Goal: Task Accomplishment & Management: Manage account settings

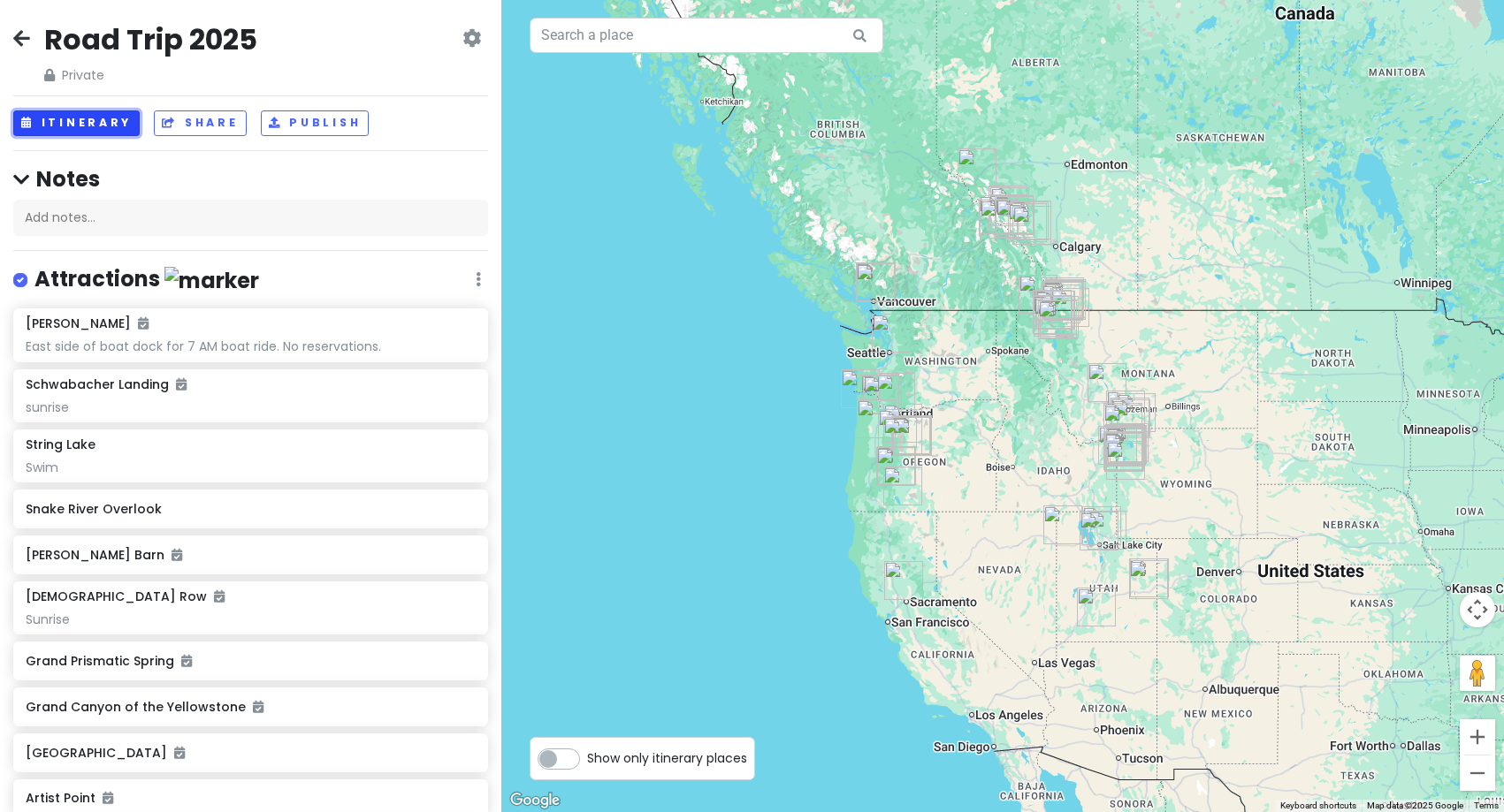
click at [67, 122] on button "Itinerary" at bounding box center [76, 122] width 126 height 26
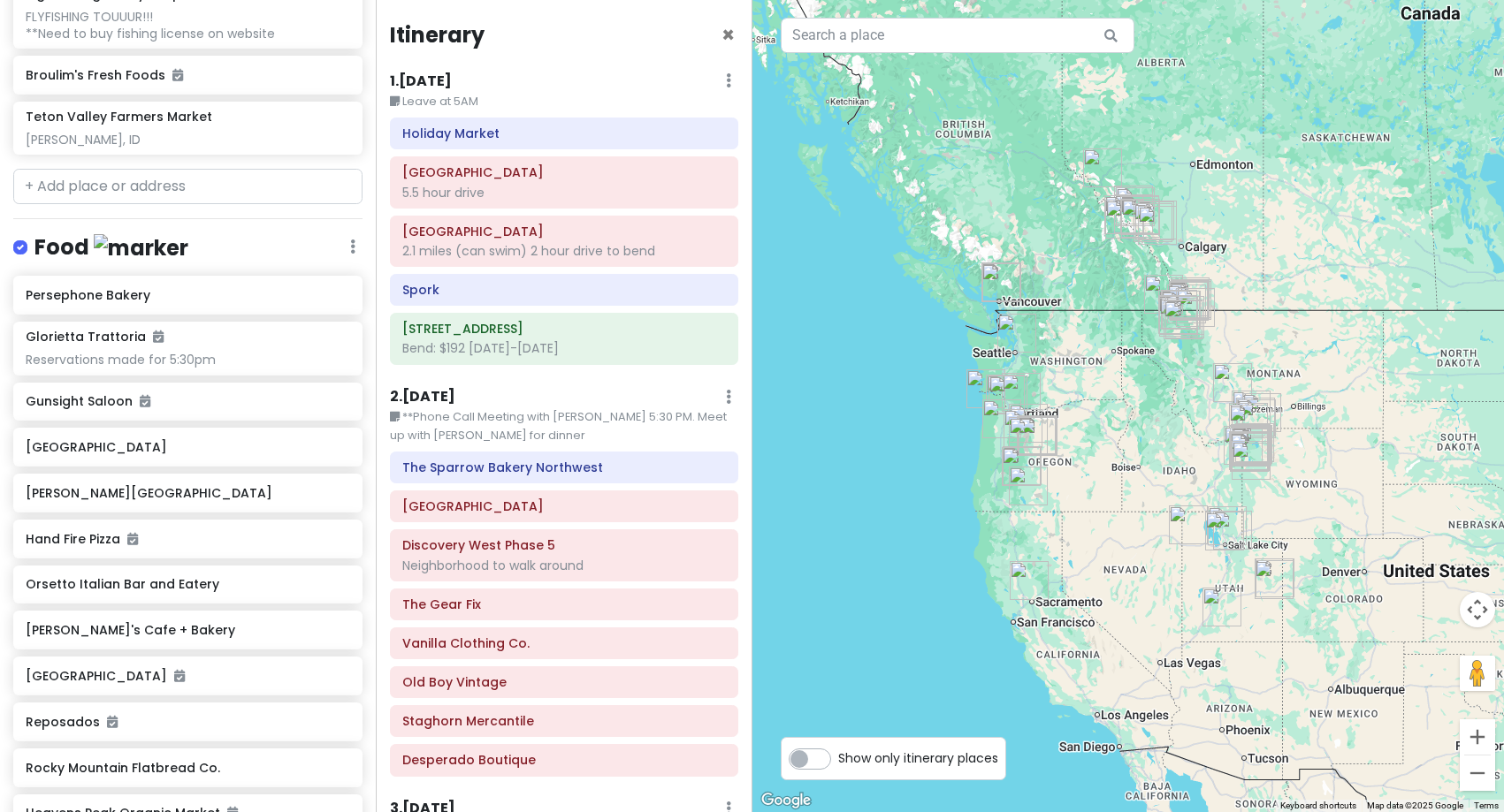
scroll to position [5831, 0]
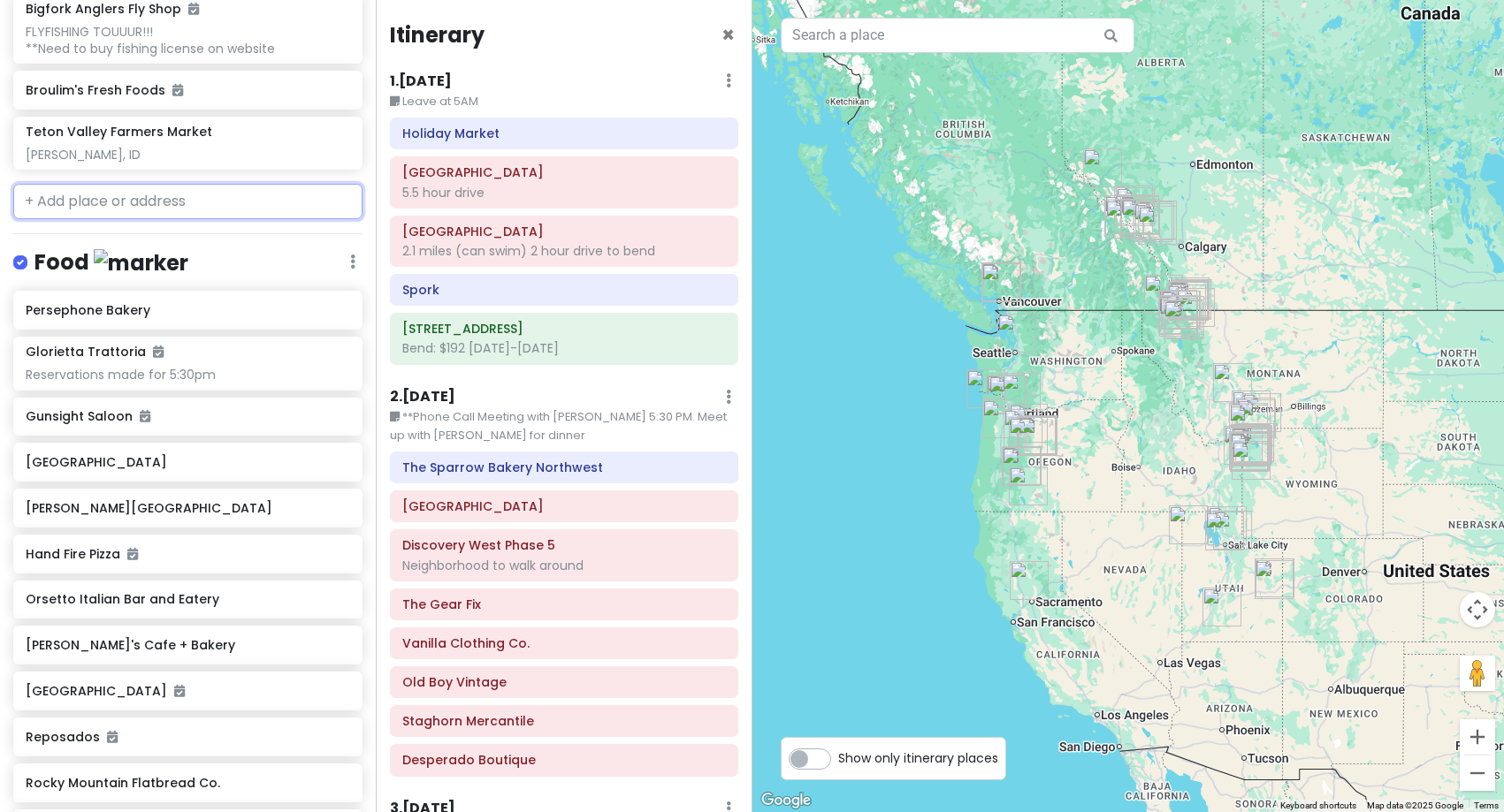
click at [161, 219] on input "text" at bounding box center [187, 201] width 349 height 35
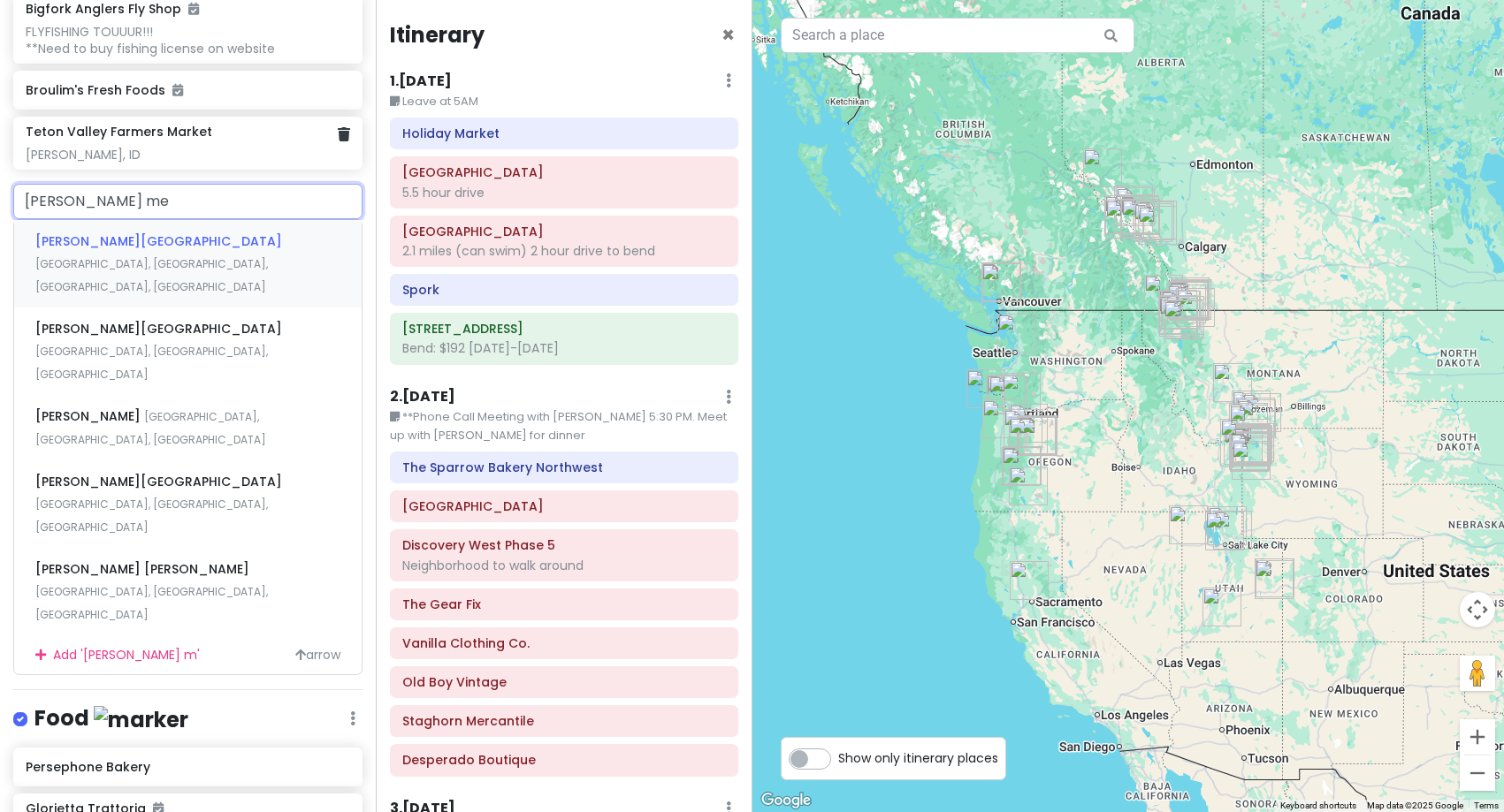
type input "ulysses grant mem"
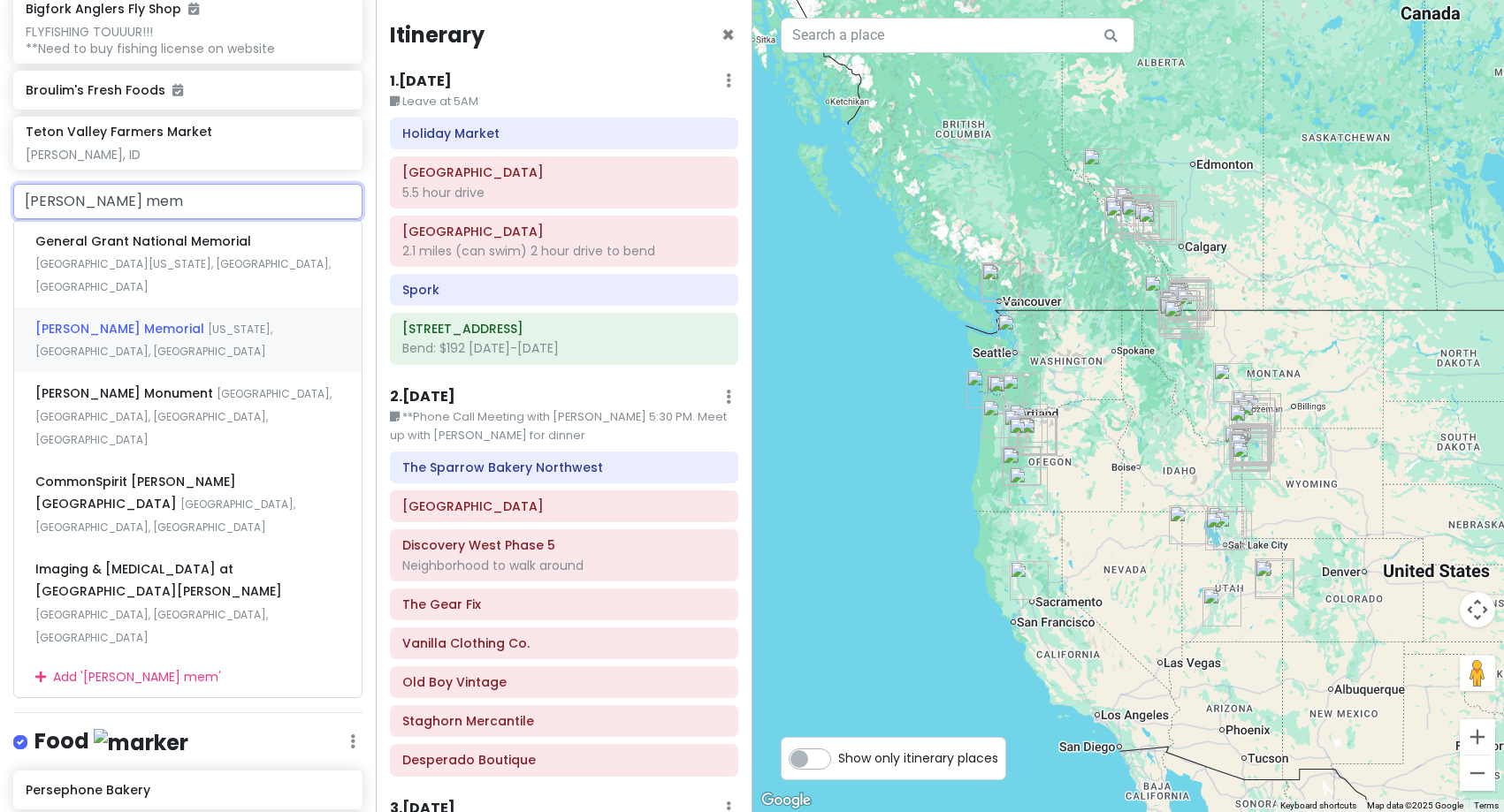
click at [222, 359] on span "[US_STATE], [GEOGRAPHIC_DATA], [GEOGRAPHIC_DATA]" at bounding box center [154, 340] width 237 height 38
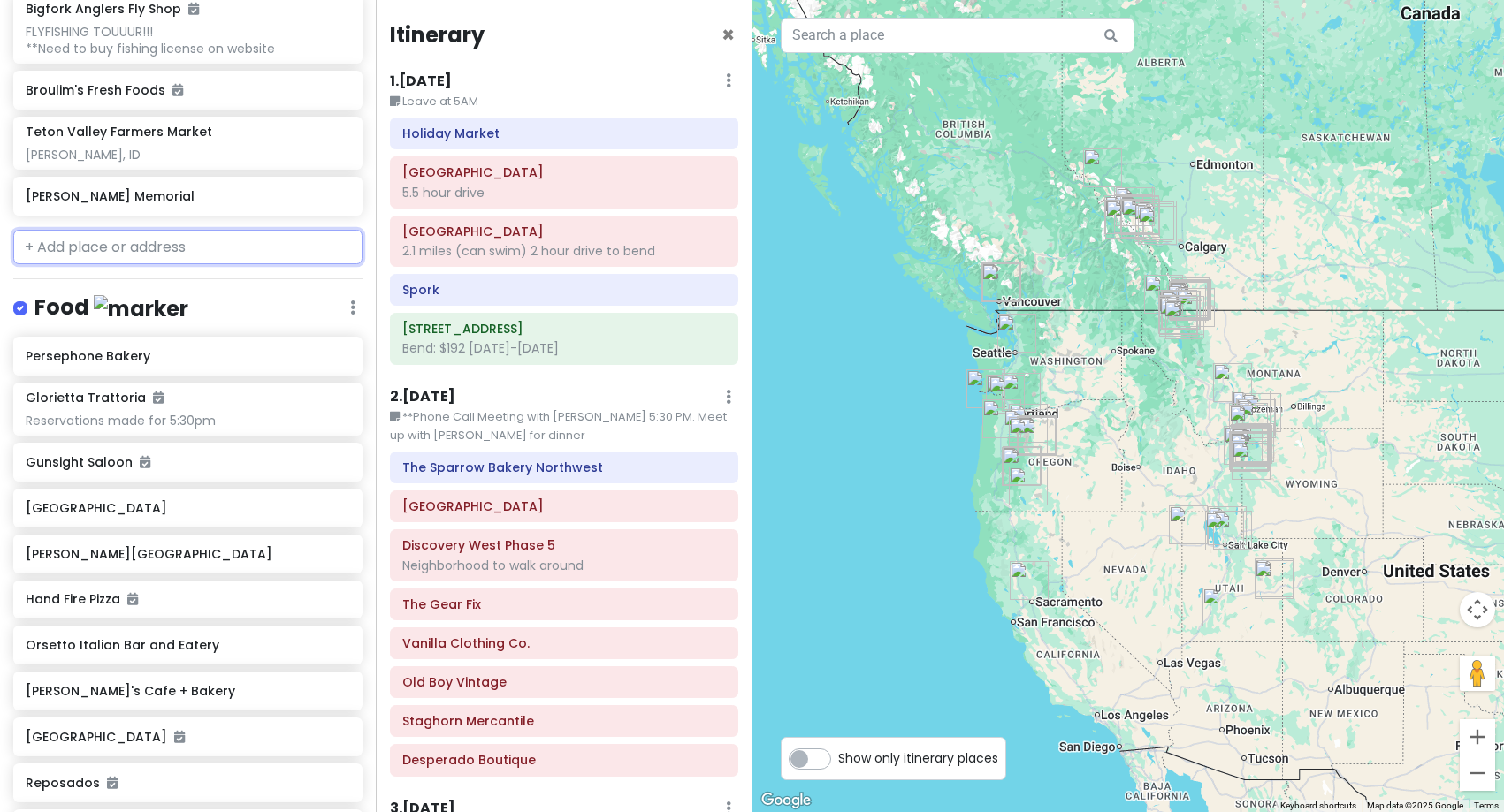
scroll to position [5877, 0]
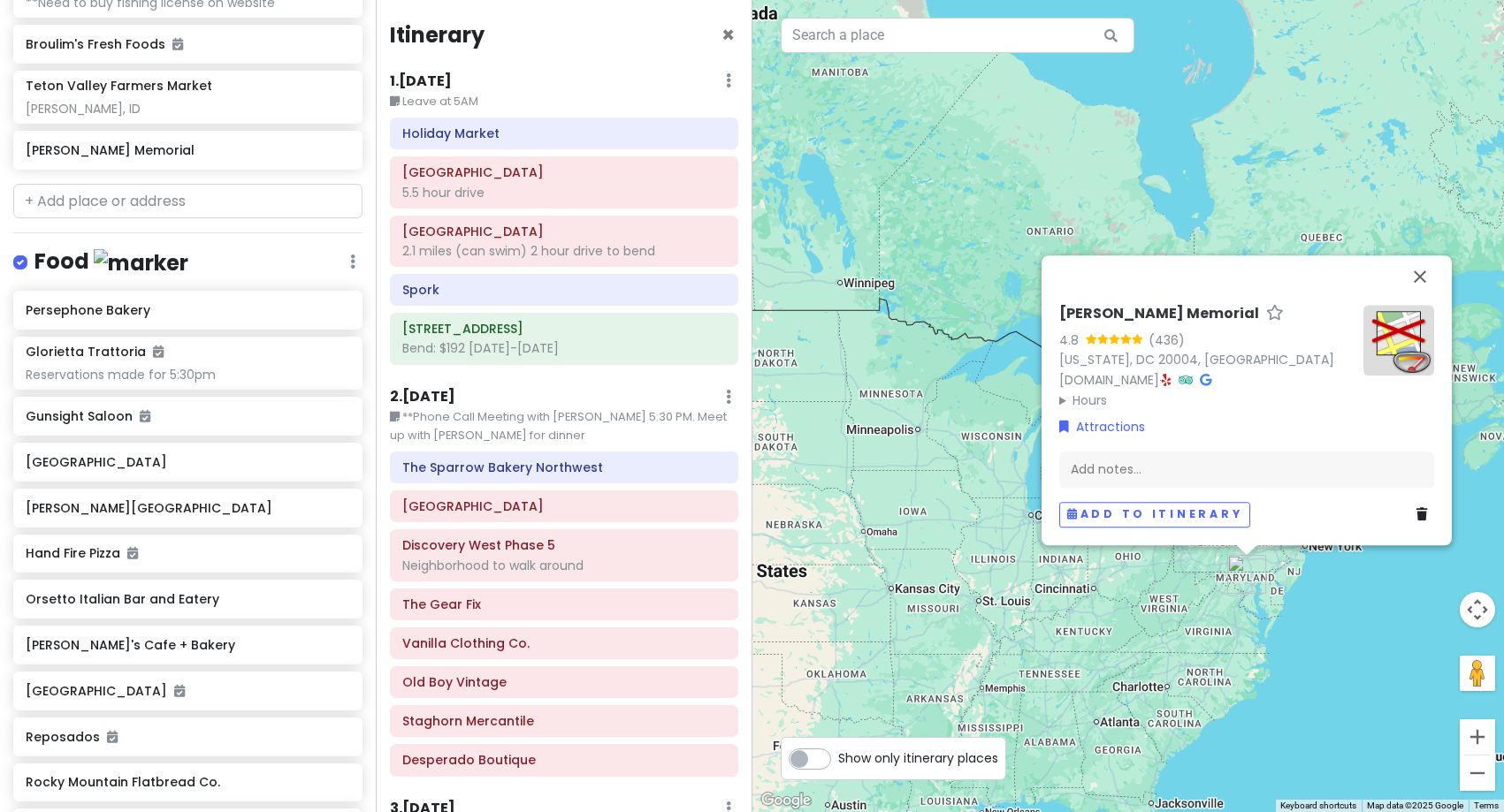
click at [1422, 516] on icon at bounding box center [1421, 514] width 11 height 12
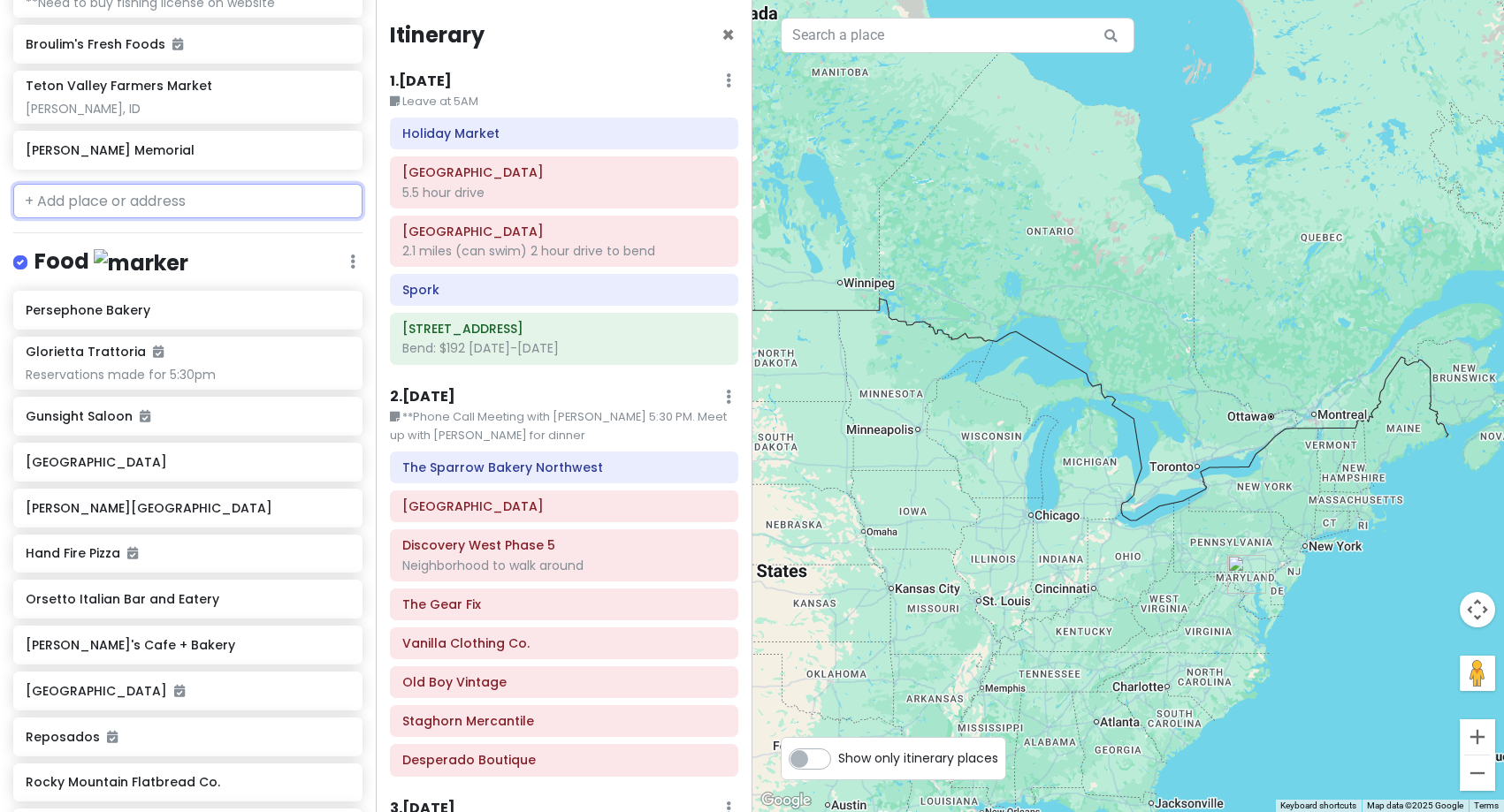
scroll to position [5831, 0]
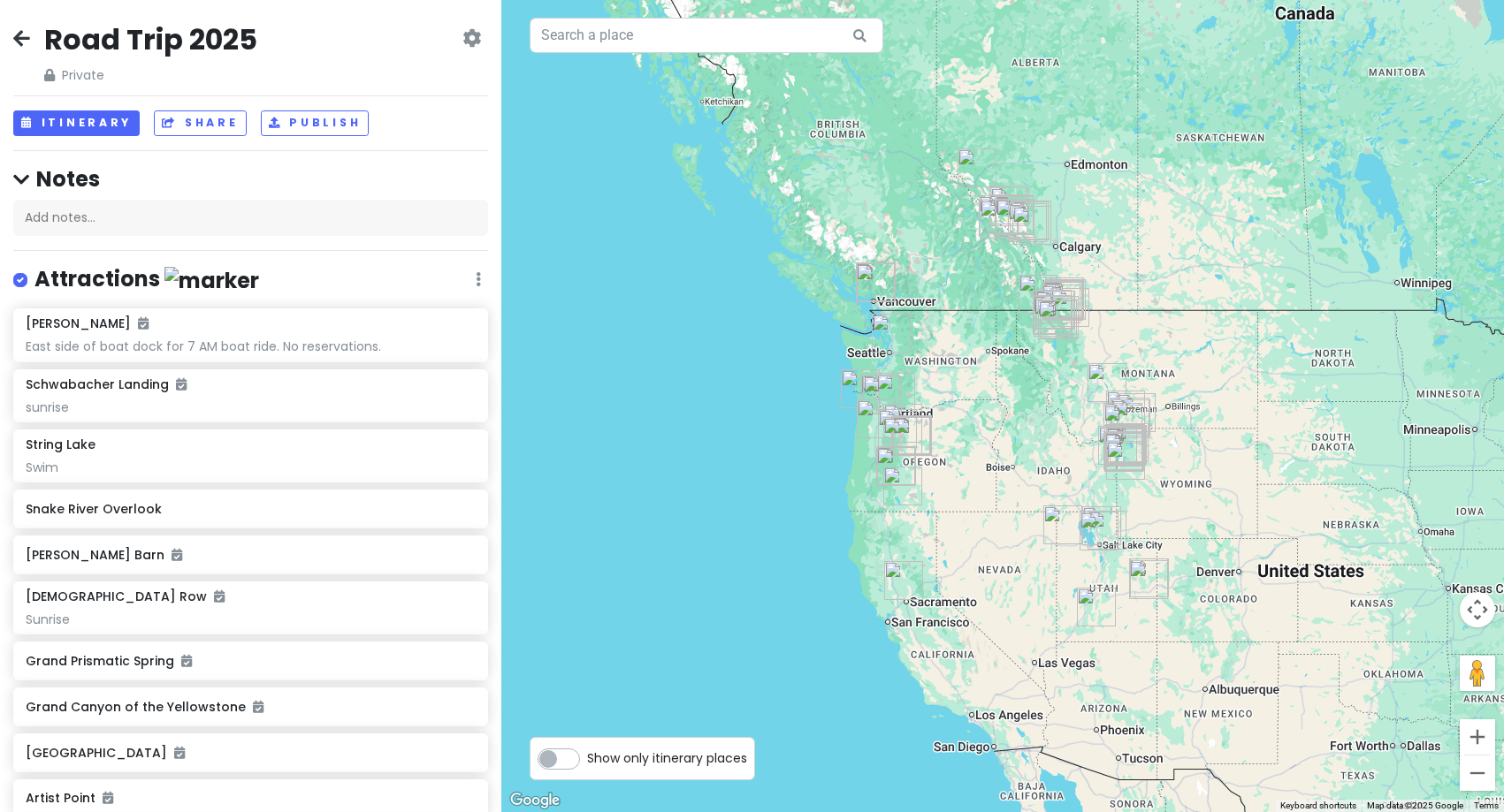
click at [20, 36] on icon at bounding box center [21, 38] width 17 height 14
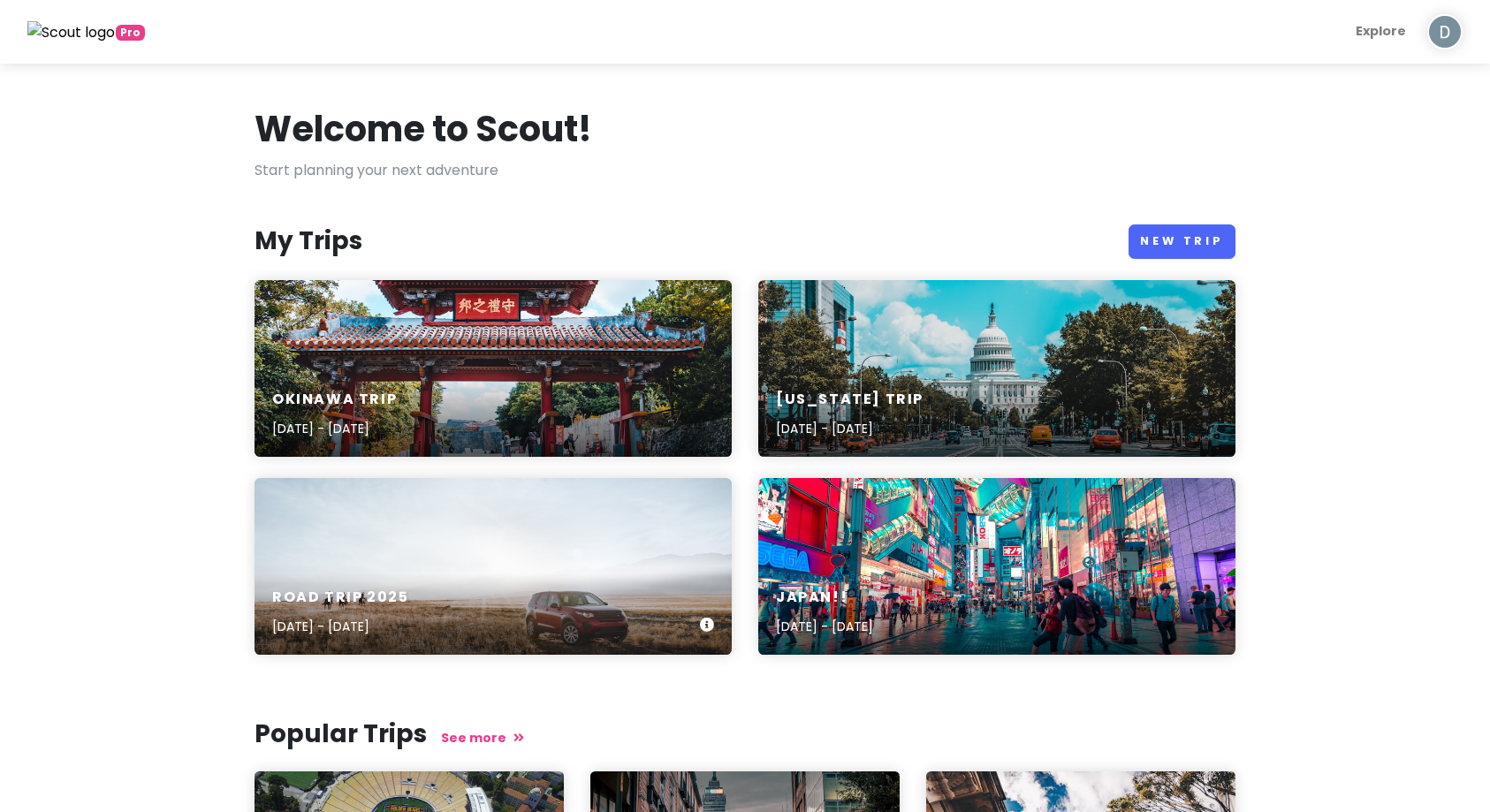
click at [432, 571] on div "Road Trip [DATE], 2025 - [DATE]" at bounding box center [493, 612] width 477 height 84
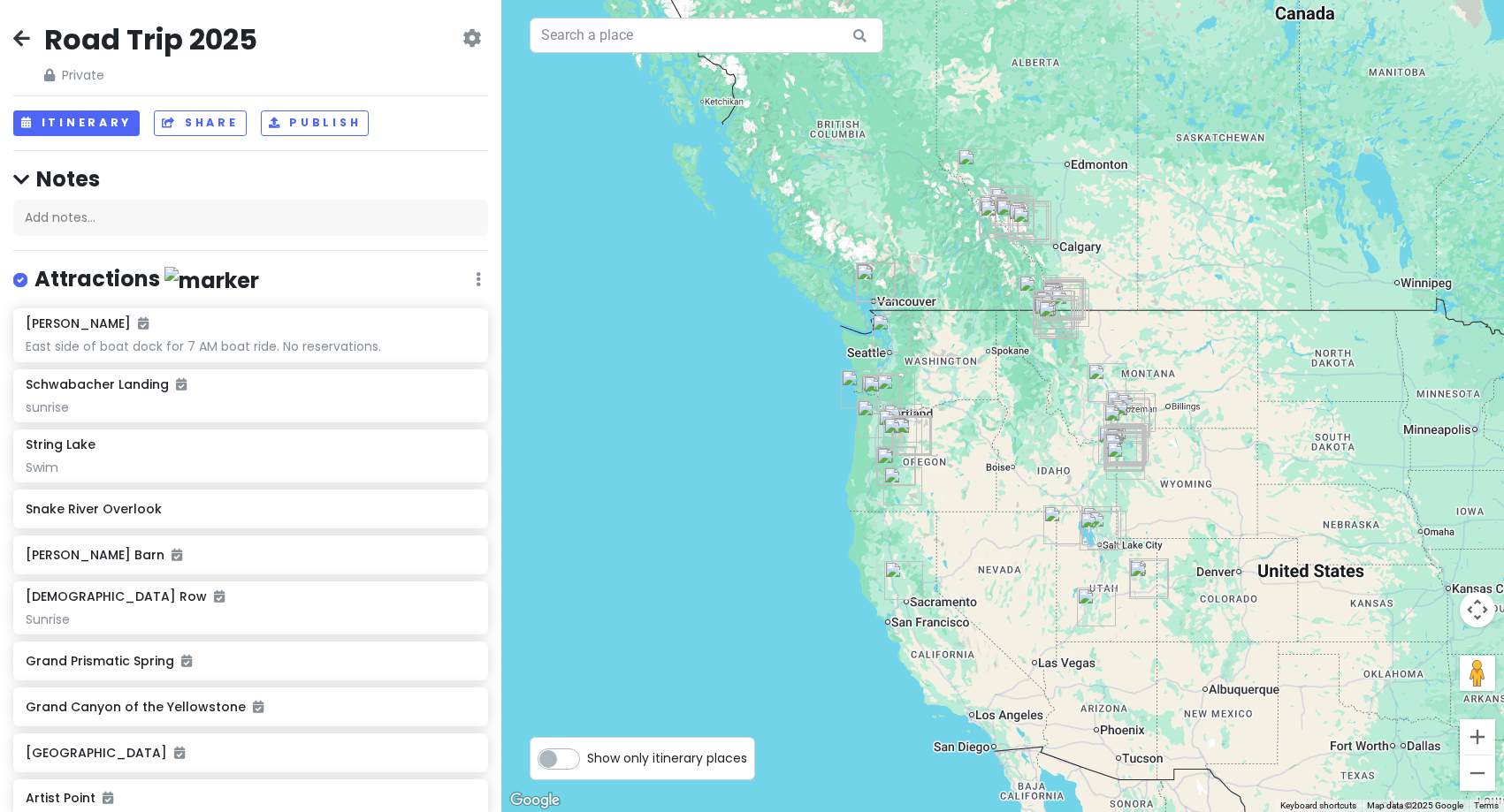
click at [20, 43] on icon at bounding box center [21, 38] width 17 height 14
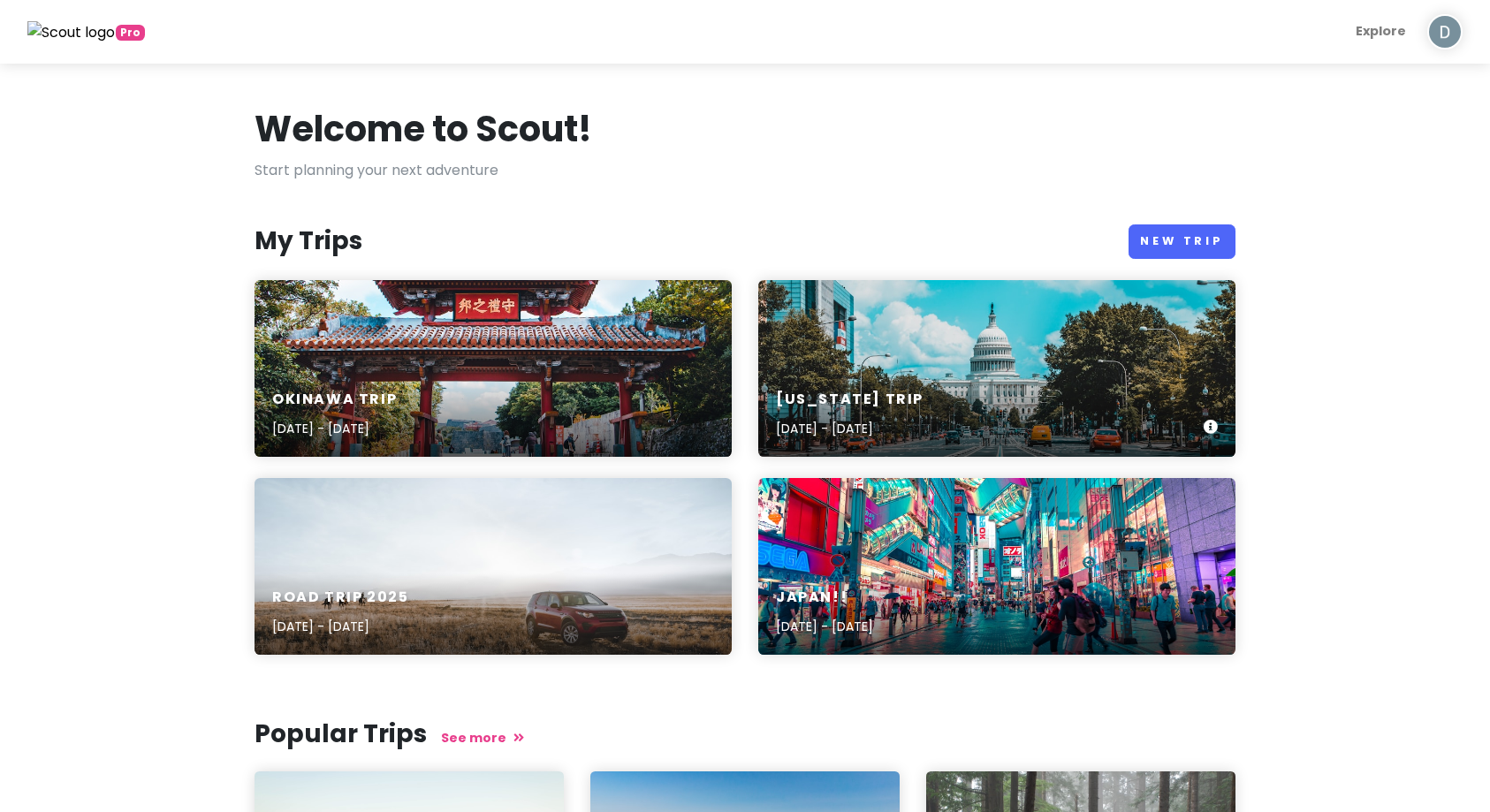
click at [965, 375] on div "[US_STATE] Trip [DATE] - [DATE]" at bounding box center [997, 414] width 477 height 84
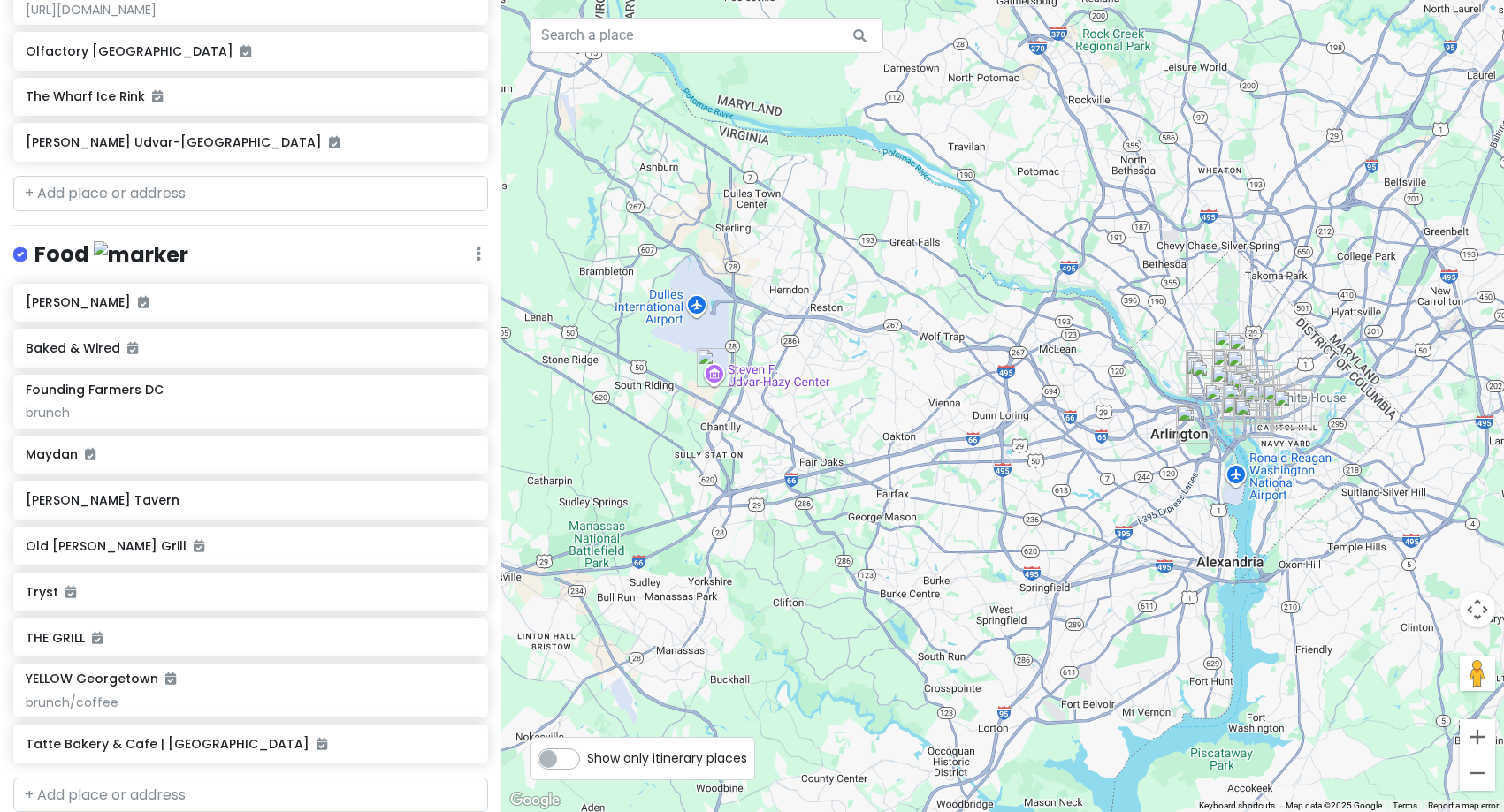
scroll to position [1325, 0]
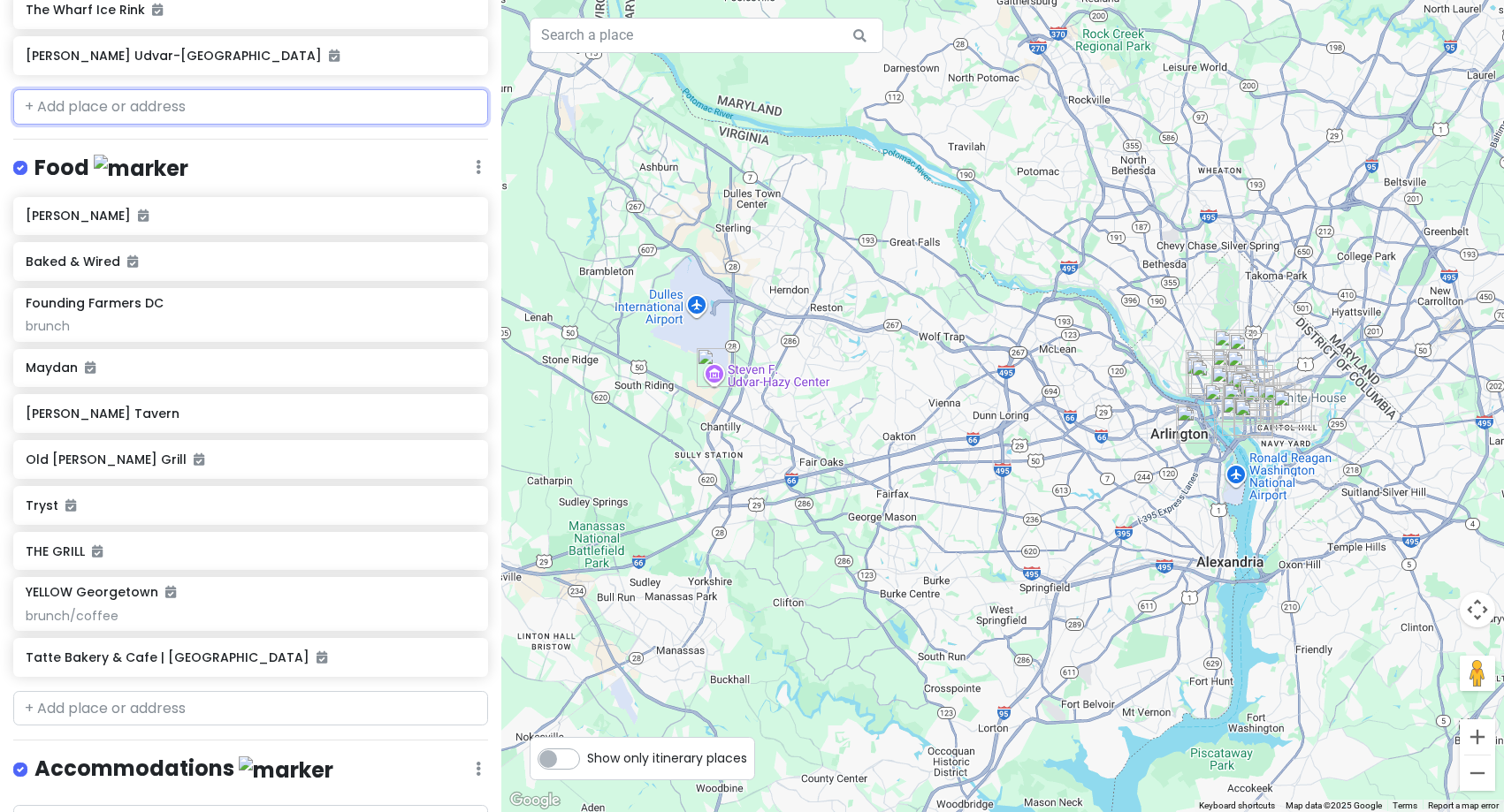
click at [115, 108] on input "text" at bounding box center [250, 107] width 475 height 35
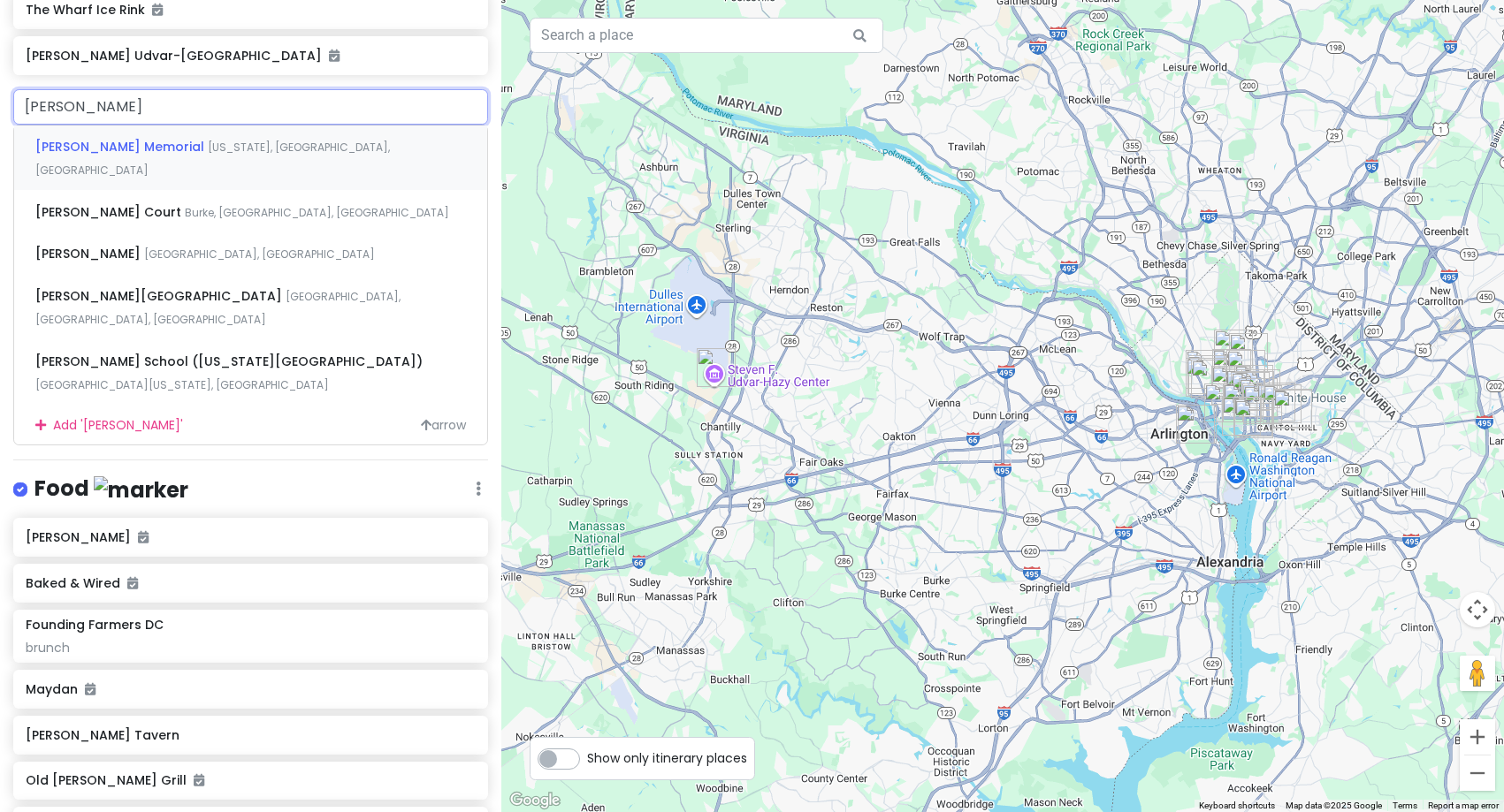
type input "ulyssess"
click at [149, 144] on span "[PERSON_NAME] Memorial" at bounding box center [122, 146] width 172 height 18
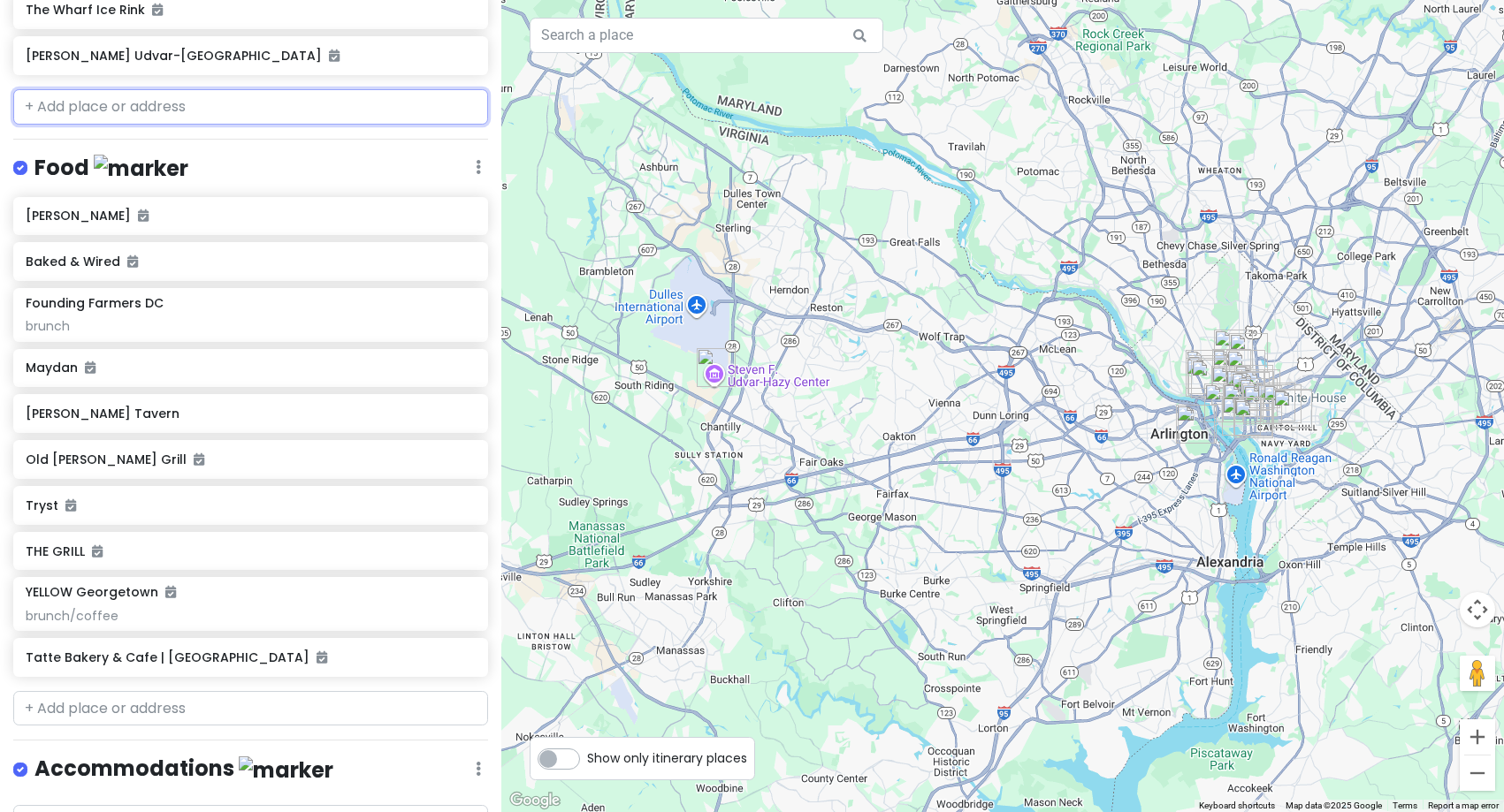
scroll to position [1371, 0]
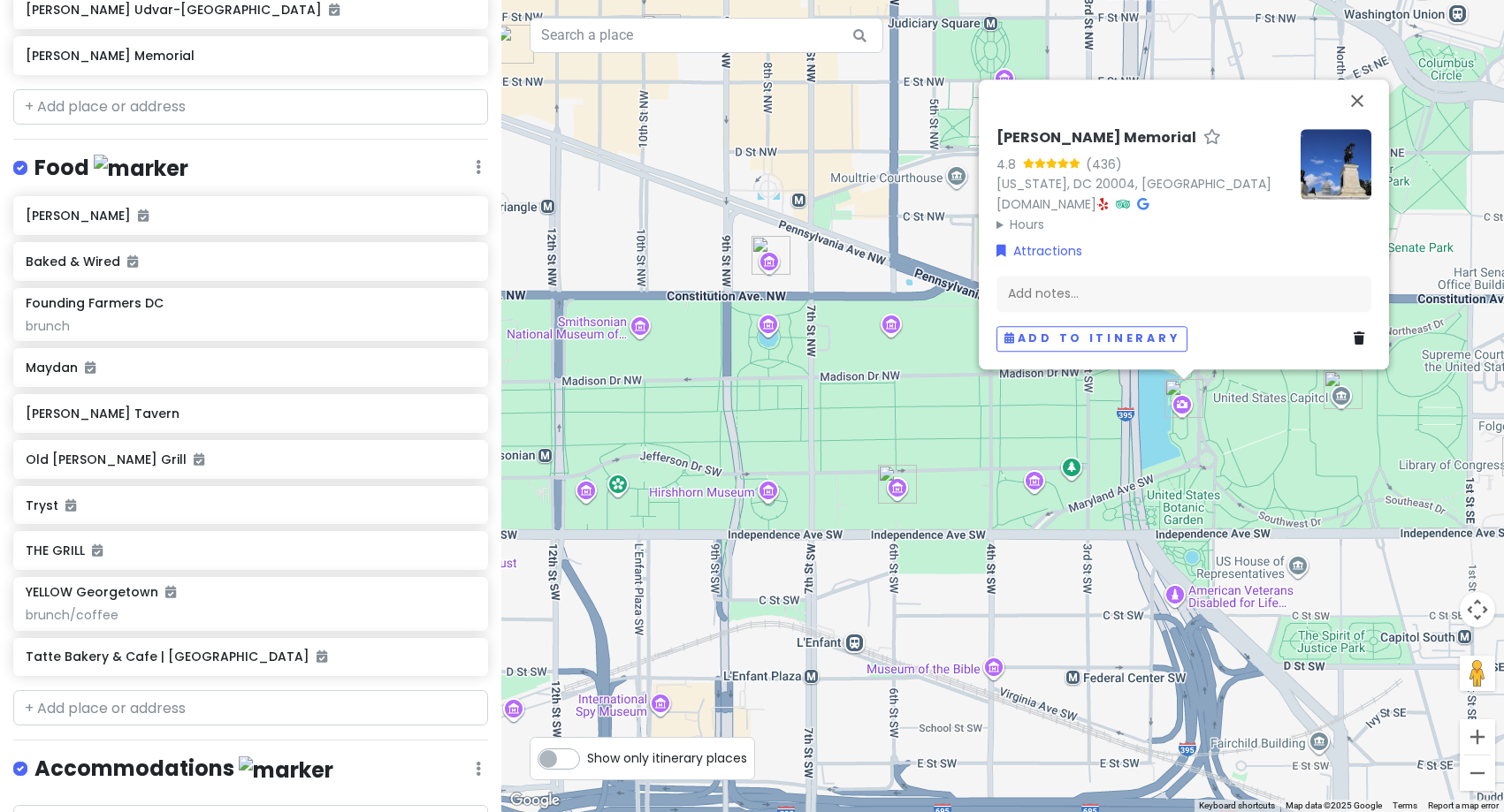
drag, startPoint x: 1245, startPoint y: 471, endPoint x: 1161, endPoint y: 521, distance: 97.8
click at [1161, 521] on div "[PERSON_NAME] Memorial 4.8 (436) [US_STATE][GEOGRAPHIC_DATA], [GEOGRAPHIC_DATA]…" at bounding box center [1002, 406] width 1002 height 812
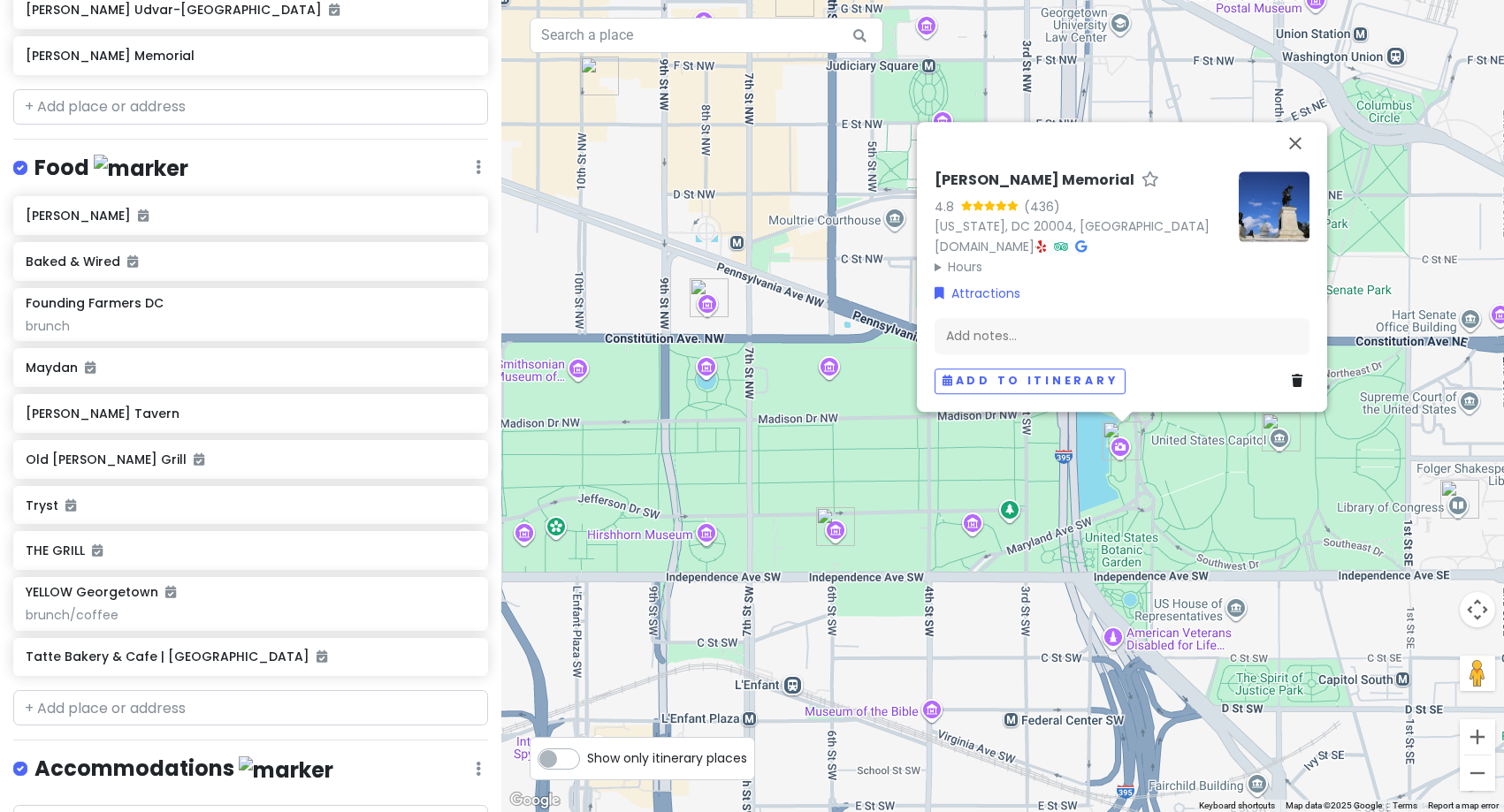
click at [1294, 524] on div "[PERSON_NAME] Memorial 4.8 (436) [US_STATE][GEOGRAPHIC_DATA], [GEOGRAPHIC_DATA]…" at bounding box center [1002, 406] width 1002 height 812
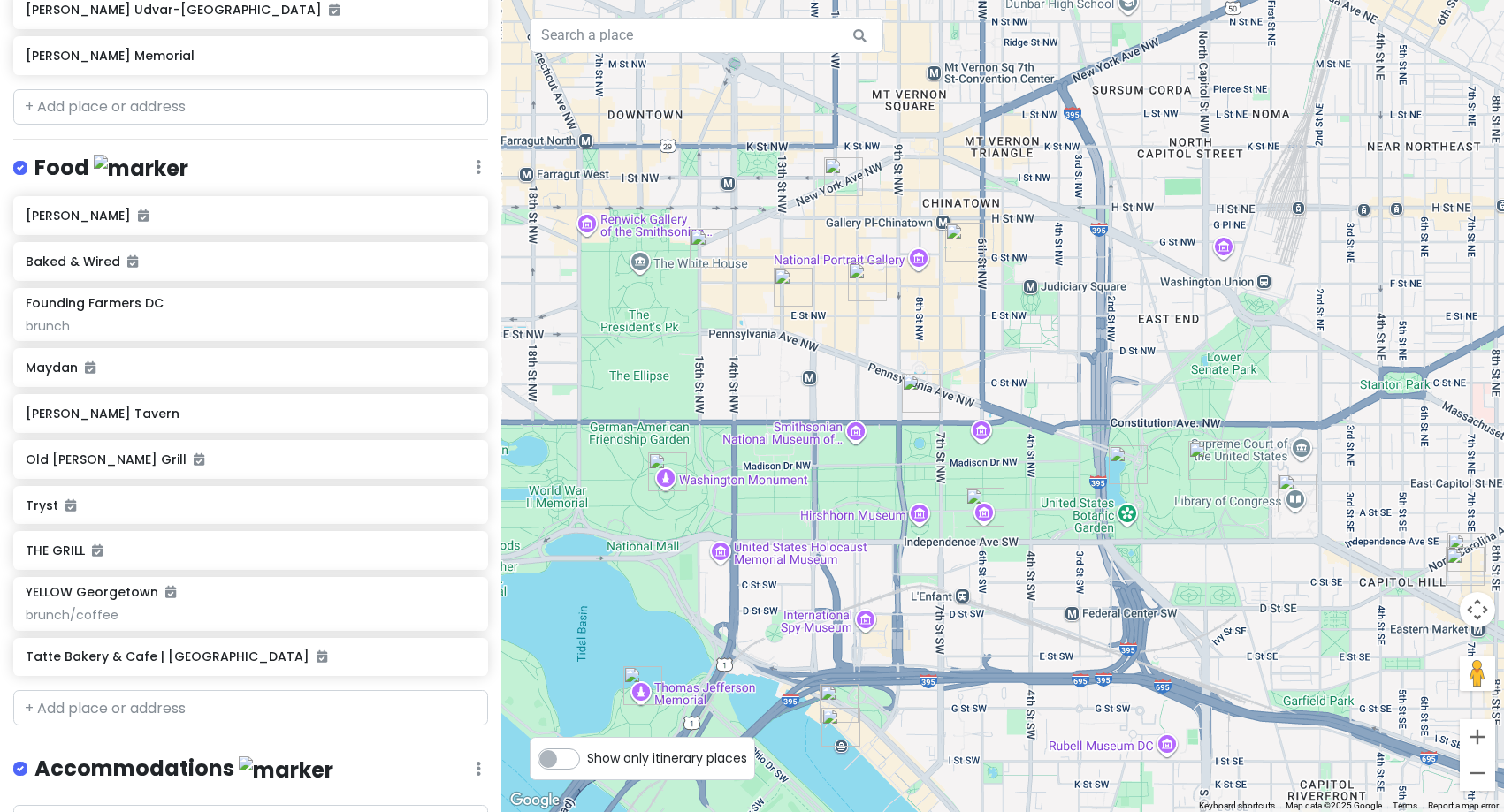
click at [1121, 460] on img "Ulysses S. Grant Memorial" at bounding box center [1128, 465] width 39 height 39
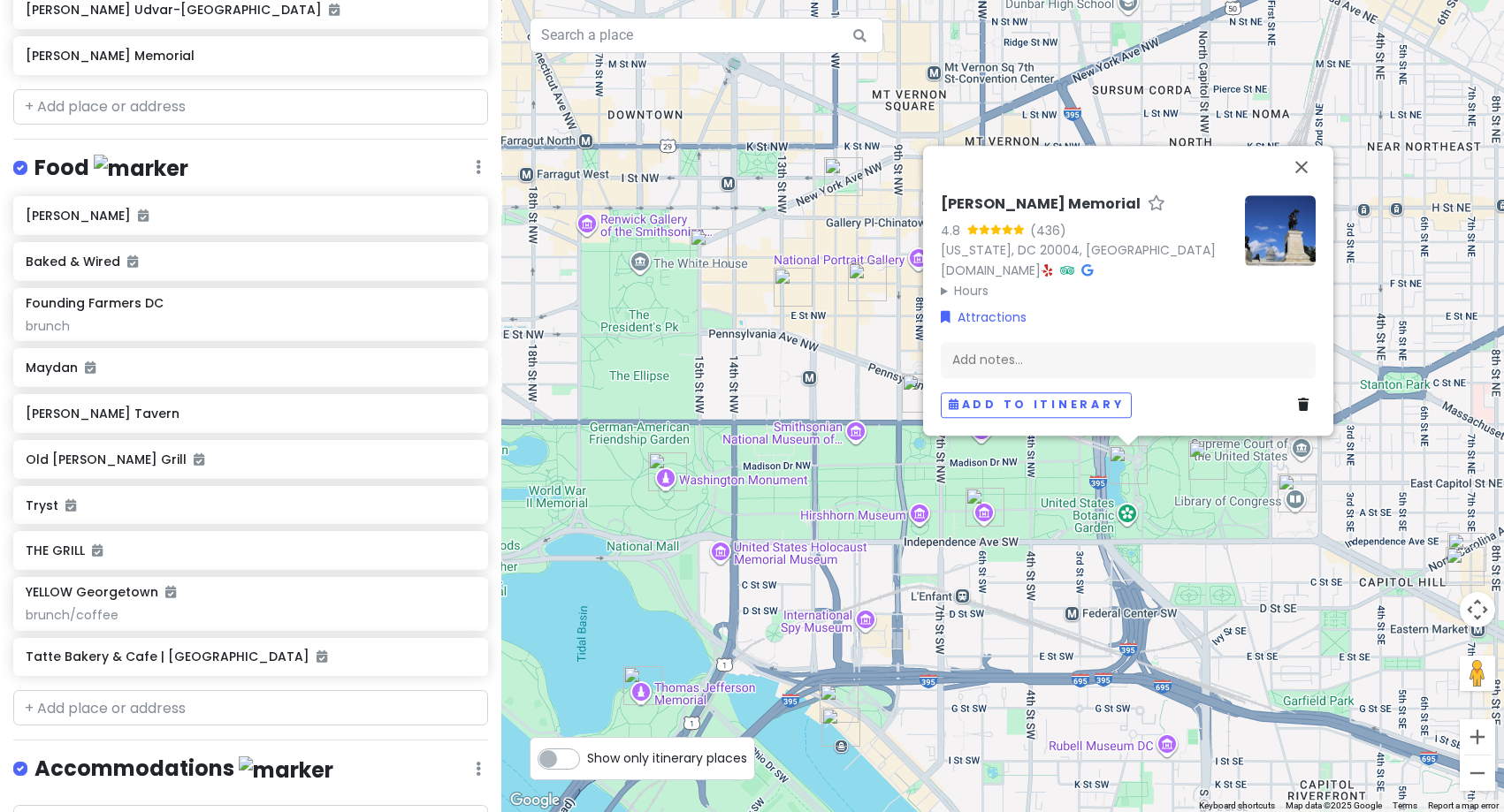
click at [1303, 238] on img at bounding box center [1280, 231] width 71 height 71
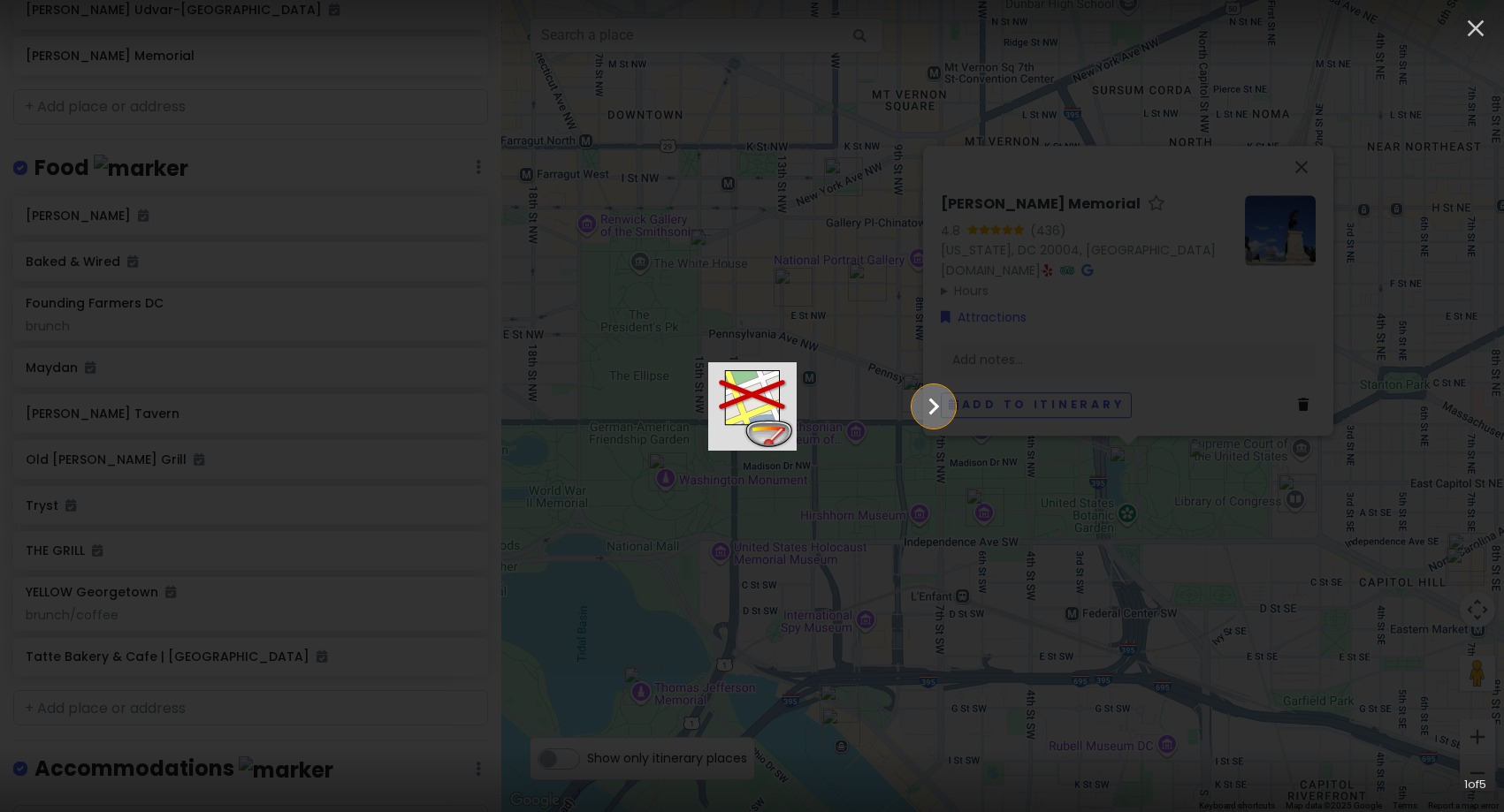
click at [950, 420] on icon "Show slide 2 of 5" at bounding box center [933, 406] width 34 height 43
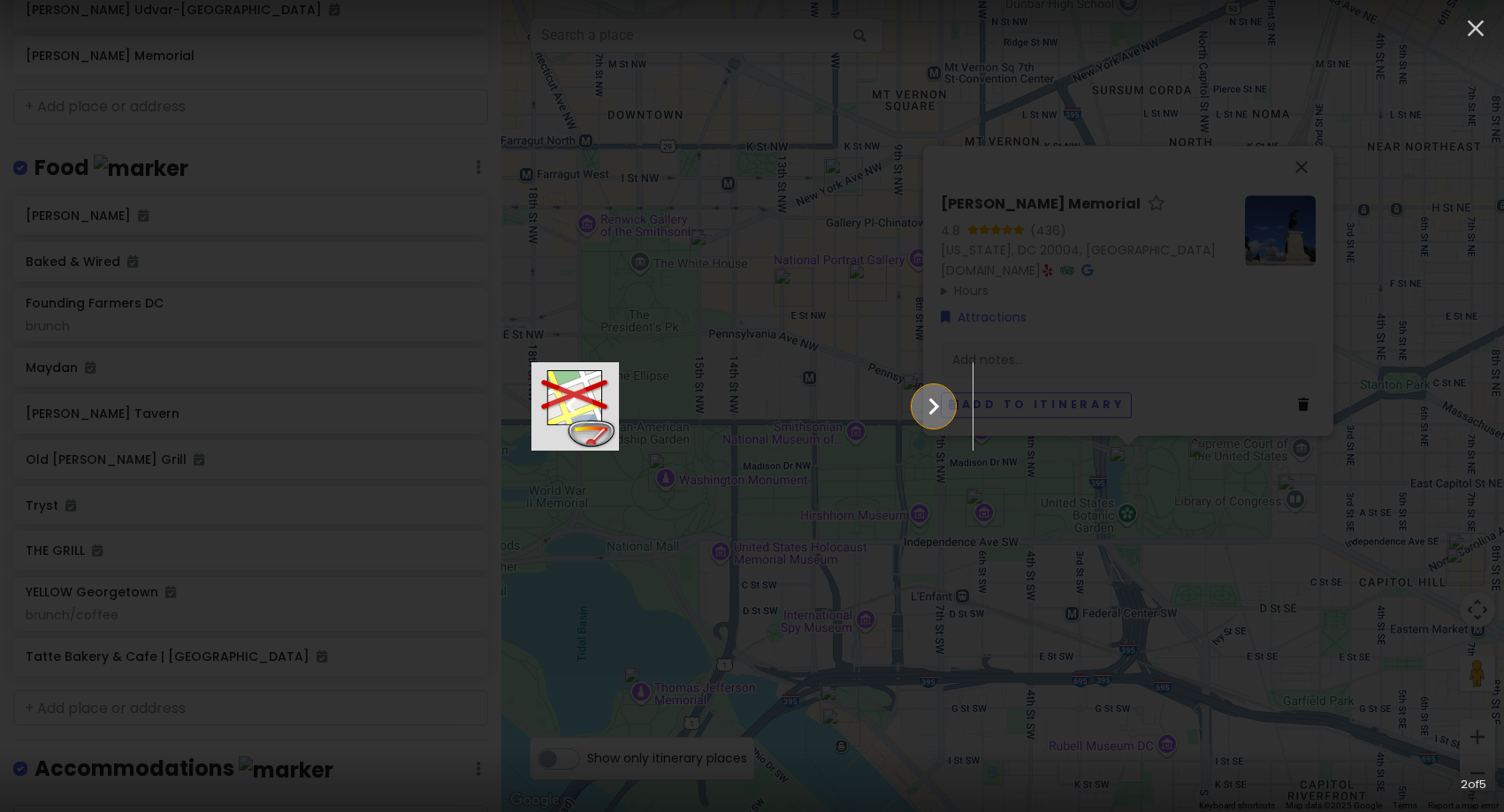
click at [950, 420] on icon "Show slide 3 of 5" at bounding box center [933, 406] width 34 height 43
click at [950, 420] on icon "Show slide 4 of 5" at bounding box center [933, 406] width 34 height 43
click at [950, 419] on icon "Show slide 5 of 5" at bounding box center [933, 406] width 34 height 43
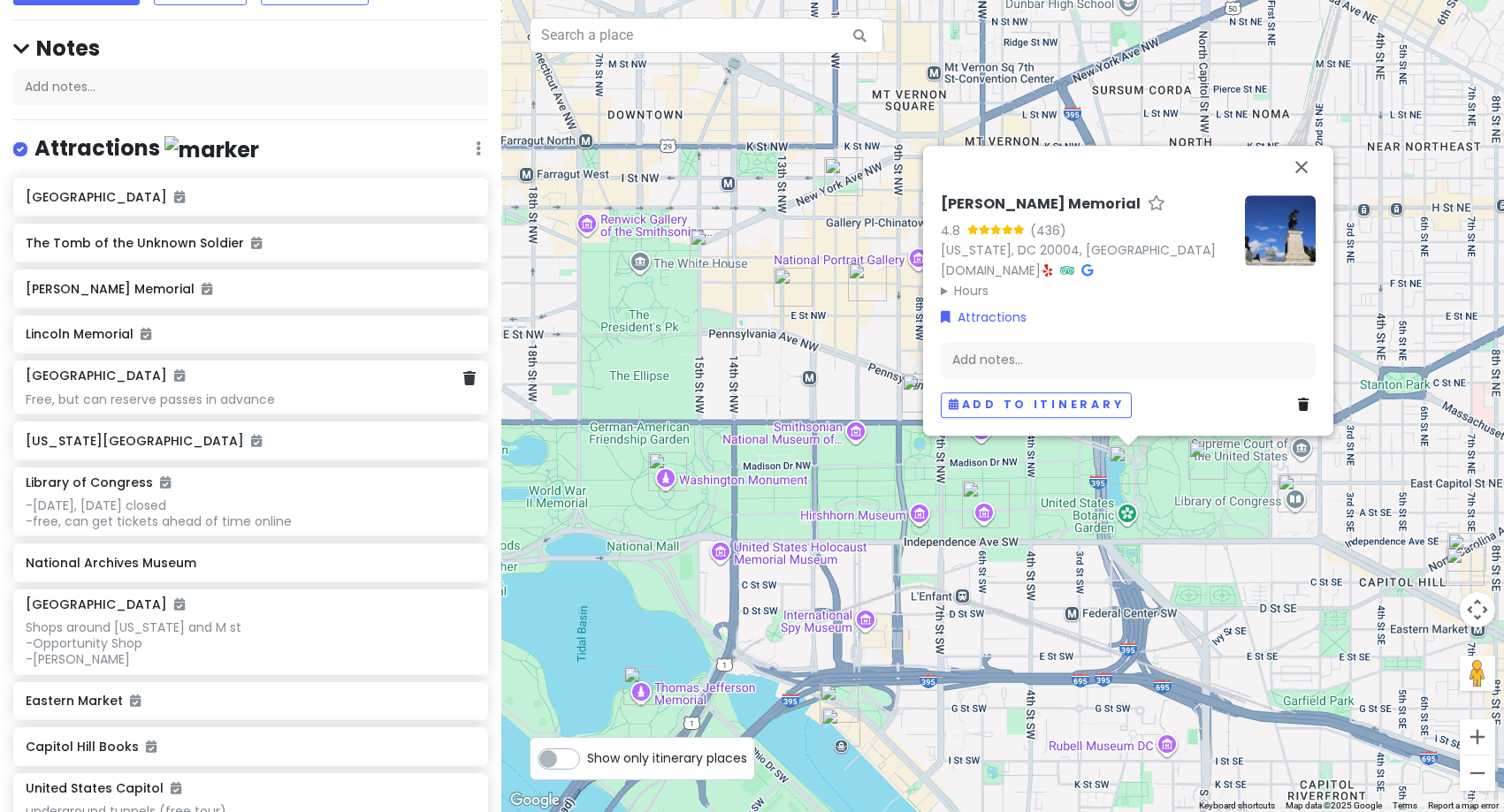
scroll to position [0, 0]
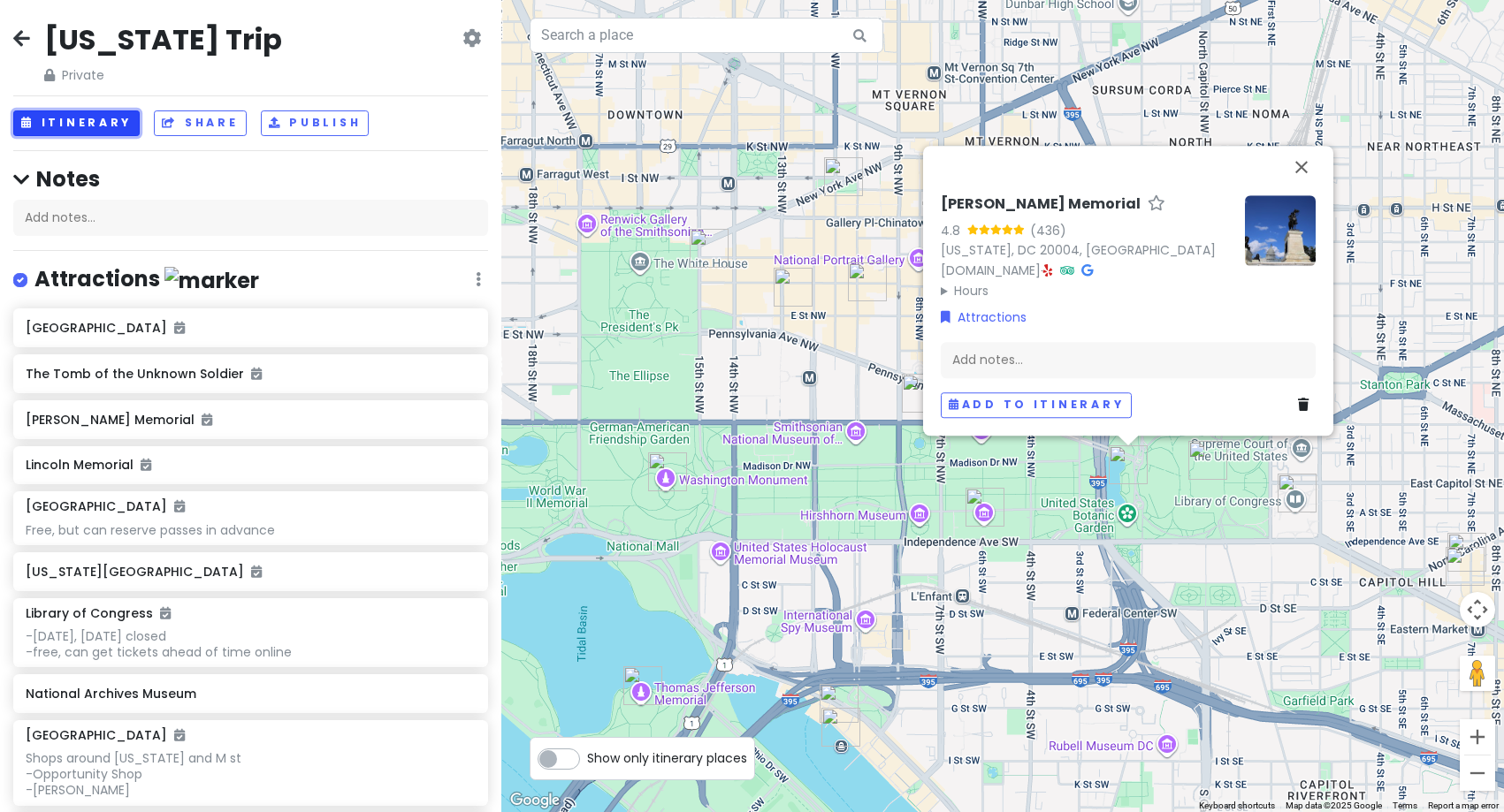
click at [62, 133] on button "Itinerary" at bounding box center [76, 122] width 126 height 26
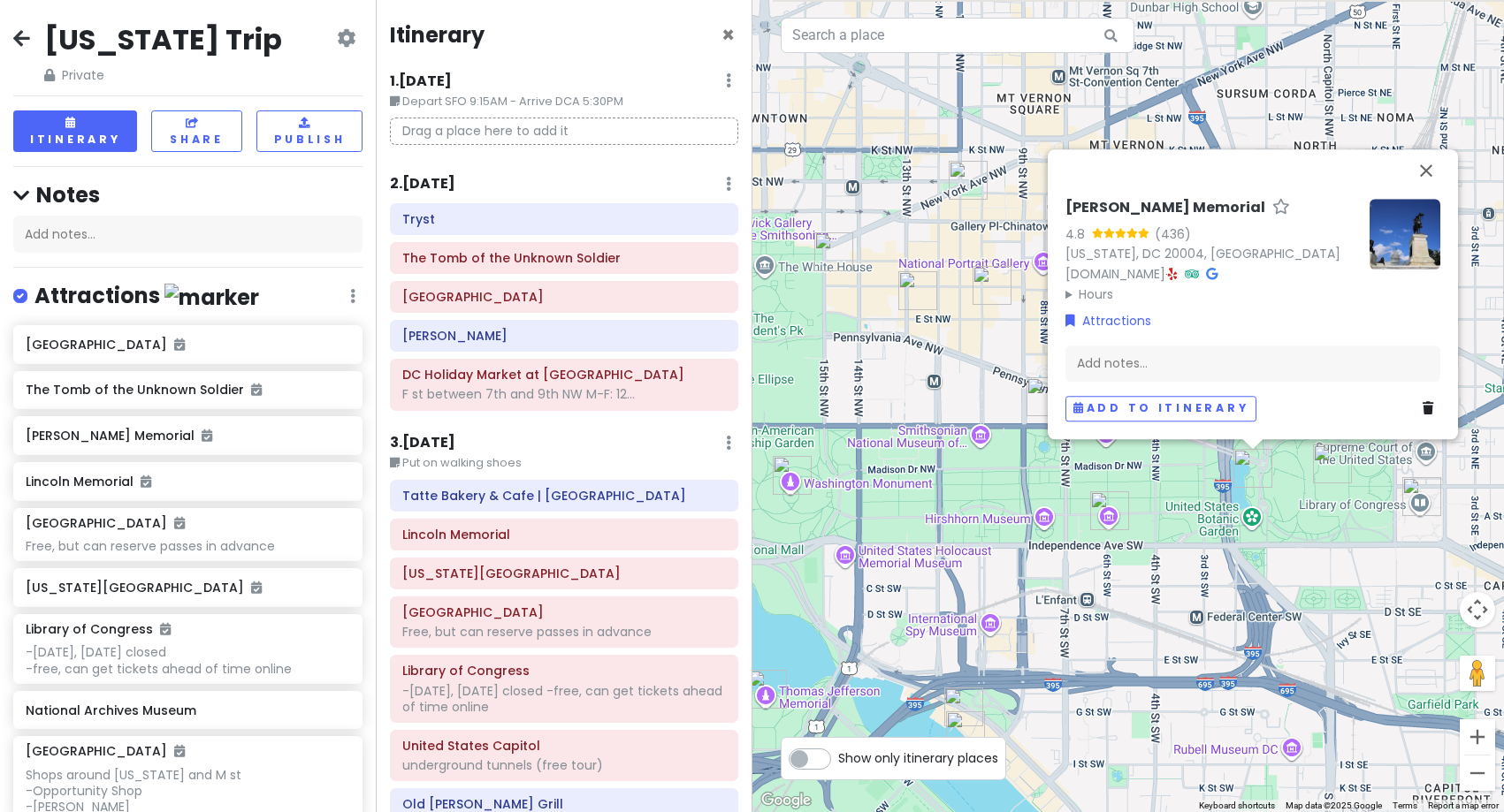
click at [790, 483] on img "Washington Monument" at bounding box center [792, 476] width 39 height 39
click at [784, 472] on img "Washington Monument" at bounding box center [791, 477] width 39 height 39
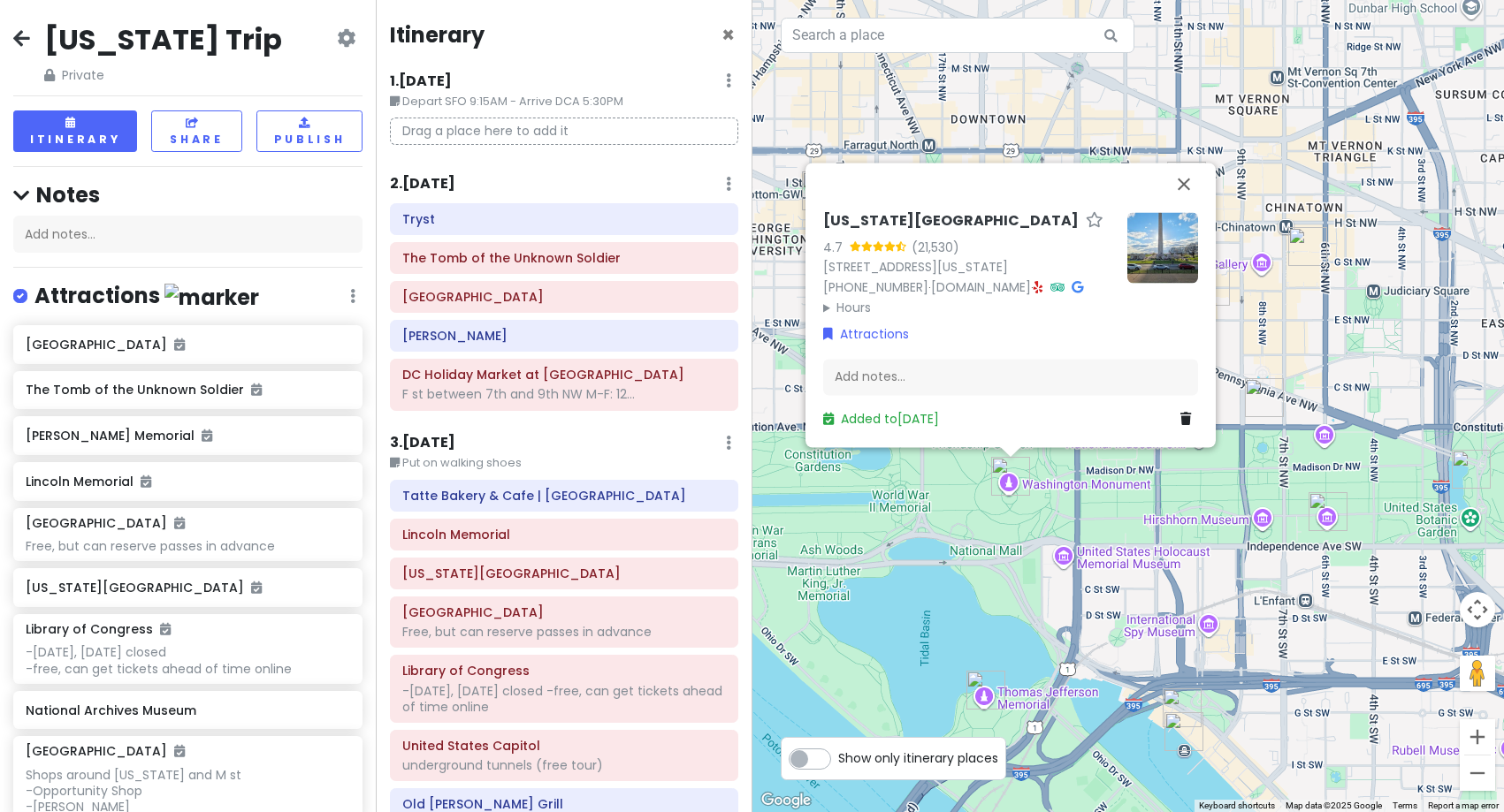
click at [412, 443] on h6 "3 . [DATE]" at bounding box center [423, 443] width 66 height 19
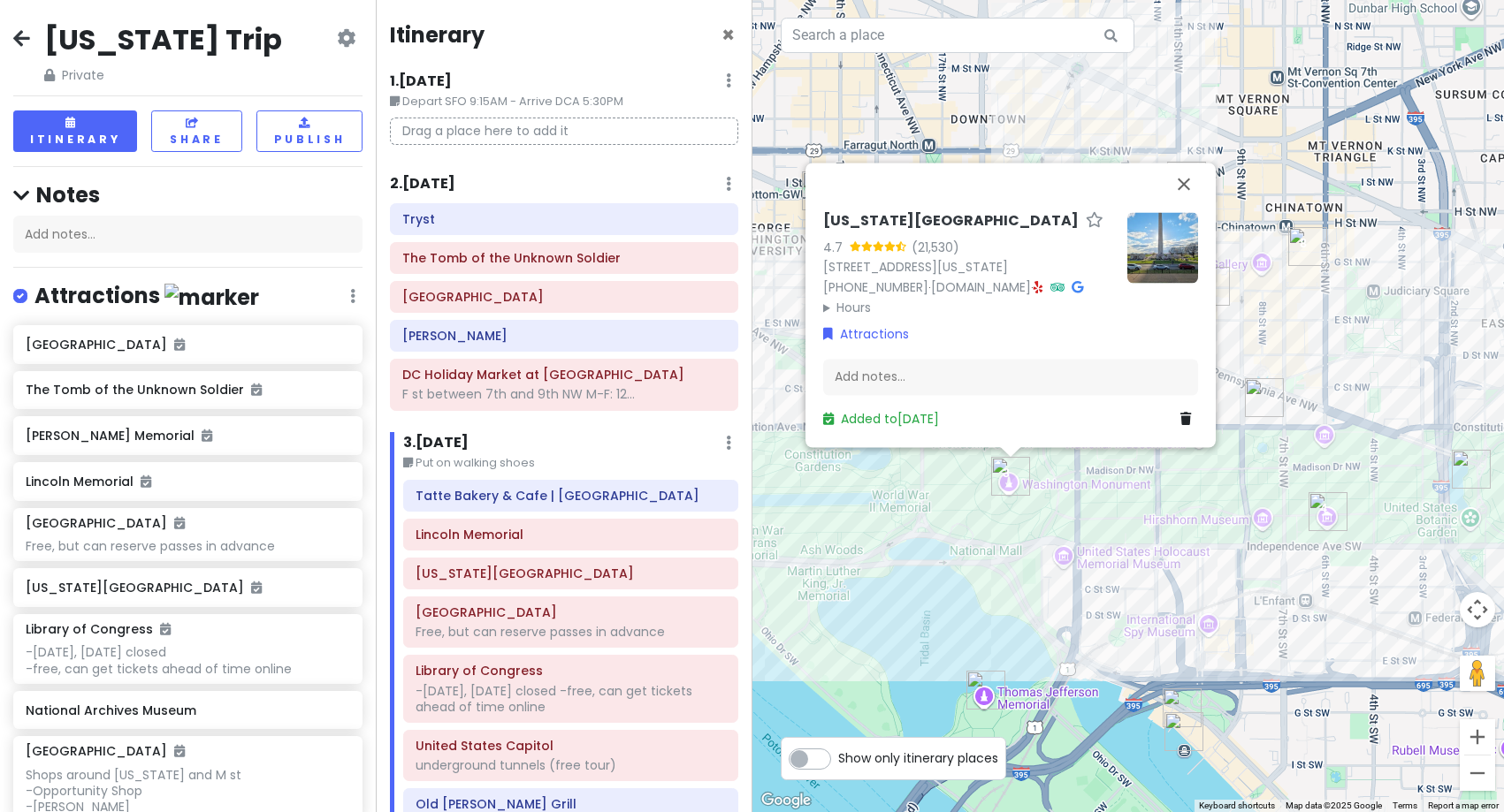
click at [1348, 598] on div "[US_STATE] Monument 4.7 (21,530) [STREET_ADDRESS][US_STATE] [PHONE_NUMBER] · [D…" at bounding box center [1128, 406] width 752 height 812
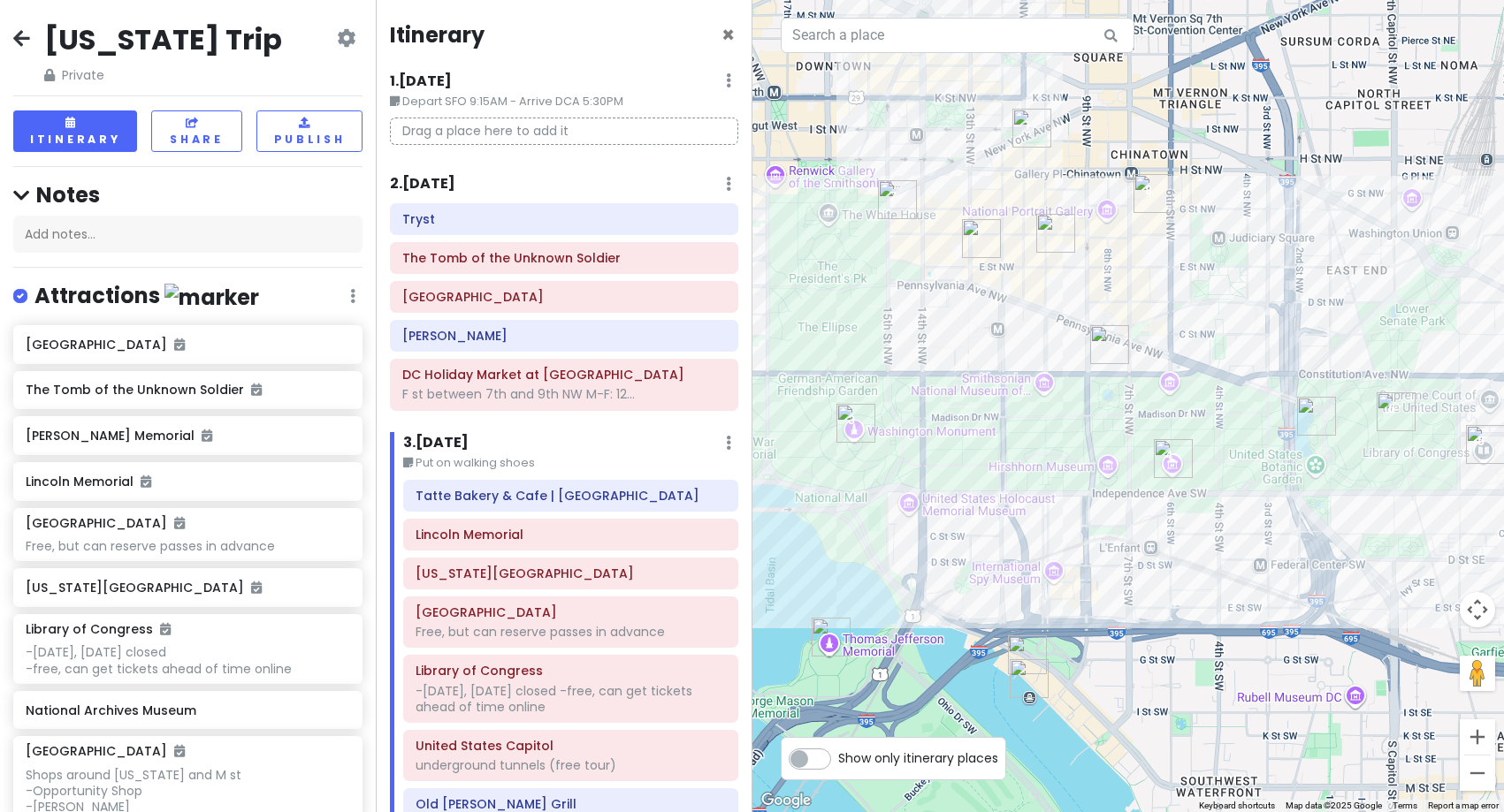
drag, startPoint x: 1351, startPoint y: 483, endPoint x: 1237, endPoint y: 456, distance: 117.2
click at [1237, 456] on div at bounding box center [1128, 406] width 752 height 812
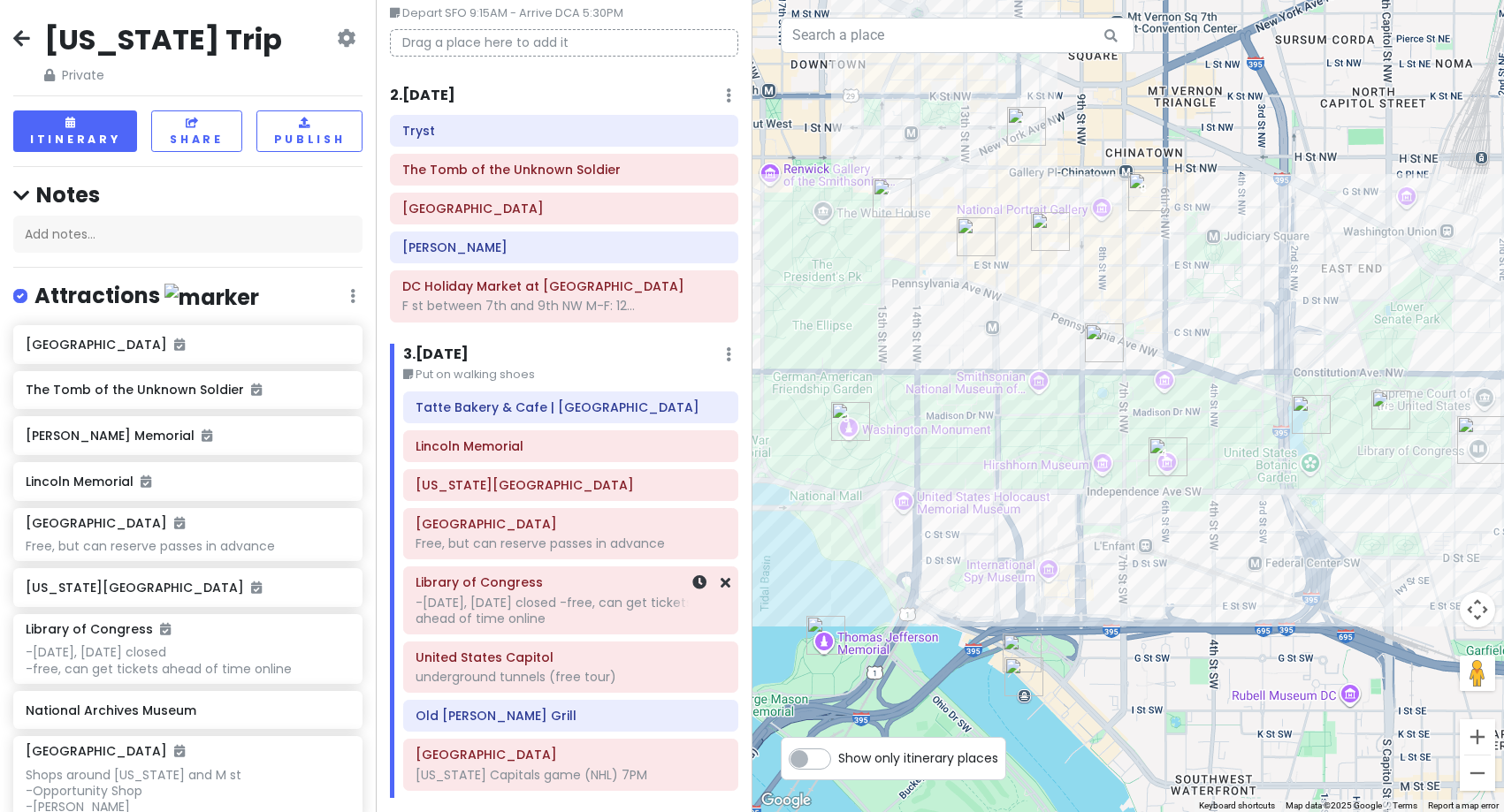
scroll to position [177, 0]
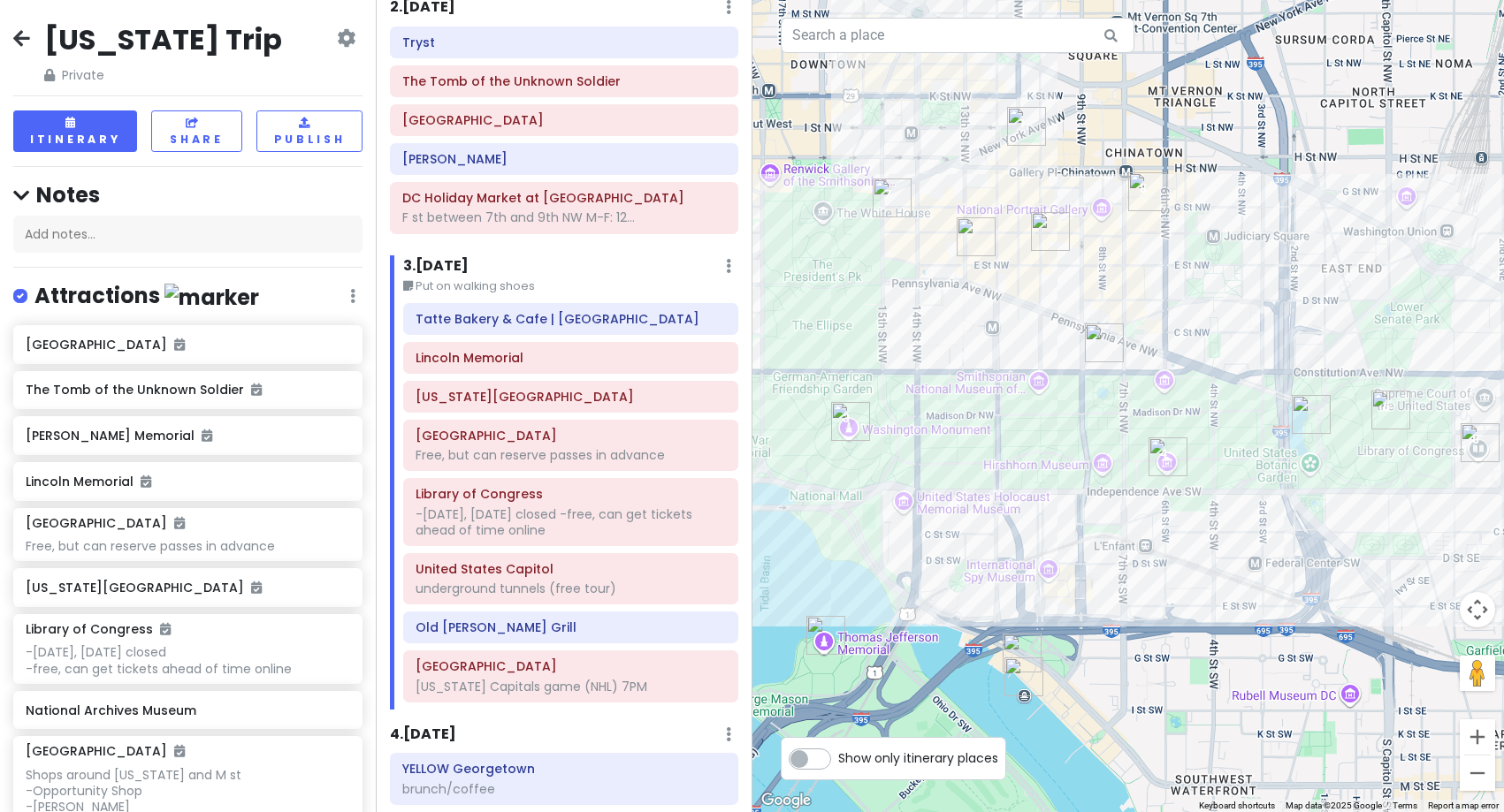
click at [1305, 424] on img "Ulysses S. Grant Memorial" at bounding box center [1311, 414] width 39 height 39
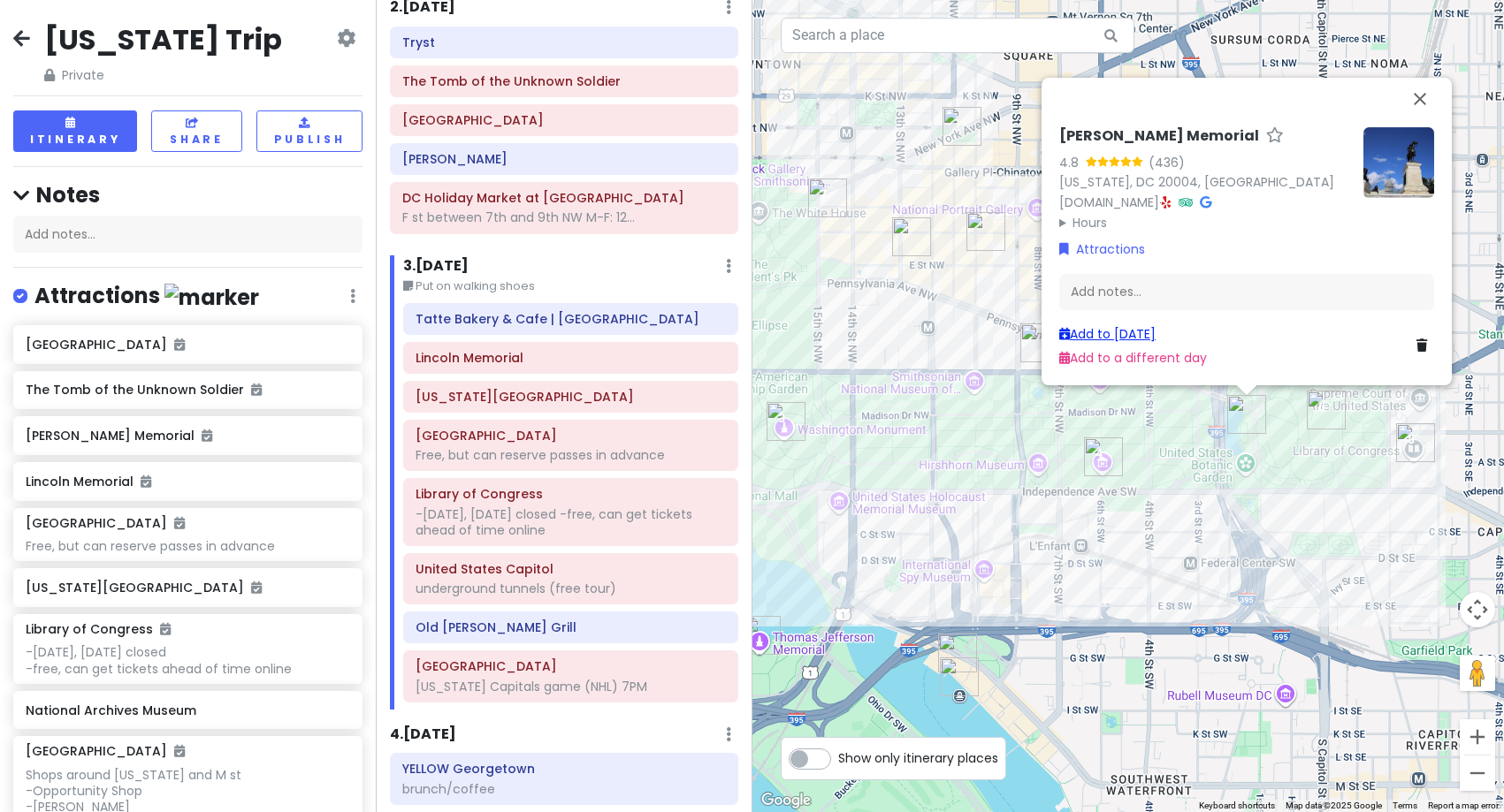
click at [1144, 335] on link "Add to [DATE]" at bounding box center [1107, 334] width 97 height 18
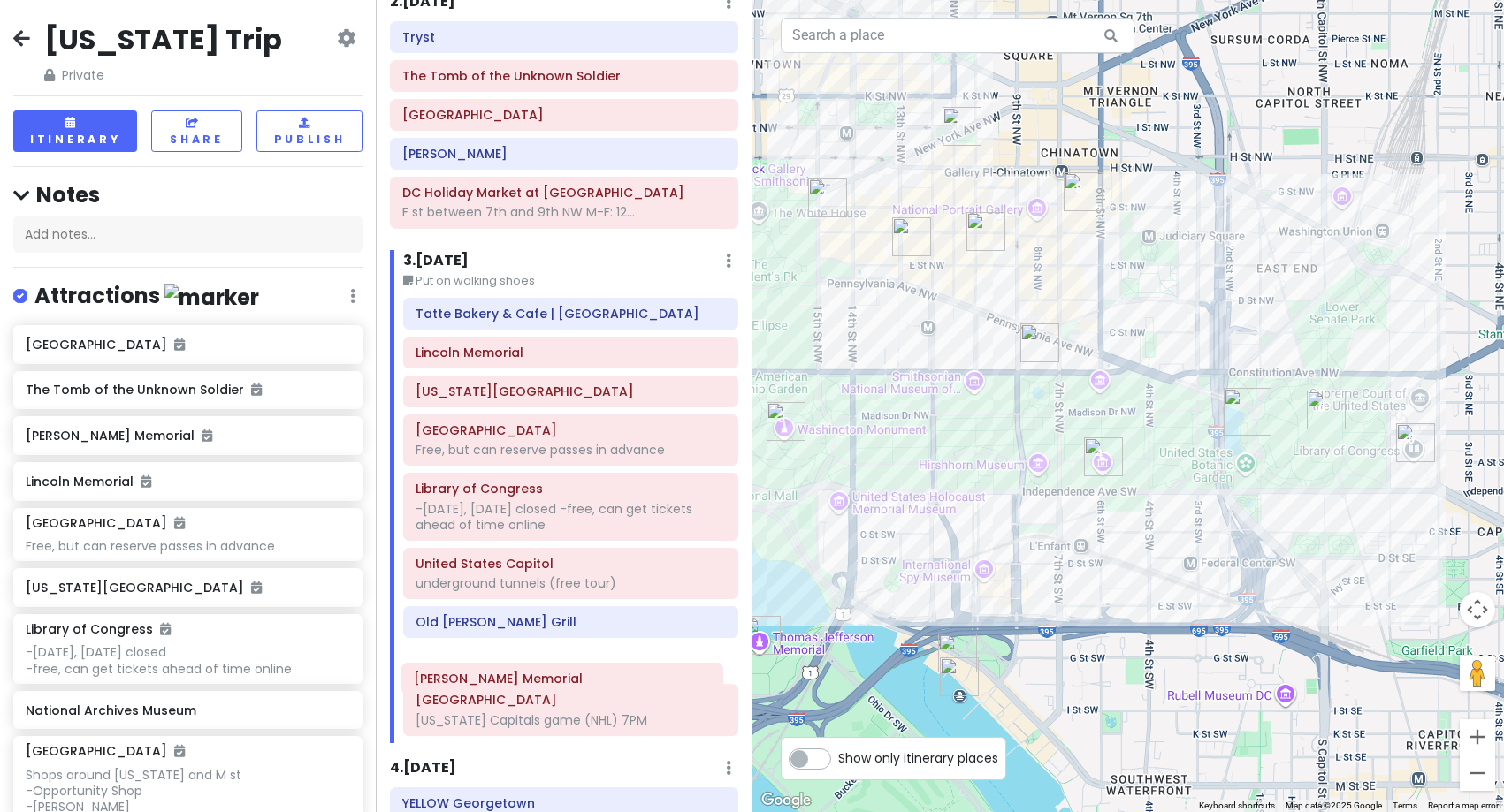
scroll to position [185, 0]
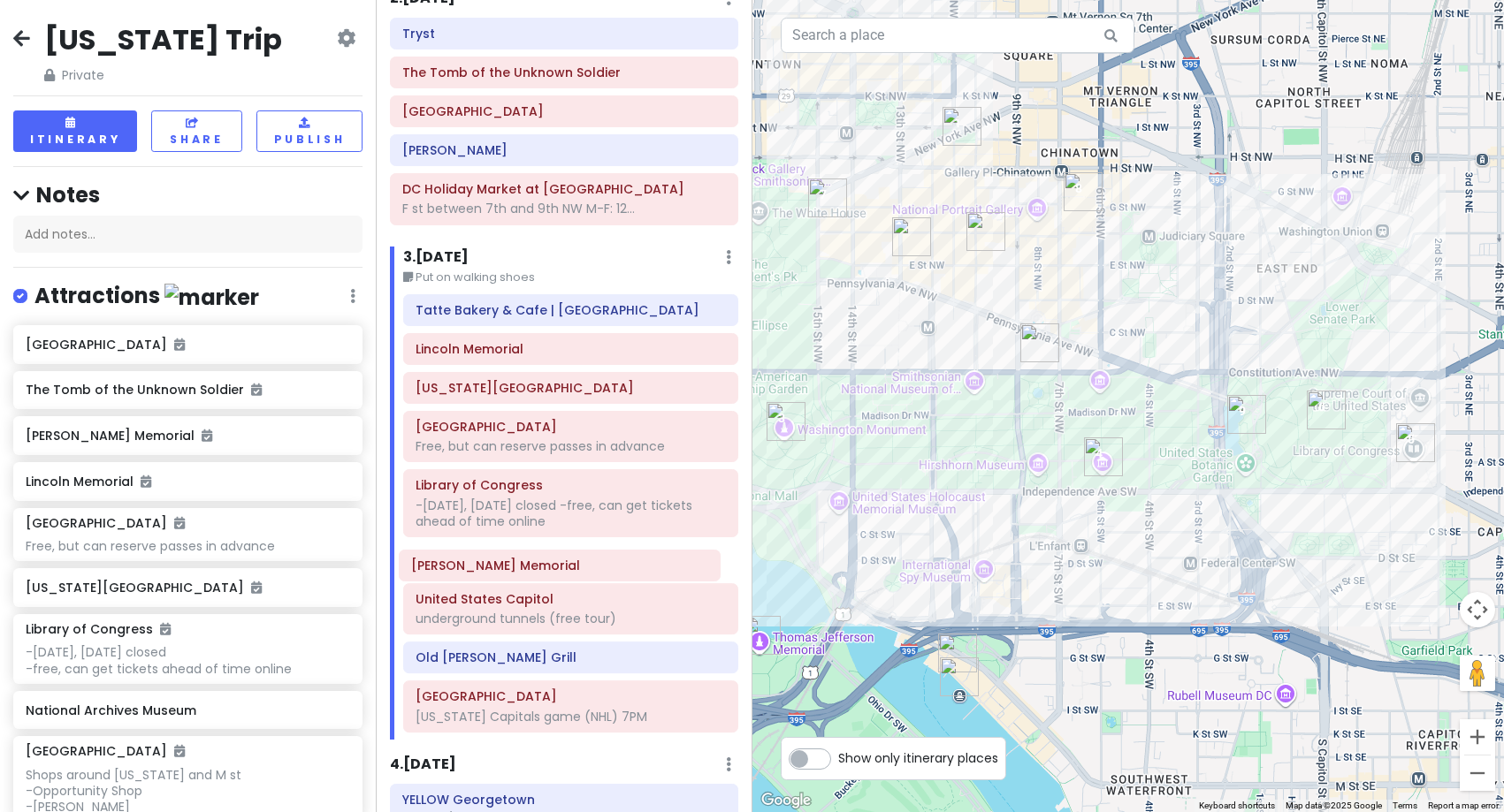
drag, startPoint x: 526, startPoint y: 734, endPoint x: 521, endPoint y: 574, distance: 160.1
click at [521, 574] on div "[GEOGRAPHIC_DATA] | [GEOGRAPHIC_DATA] [GEOGRAPHIC_DATA][US_STATE] Free, but can…" at bounding box center [570, 517] width 360 height 445
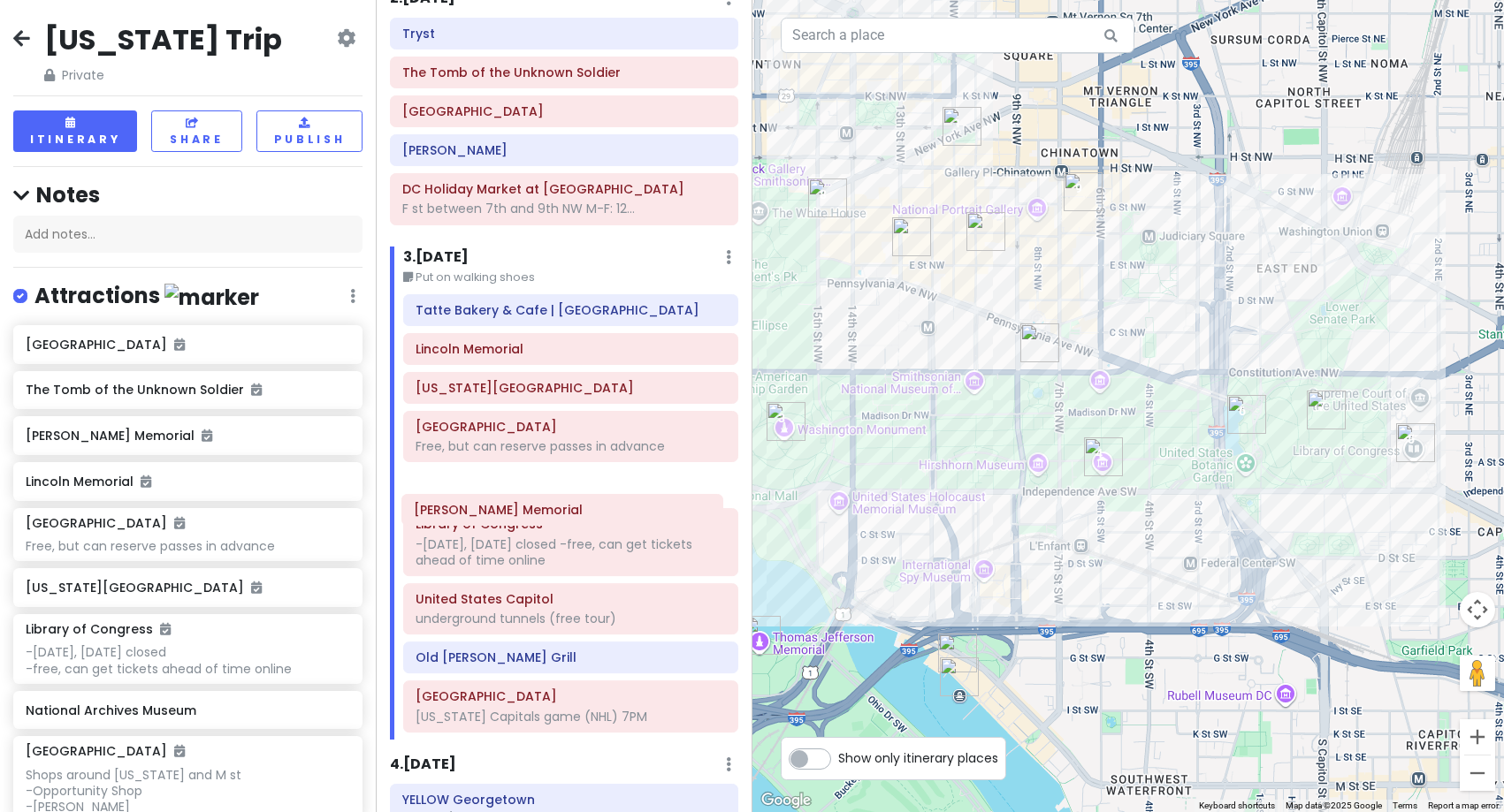
drag, startPoint x: 522, startPoint y: 574, endPoint x: 520, endPoint y: 524, distance: 50.0
click at [520, 524] on div "[GEOGRAPHIC_DATA] | [GEOGRAPHIC_DATA] [GEOGRAPHIC_DATA][US_STATE], but can rese…" at bounding box center [570, 517] width 360 height 445
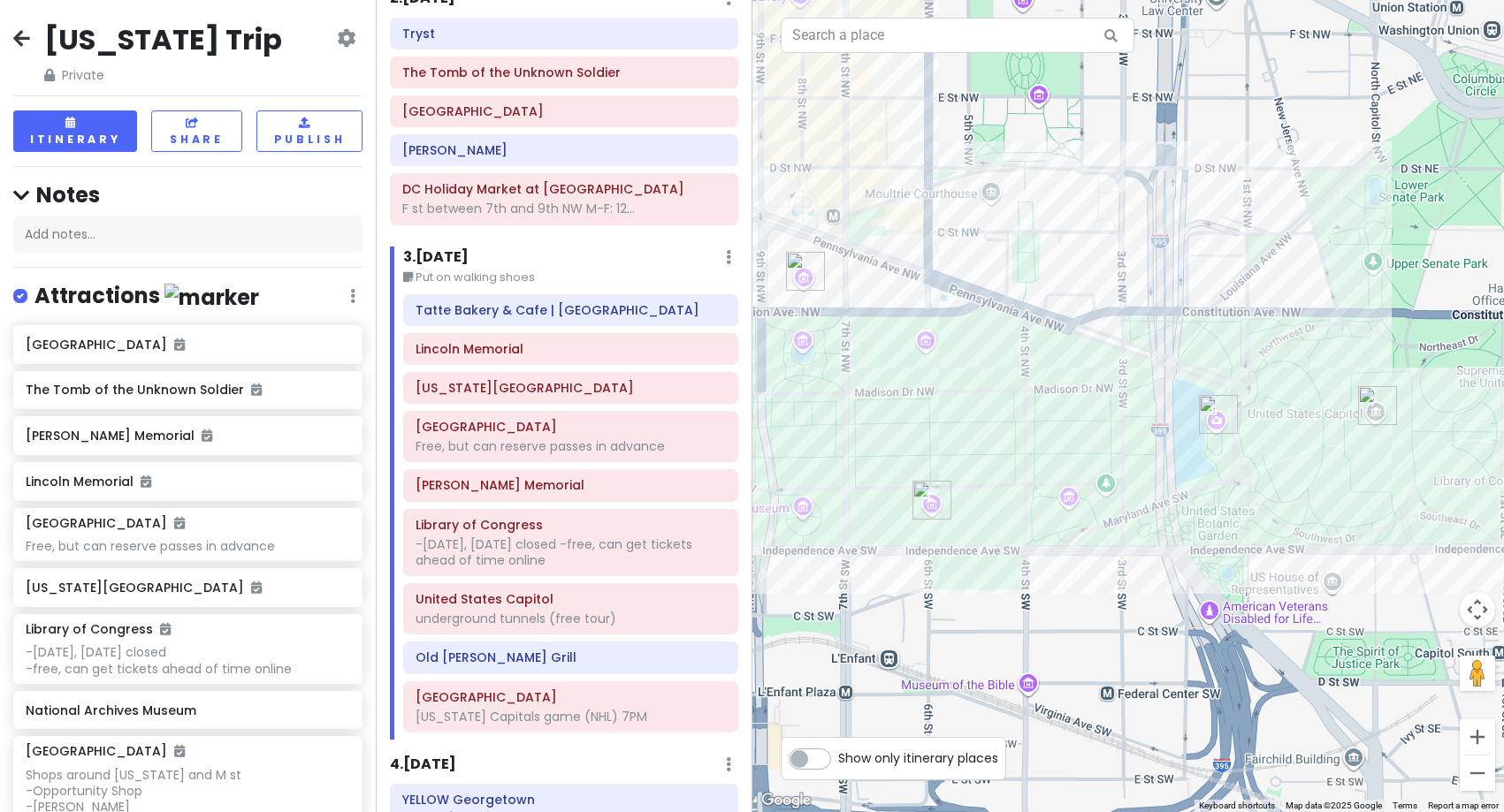
drag, startPoint x: 1095, startPoint y: 521, endPoint x: 1071, endPoint y: 515, distance: 24.7
click at [1073, 516] on div at bounding box center [1128, 406] width 752 height 812
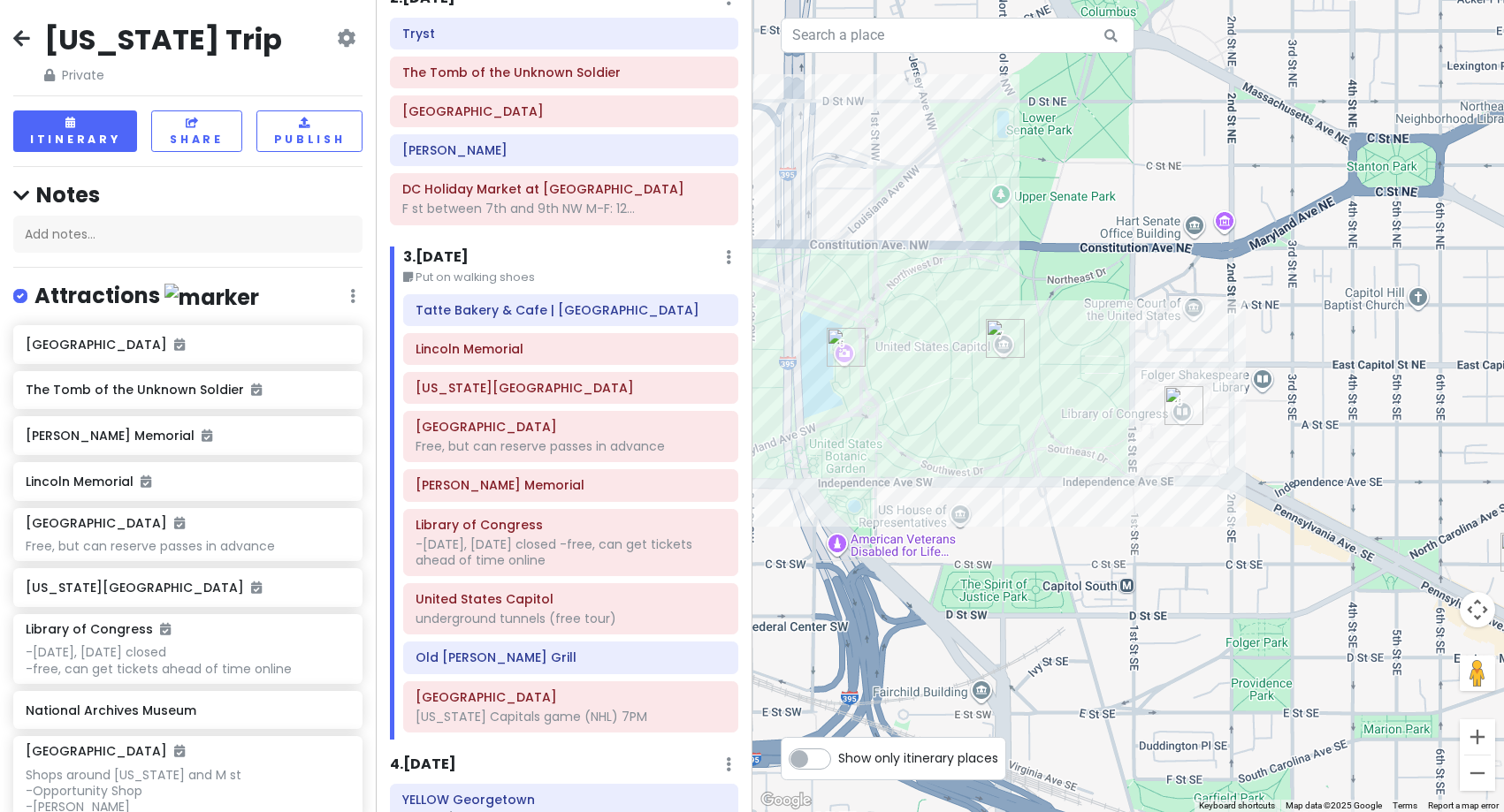
drag, startPoint x: 1099, startPoint y: 486, endPoint x: 986, endPoint y: 444, distance: 120.6
click at [986, 444] on div at bounding box center [1128, 406] width 752 height 812
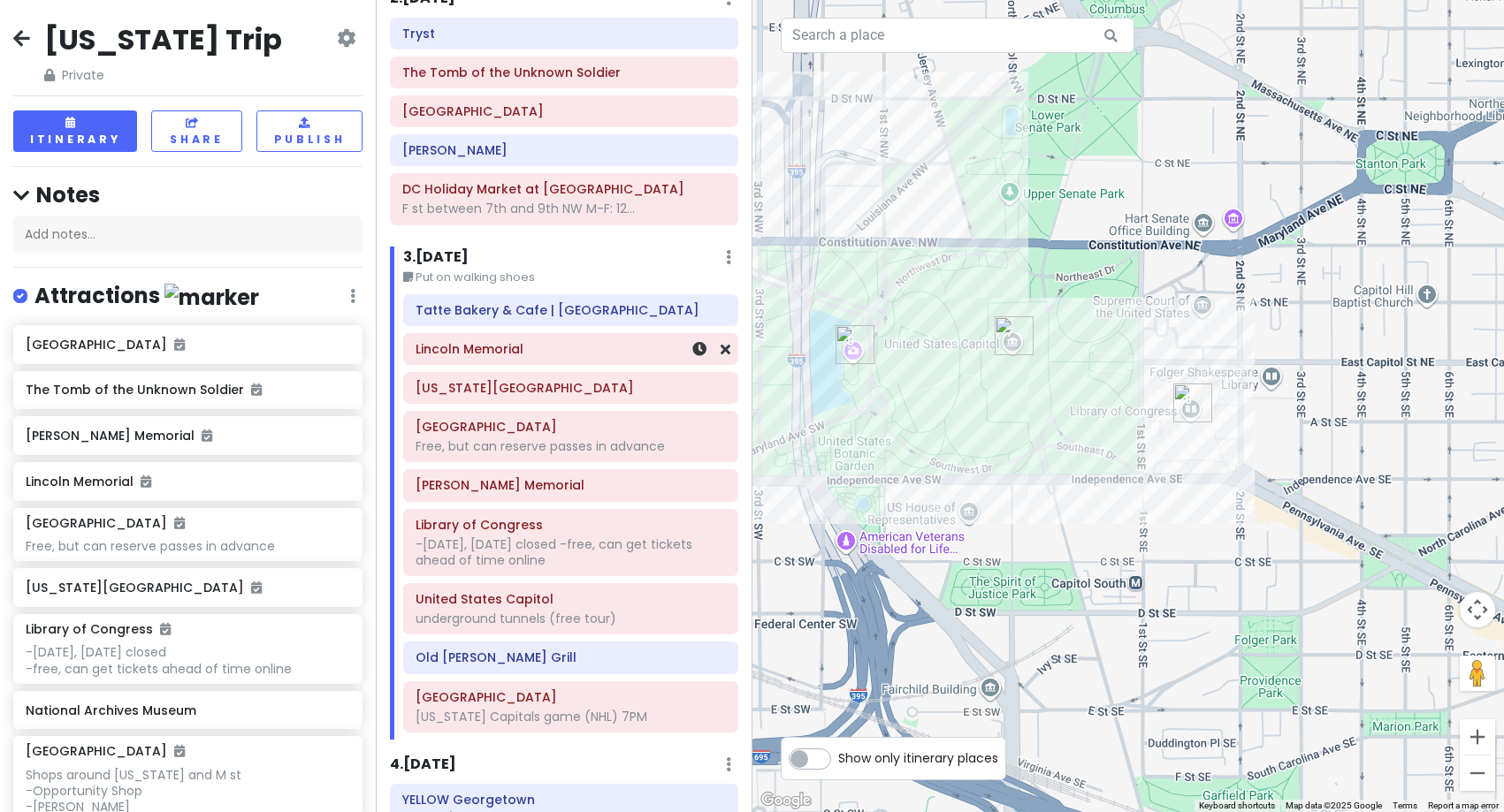
click at [519, 356] on h6 "Lincoln Memorial" at bounding box center [570, 349] width 310 height 16
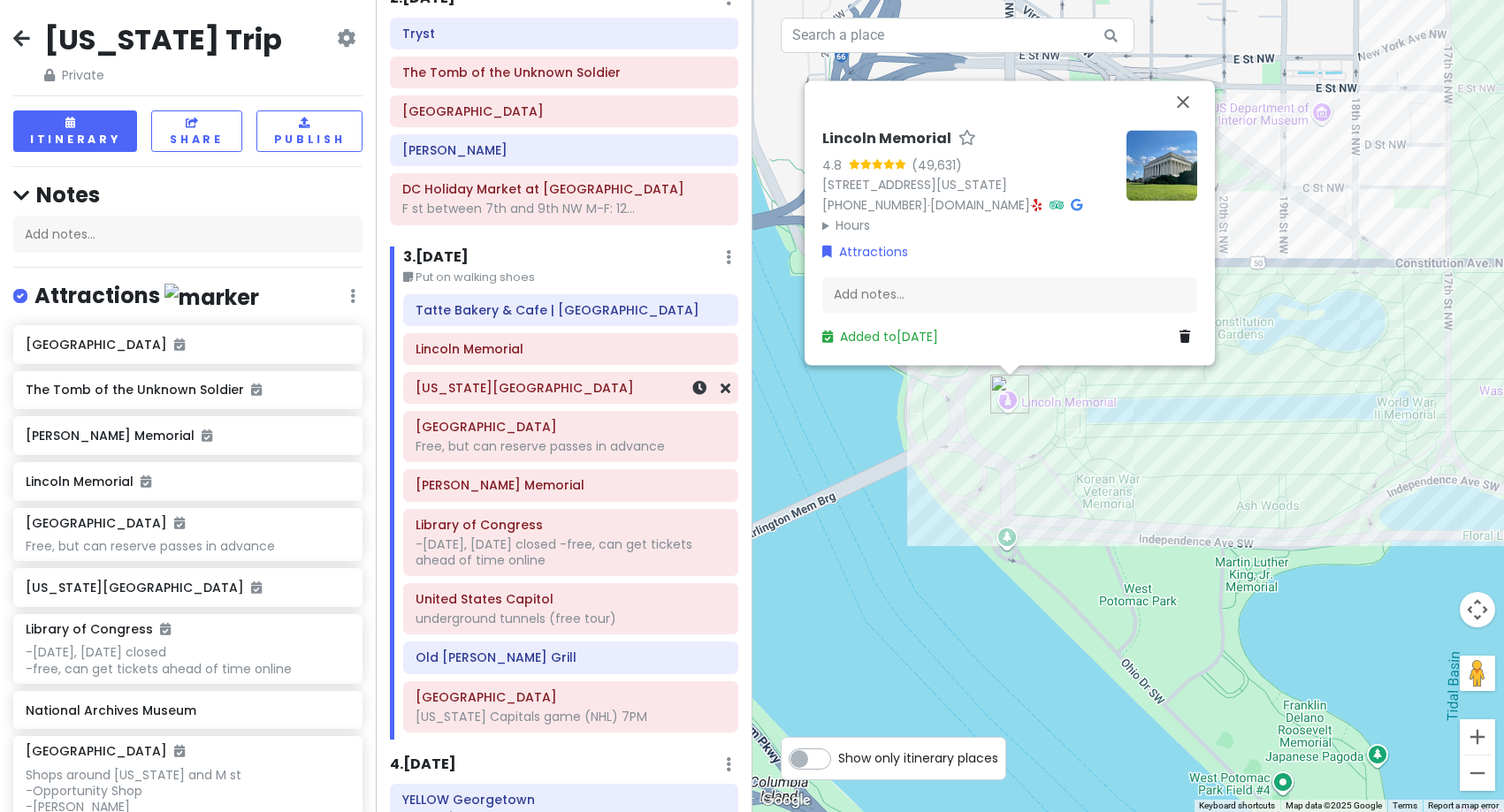
click at [511, 397] on div "[US_STATE][GEOGRAPHIC_DATA]" at bounding box center [570, 388] width 310 height 25
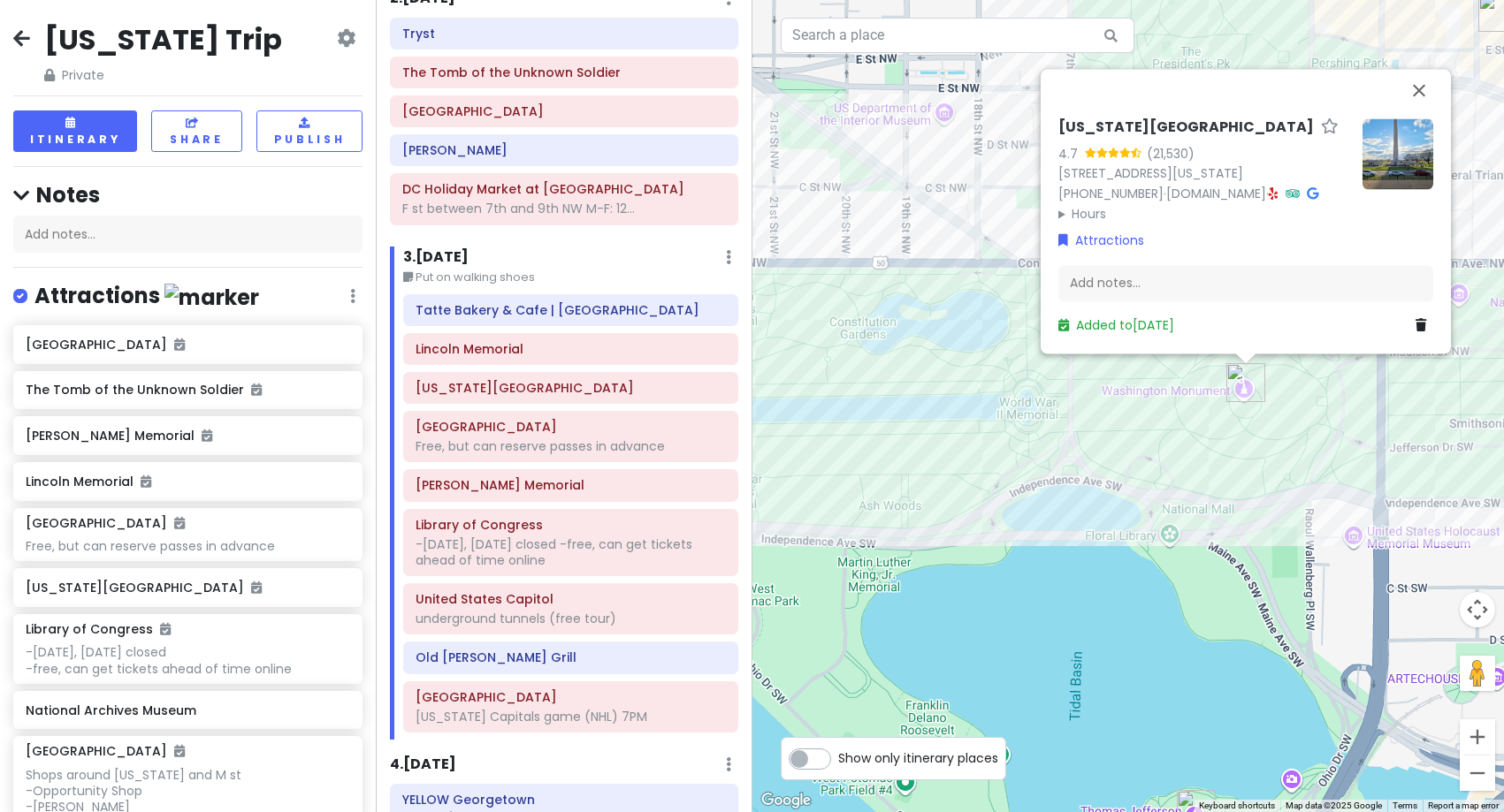
click at [1391, 165] on img at bounding box center [1397, 154] width 71 height 71
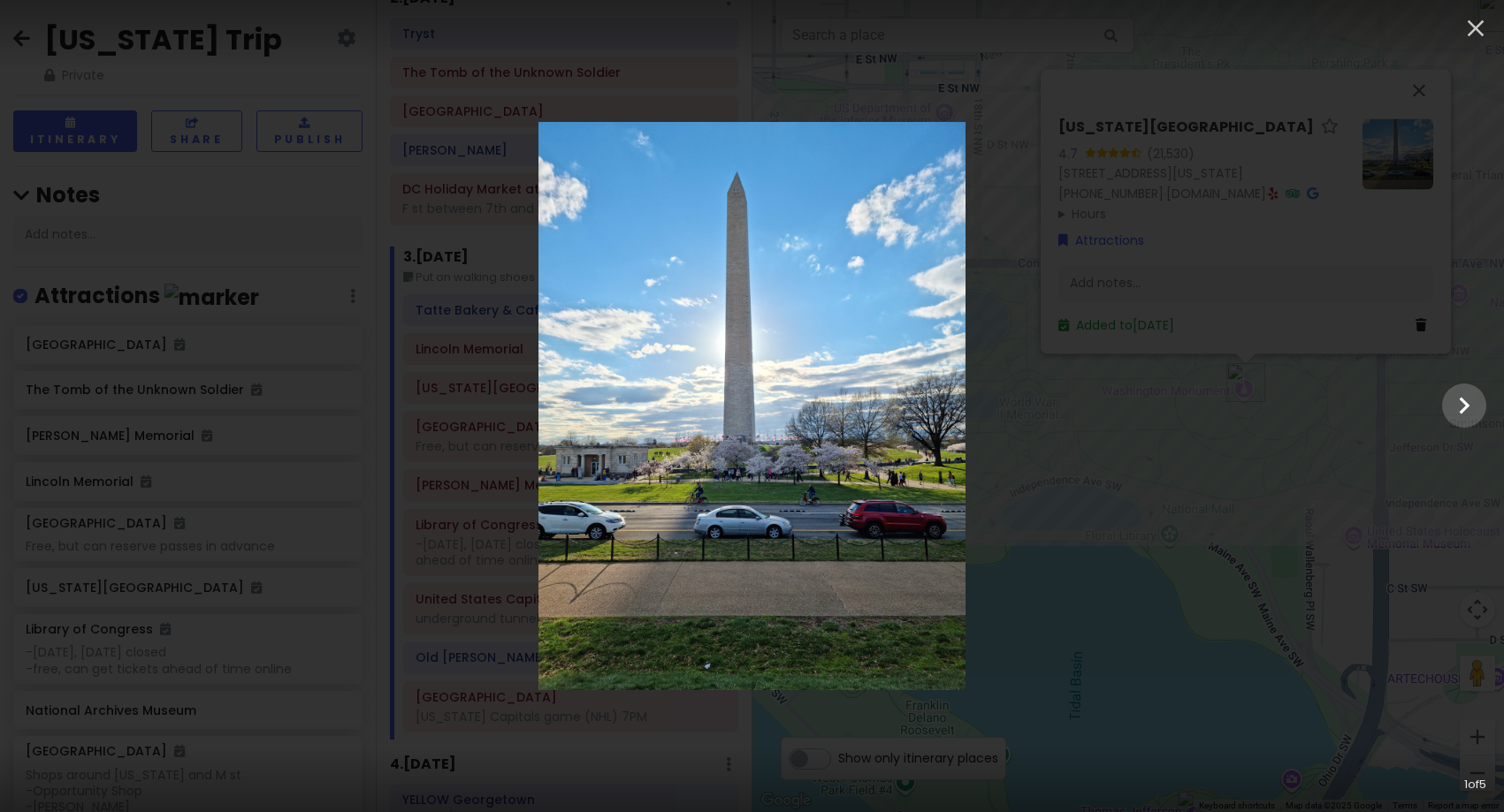
click at [1172, 535] on div at bounding box center [752, 406] width 1504 height 568
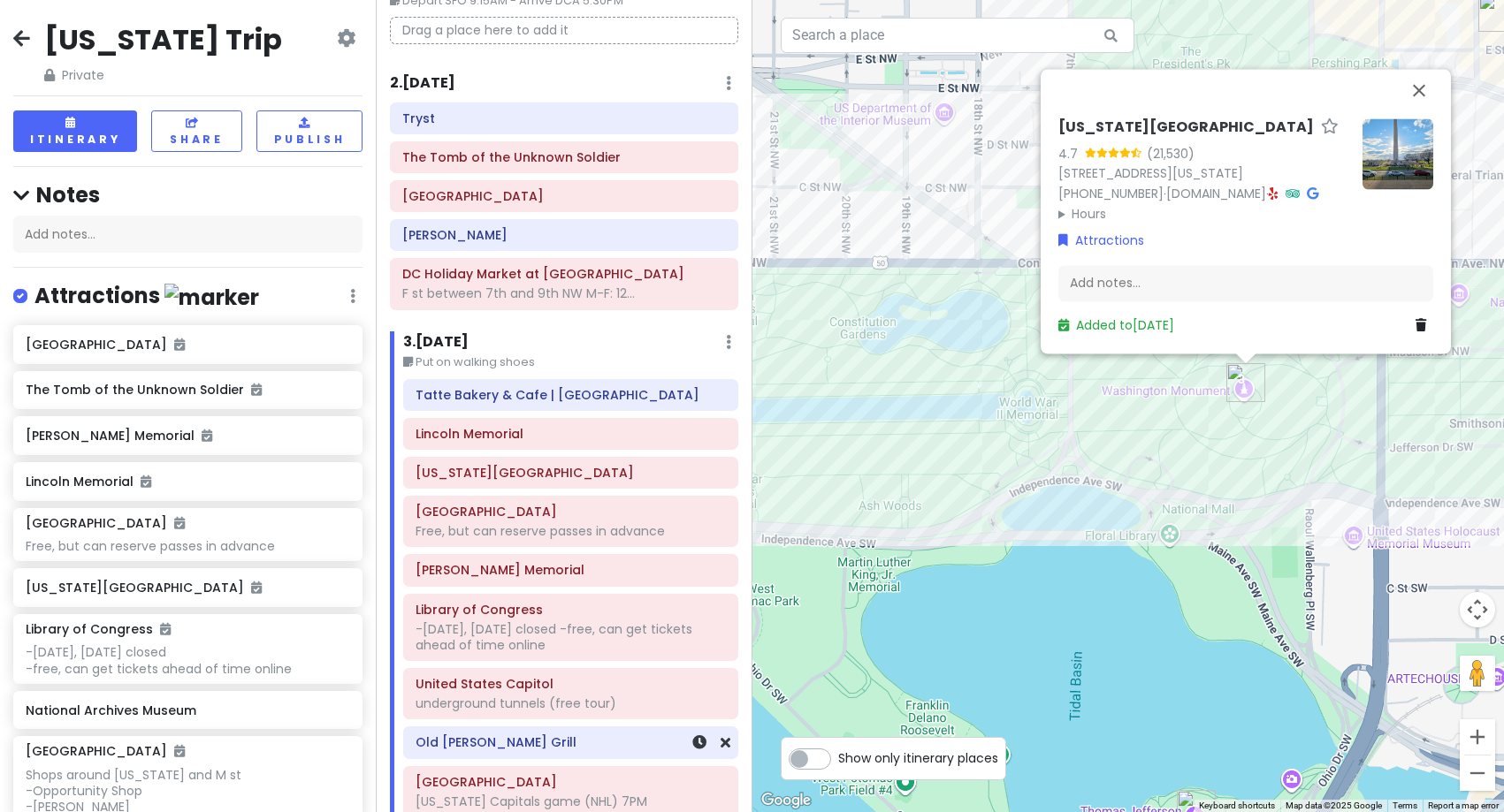
scroll to position [0, 0]
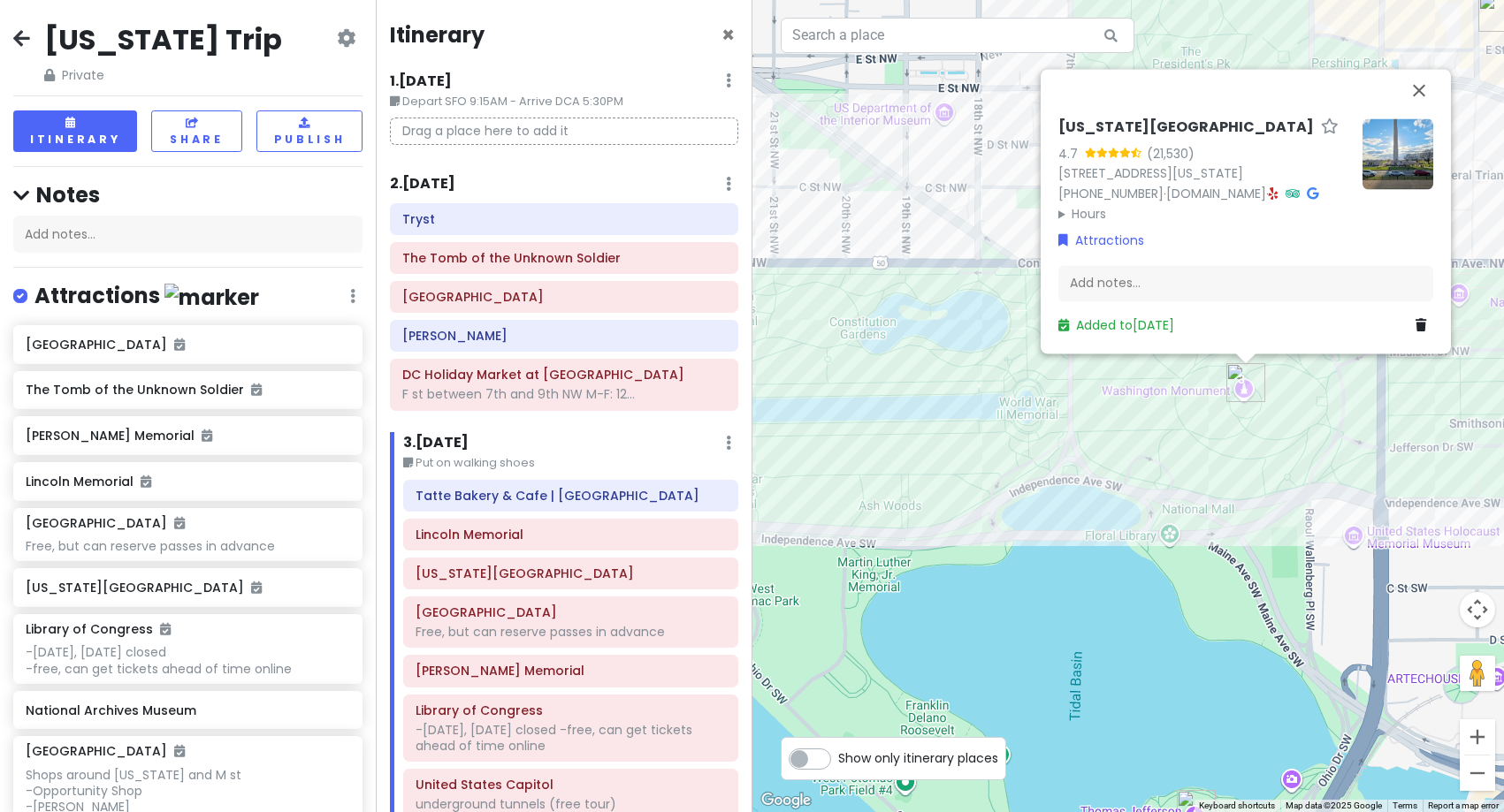
click at [455, 189] on h6 "2 . [DATE]" at bounding box center [423, 184] width 66 height 19
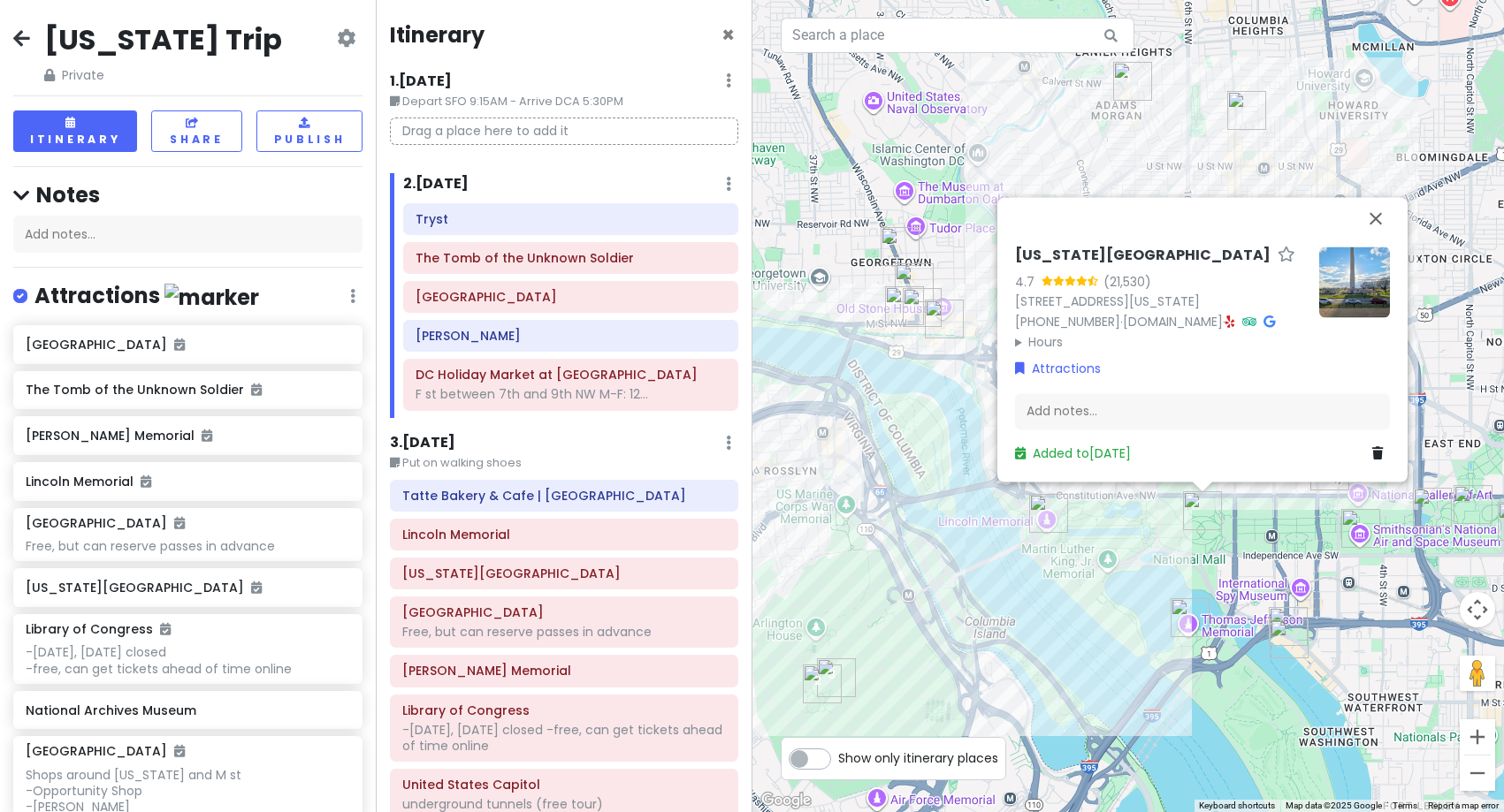
click at [1140, 564] on div "[US_STATE] Monument 4.7 (21,530) [STREET_ADDRESS][US_STATE] [PHONE_NUMBER] · [D…" at bounding box center [1128, 406] width 752 height 812
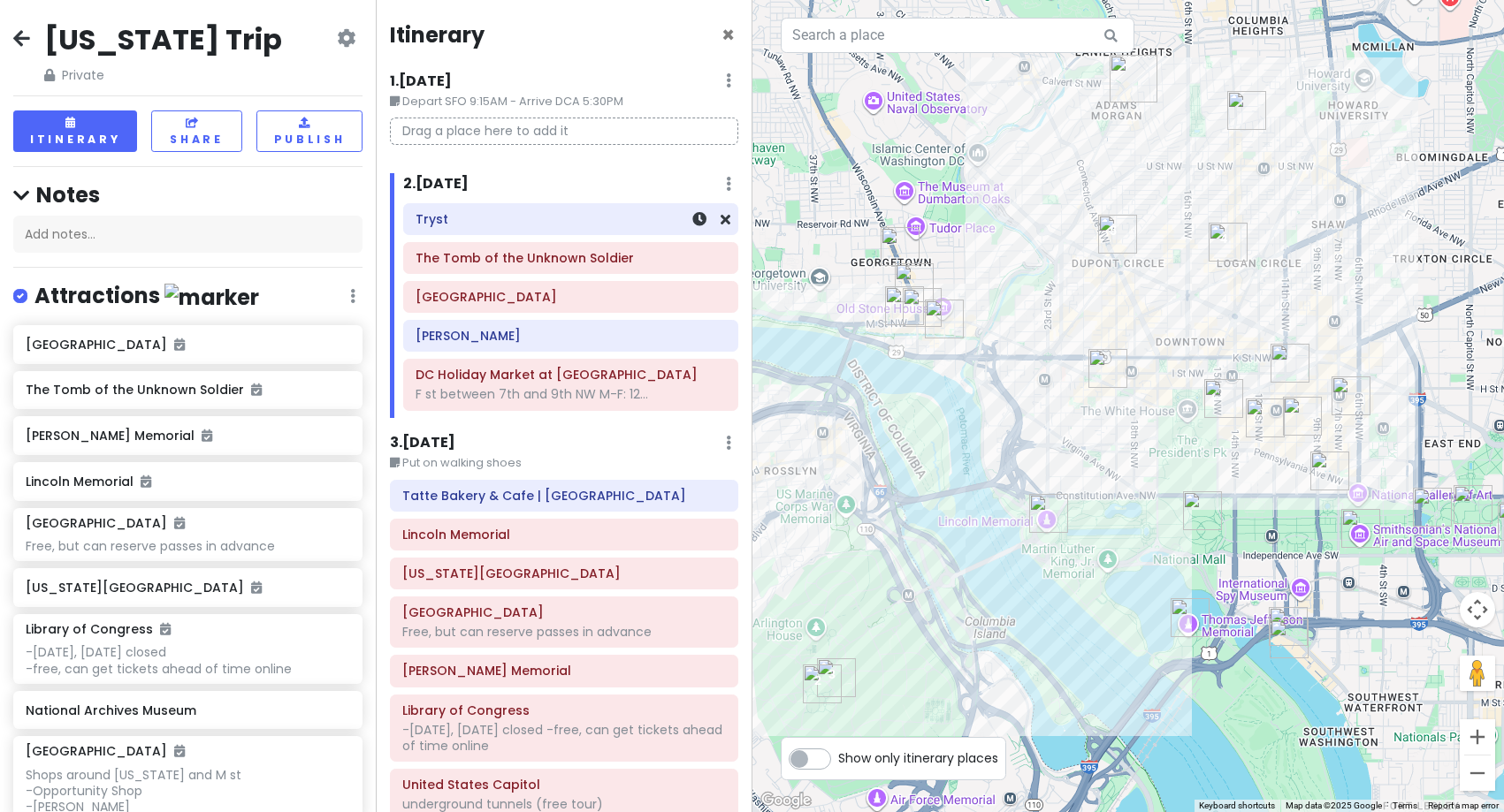
click at [542, 233] on div "Tryst" at bounding box center [570, 219] width 332 height 30
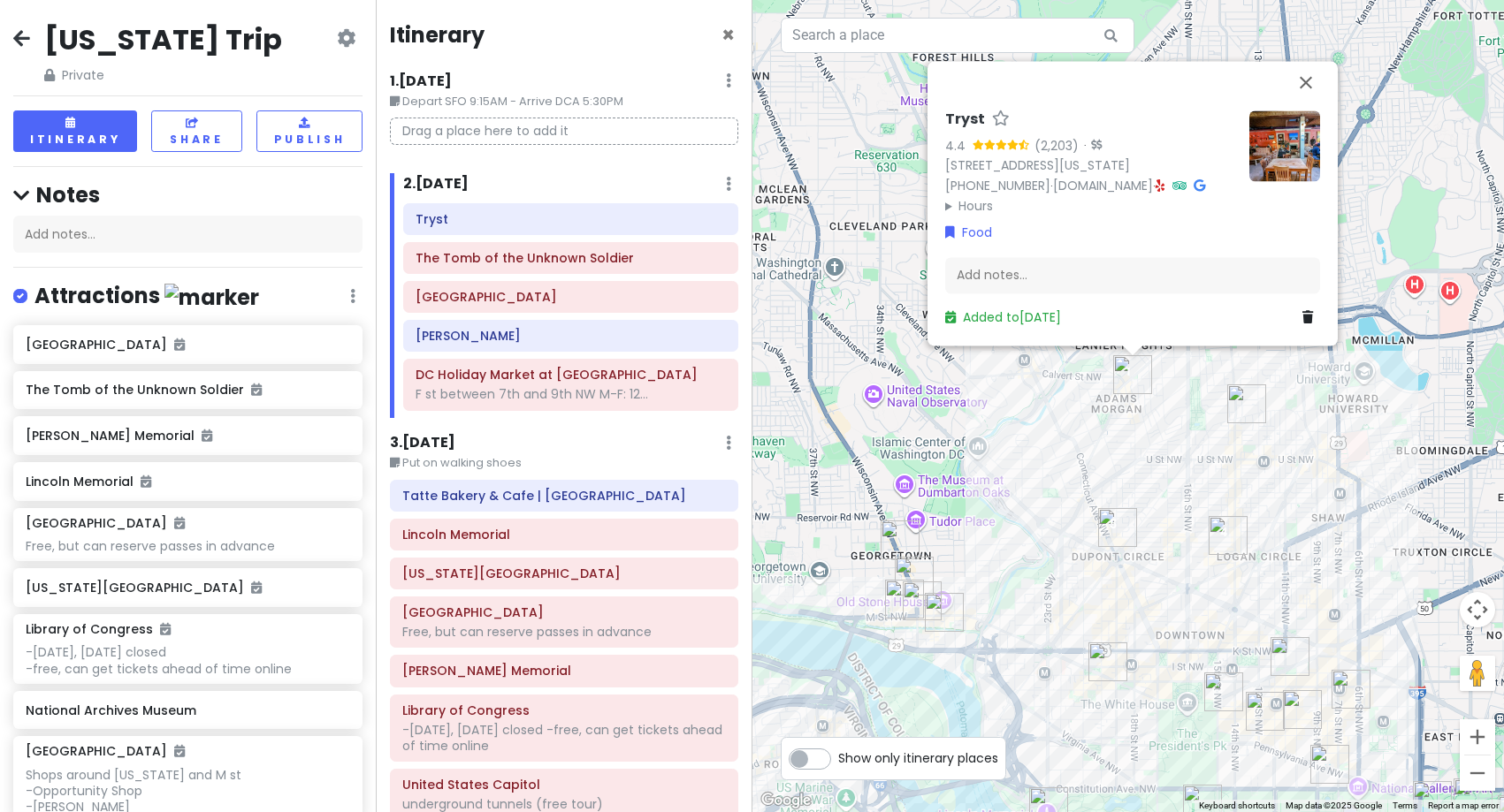
click at [1295, 164] on img at bounding box center [1285, 146] width 71 height 71
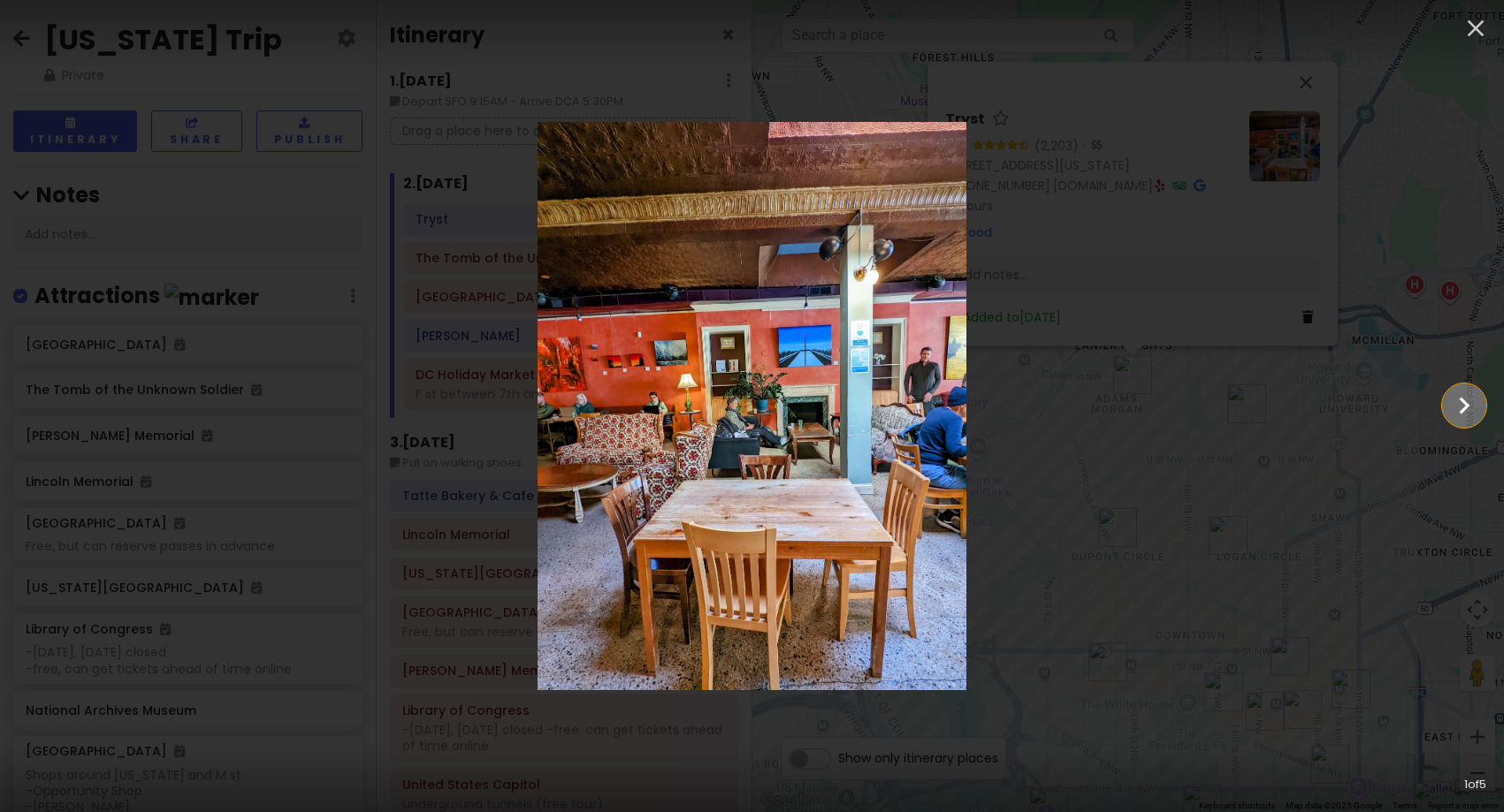
click at [1460, 407] on icon "Show slide 2 of 5" at bounding box center [1464, 406] width 34 height 43
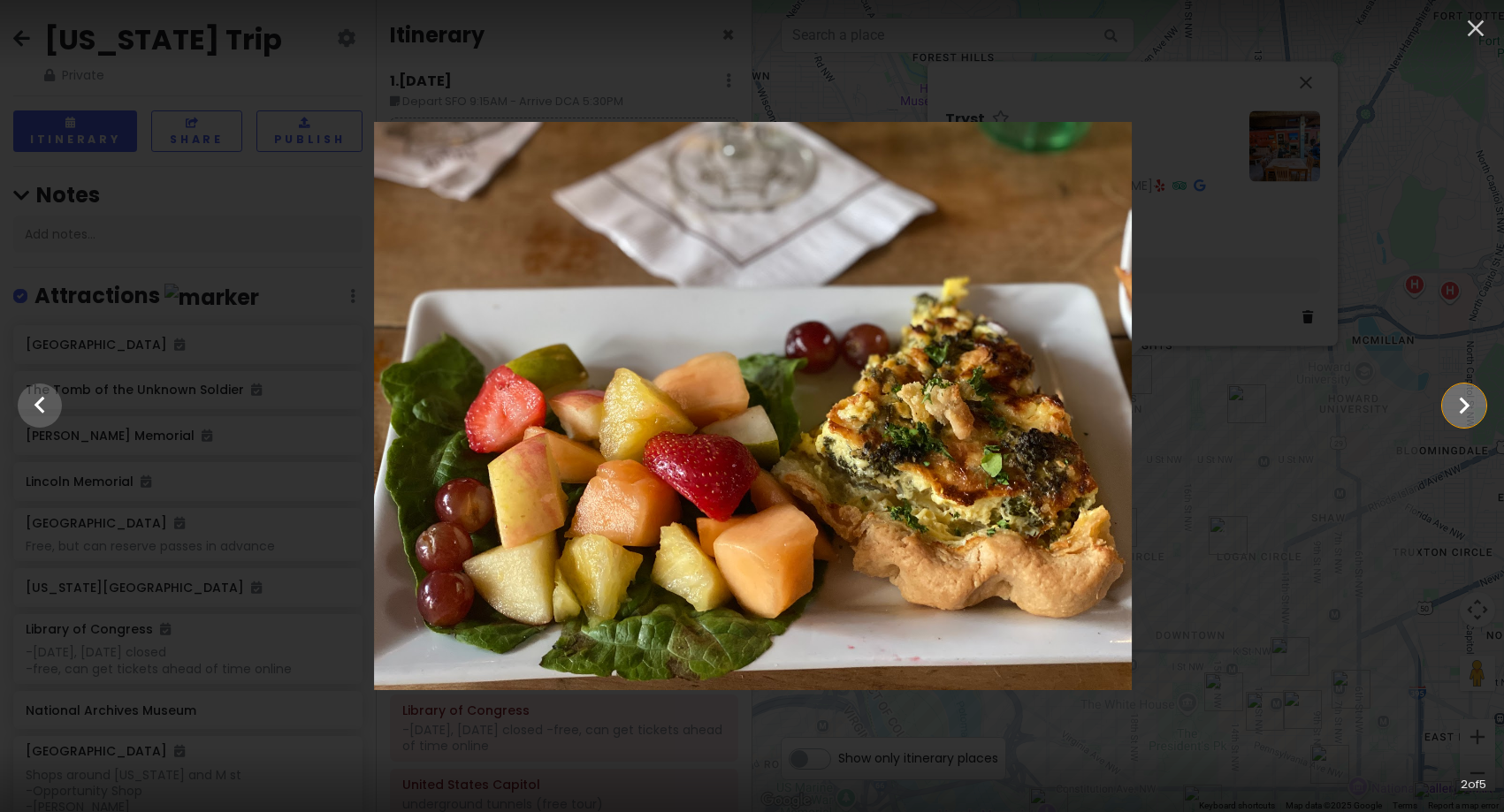
click at [1460, 407] on icon "Show slide 3 of 5" at bounding box center [1464, 406] width 34 height 43
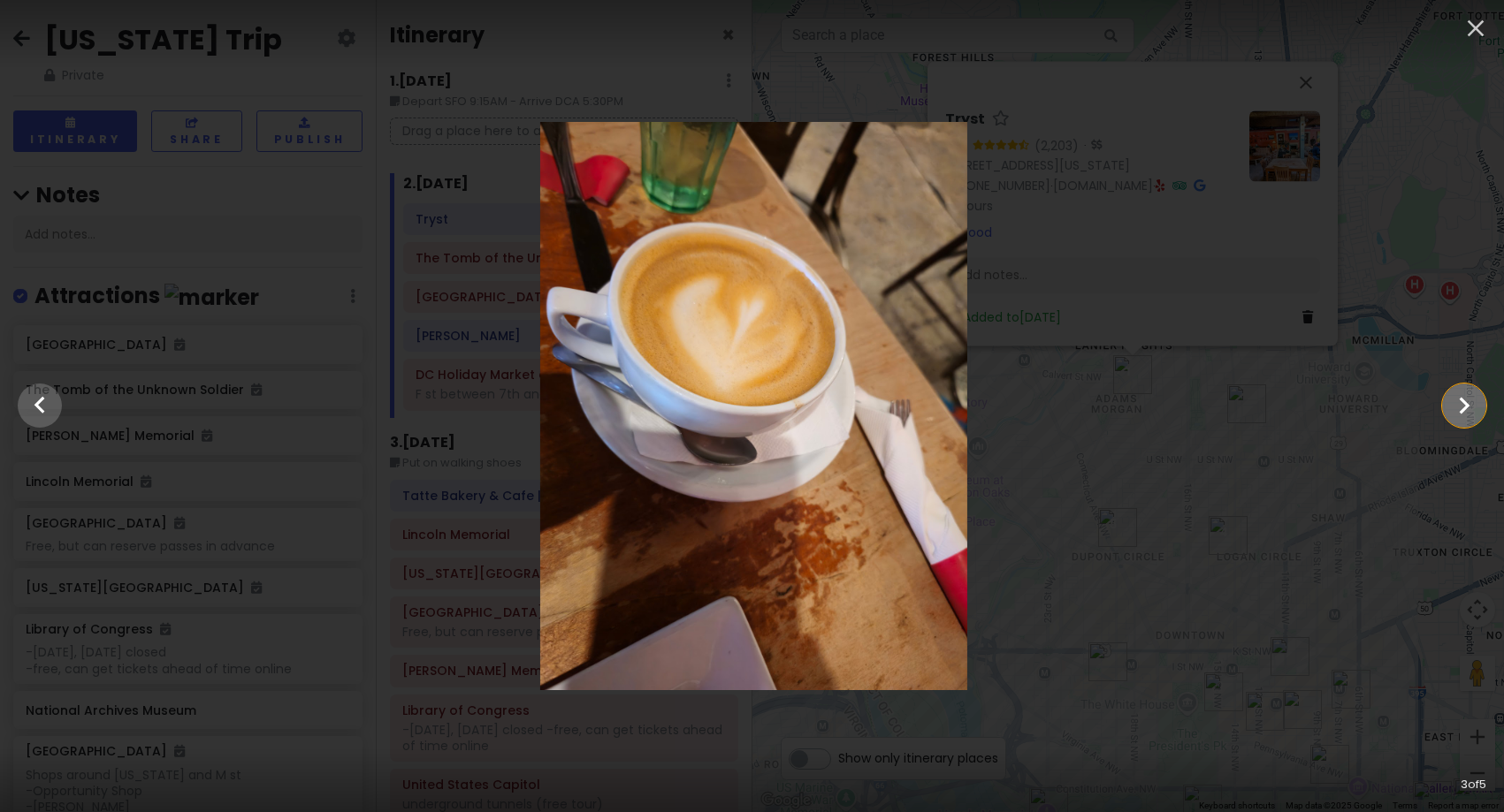
click at [1460, 407] on icon "Show slide 4 of 5" at bounding box center [1464, 406] width 34 height 43
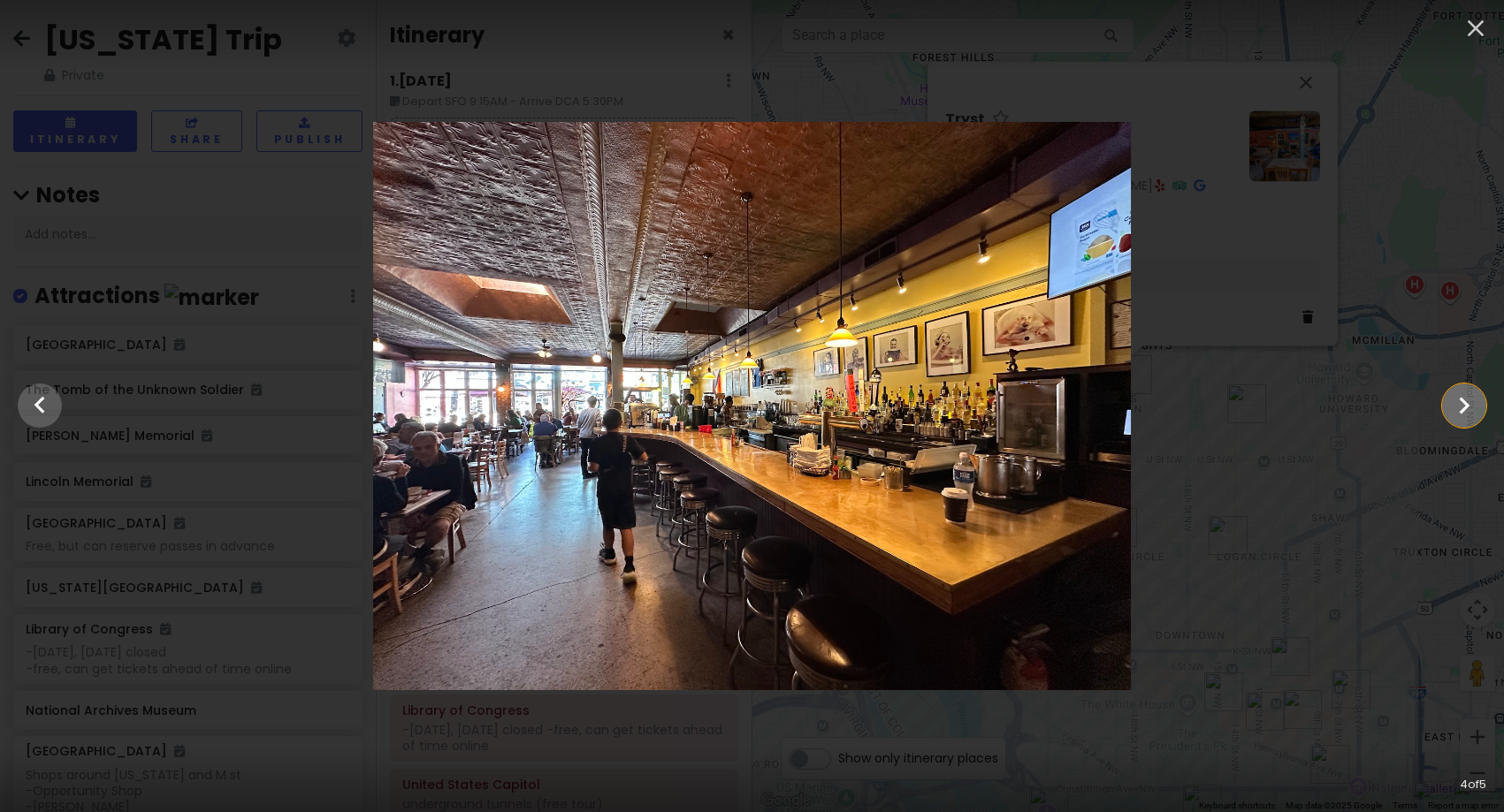
click at [1460, 407] on icon "Show slide 5 of 5" at bounding box center [1464, 406] width 34 height 43
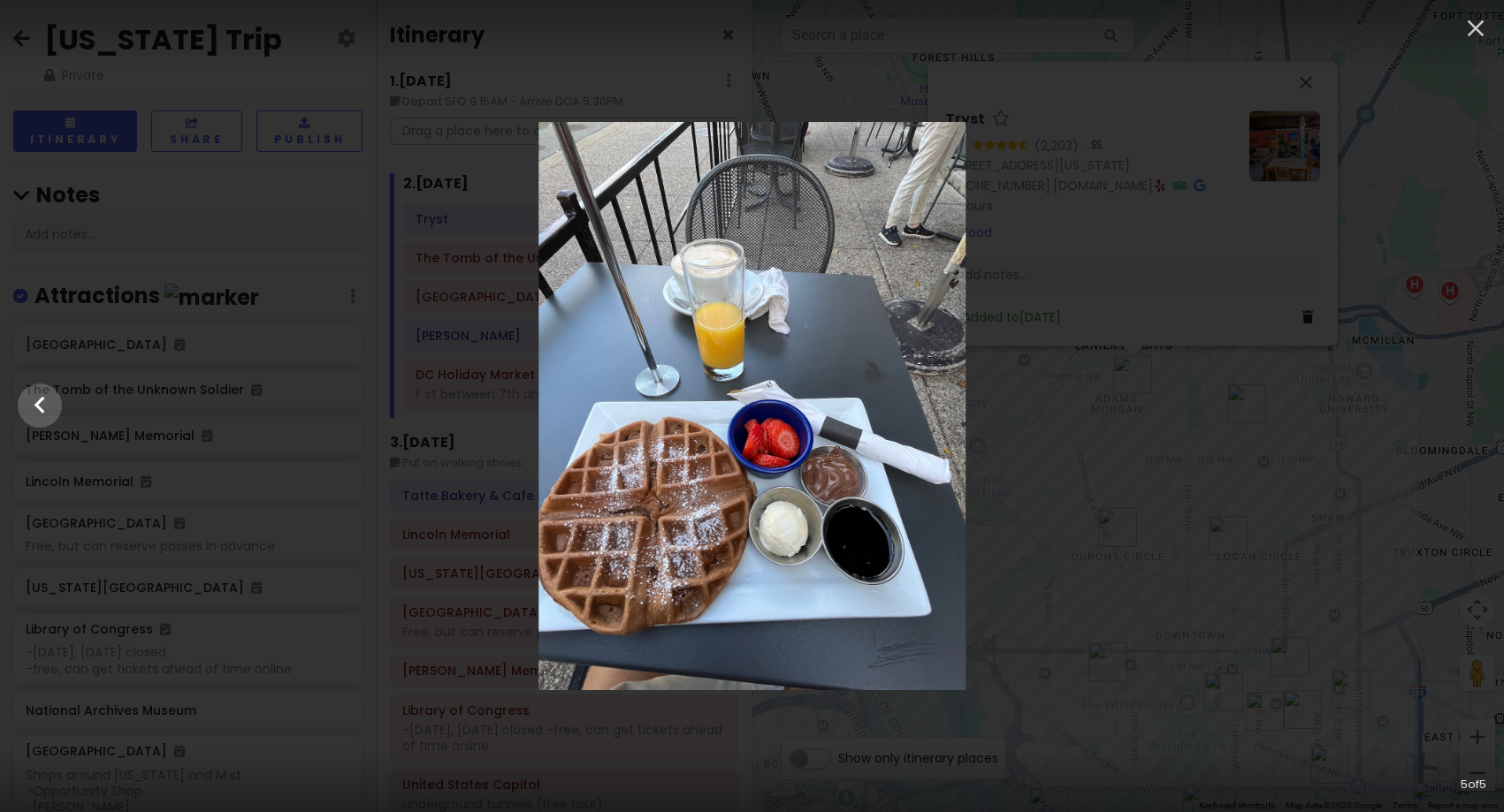
click at [1460, 408] on div at bounding box center [752, 406] width 1504 height 568
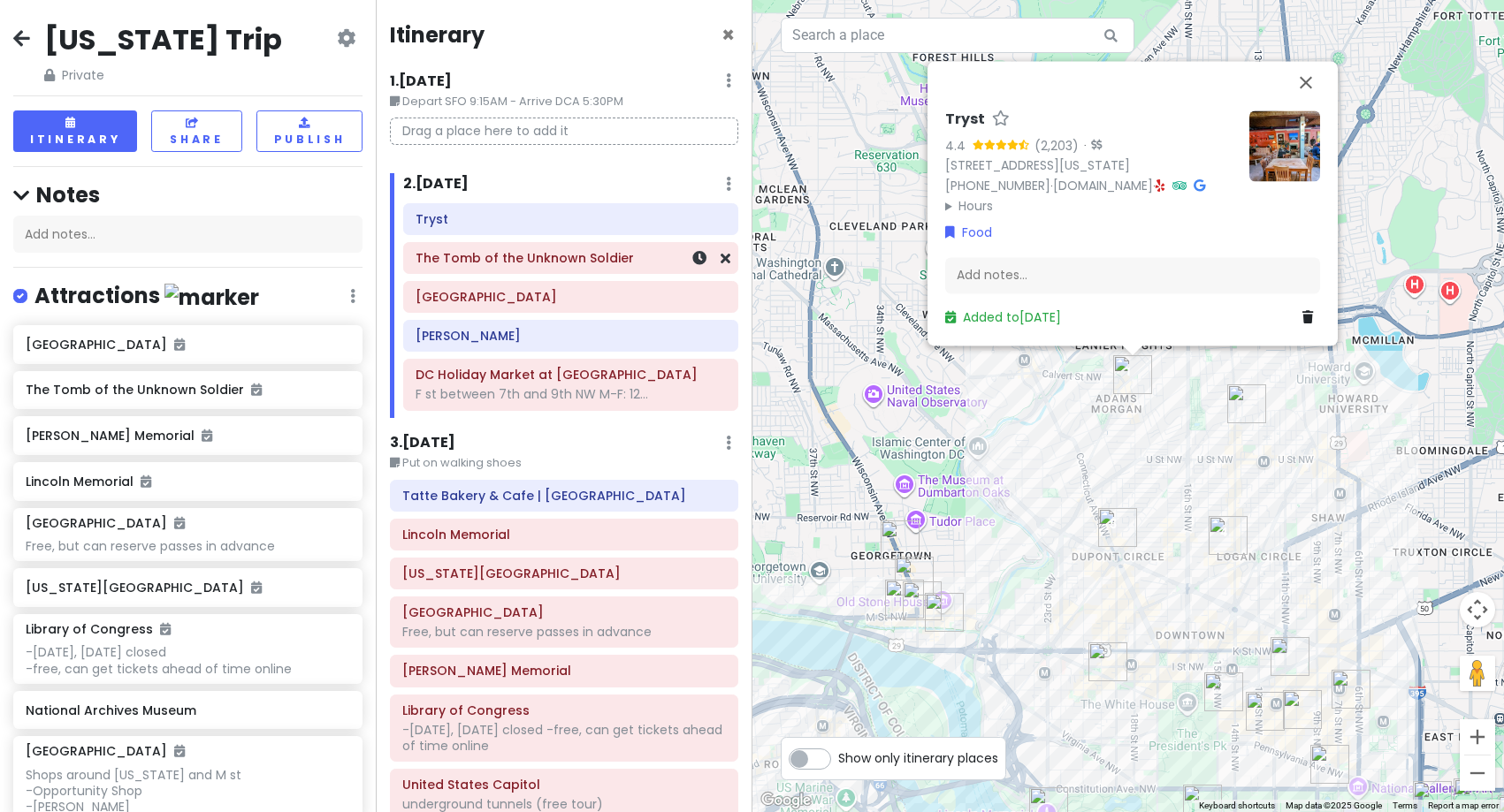
click at [508, 270] on div "The Tomb of the Unknown Soldier" at bounding box center [570, 258] width 310 height 25
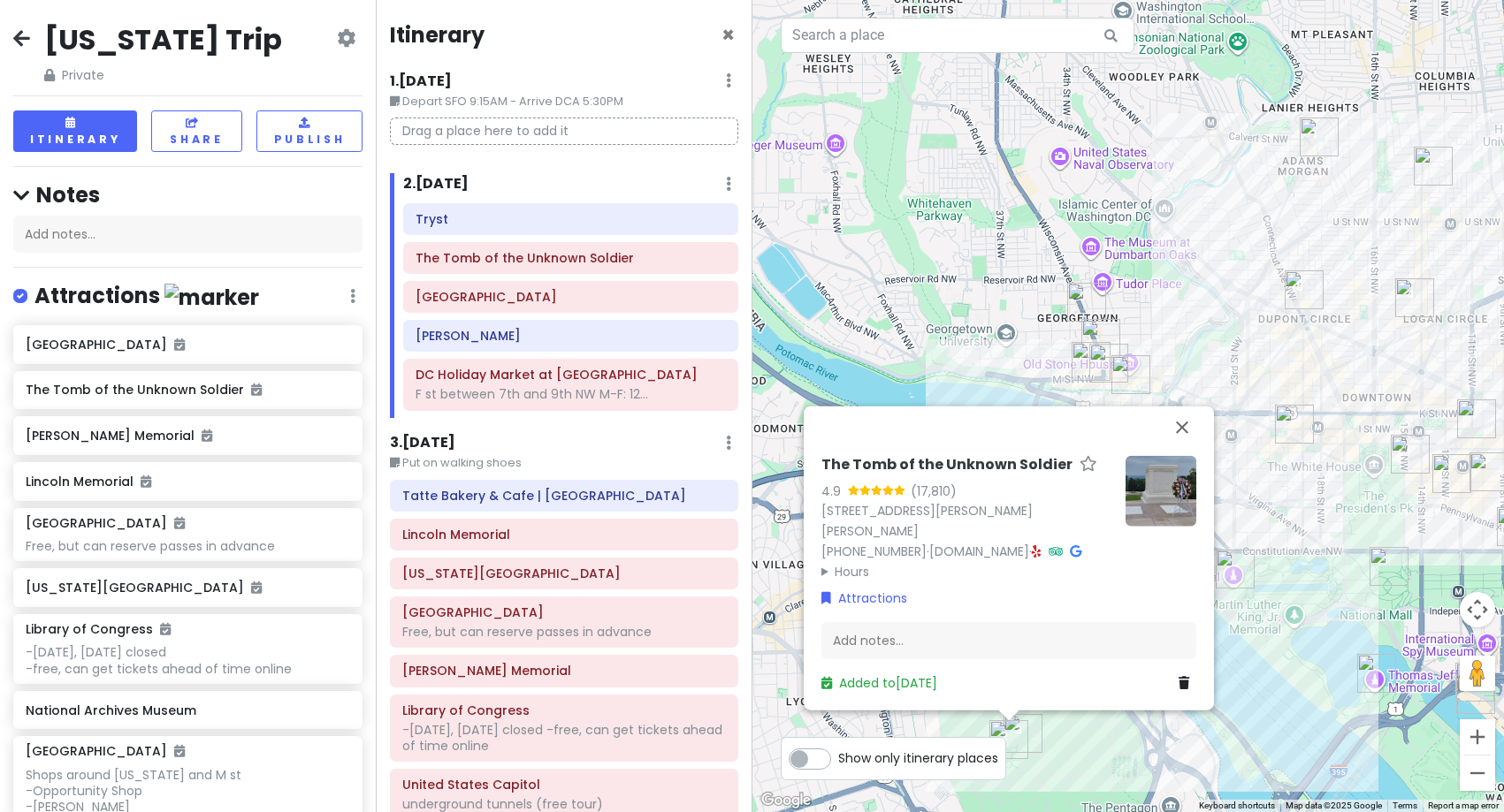
click at [1227, 699] on div "The Tomb of the Unknown Soldier 4.9 (17,810) [STREET_ADDRESS][PERSON_NAME][PERS…" at bounding box center [1128, 406] width 752 height 812
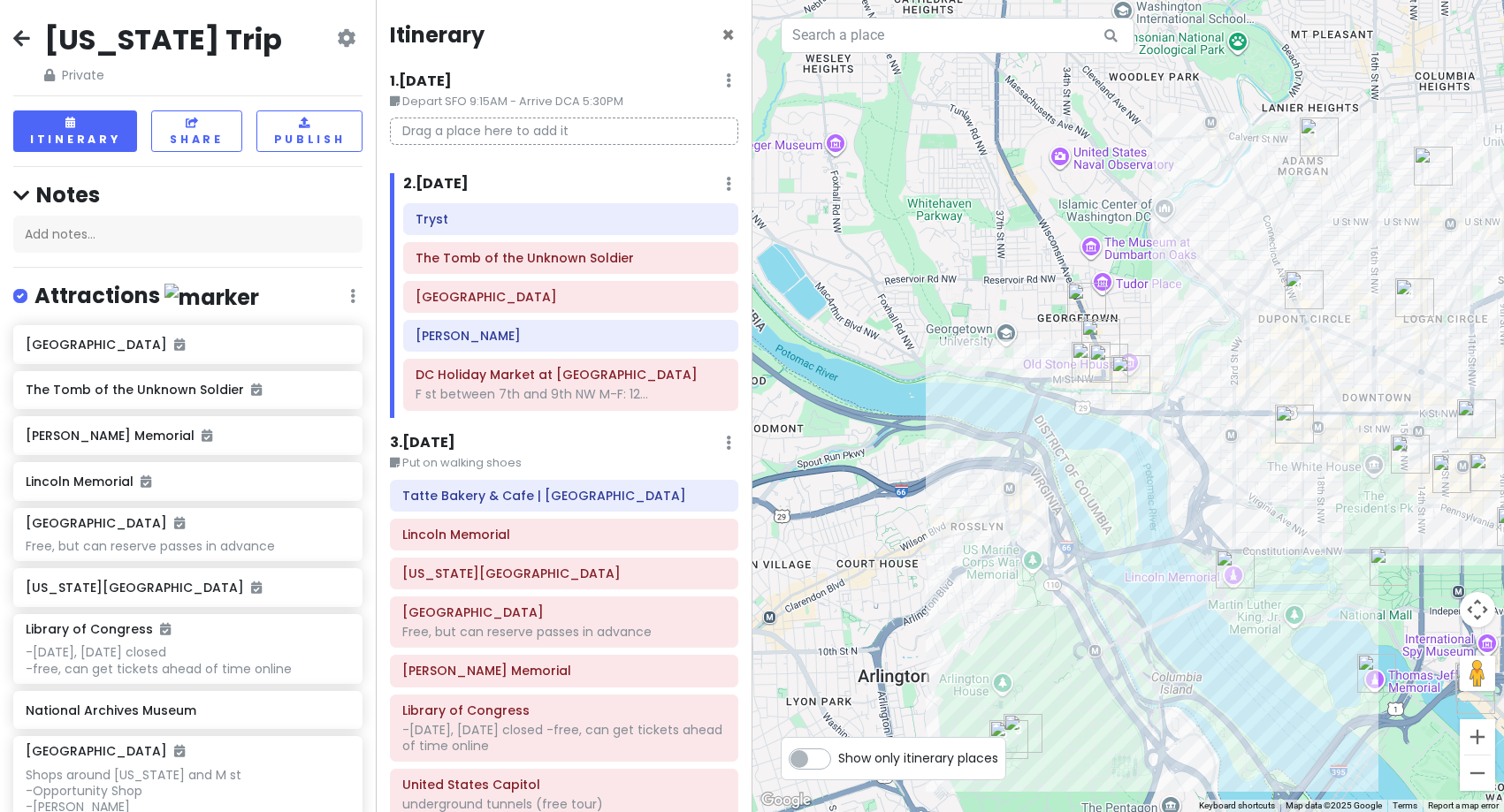
click at [1017, 730] on img "The Tomb of the Unknown Soldier" at bounding box center [1009, 739] width 39 height 39
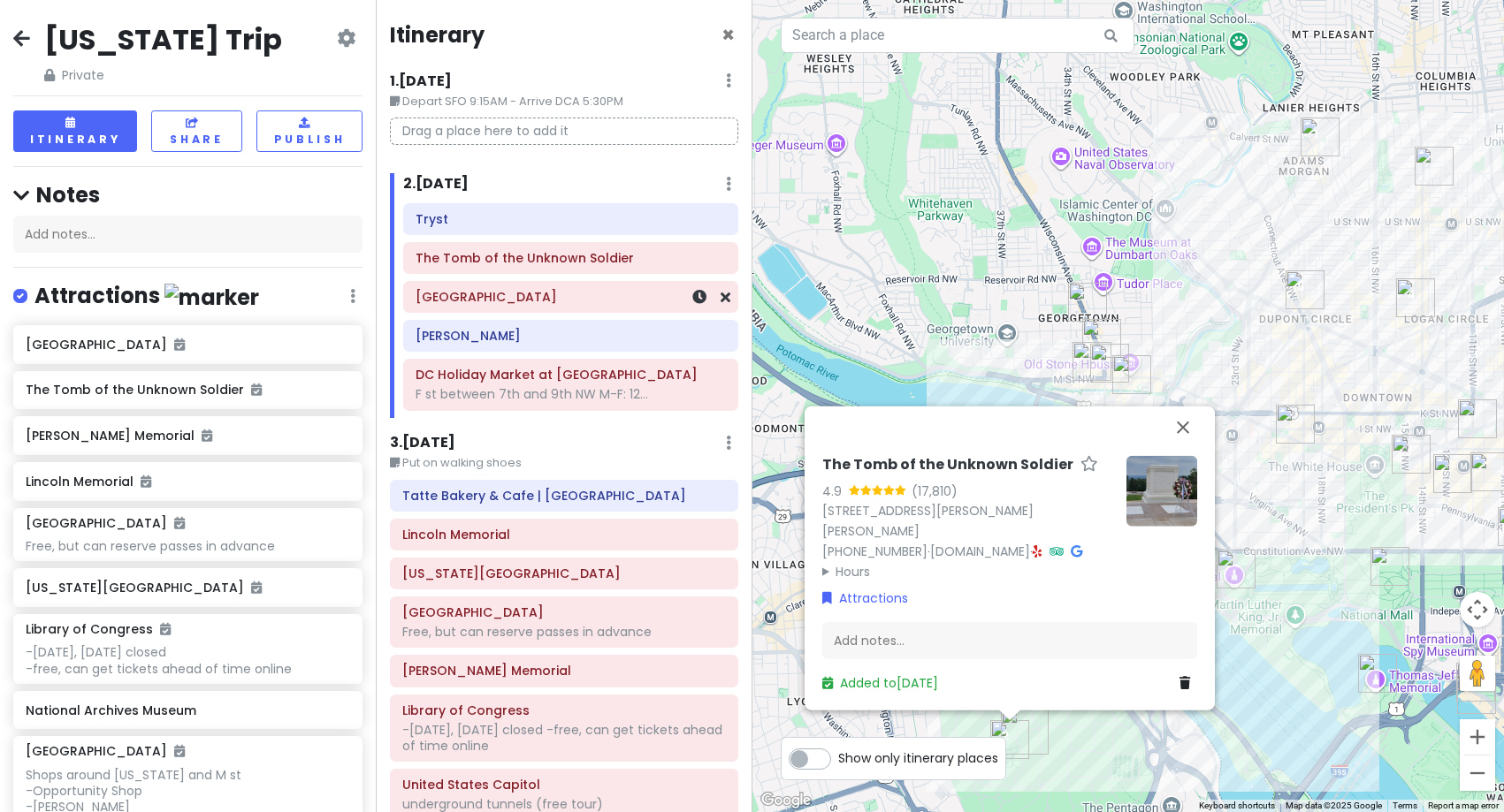
click at [495, 310] on div "[GEOGRAPHIC_DATA]" at bounding box center [570, 297] width 332 height 30
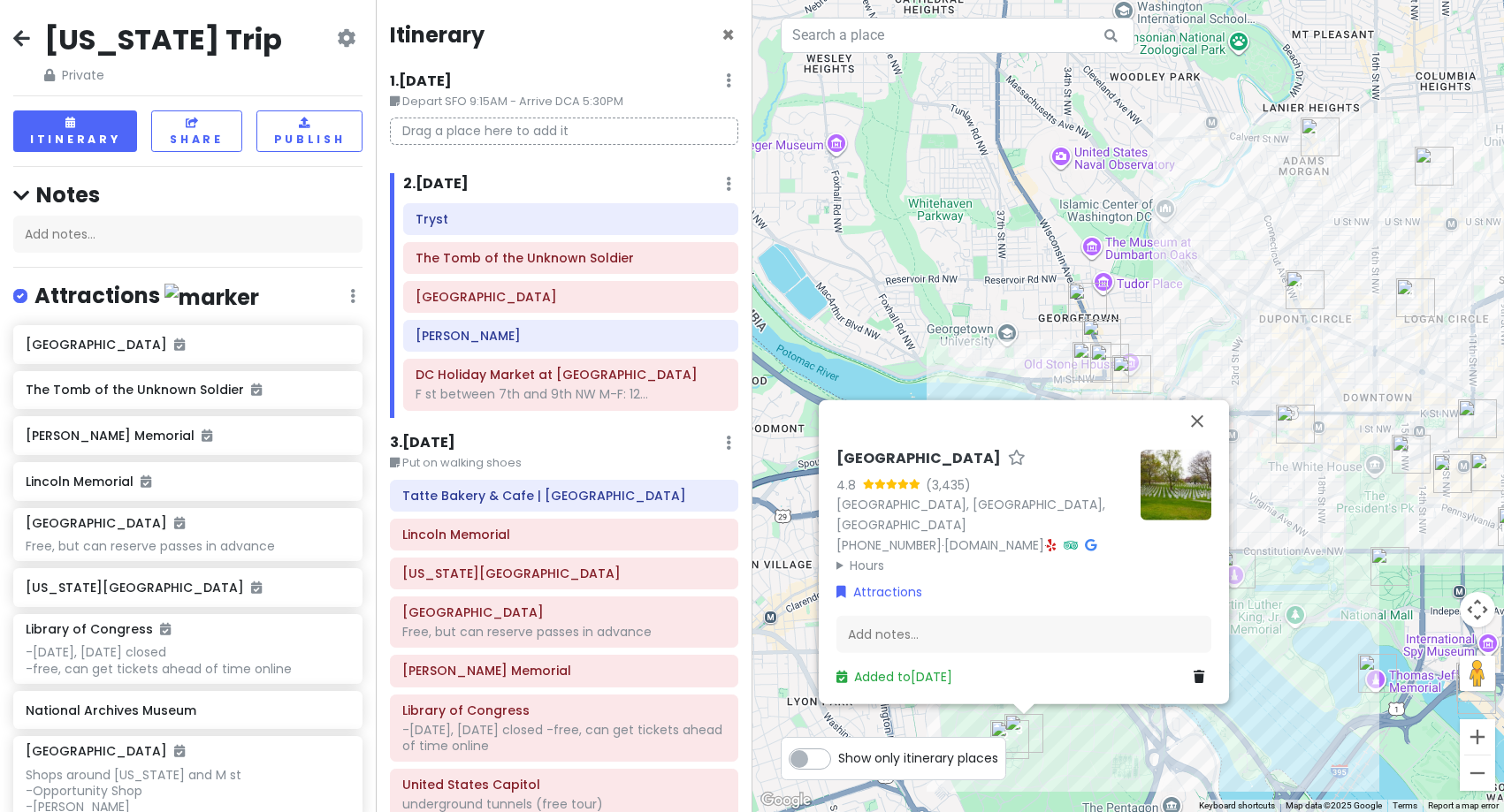
click at [1168, 489] on img at bounding box center [1175, 485] width 71 height 71
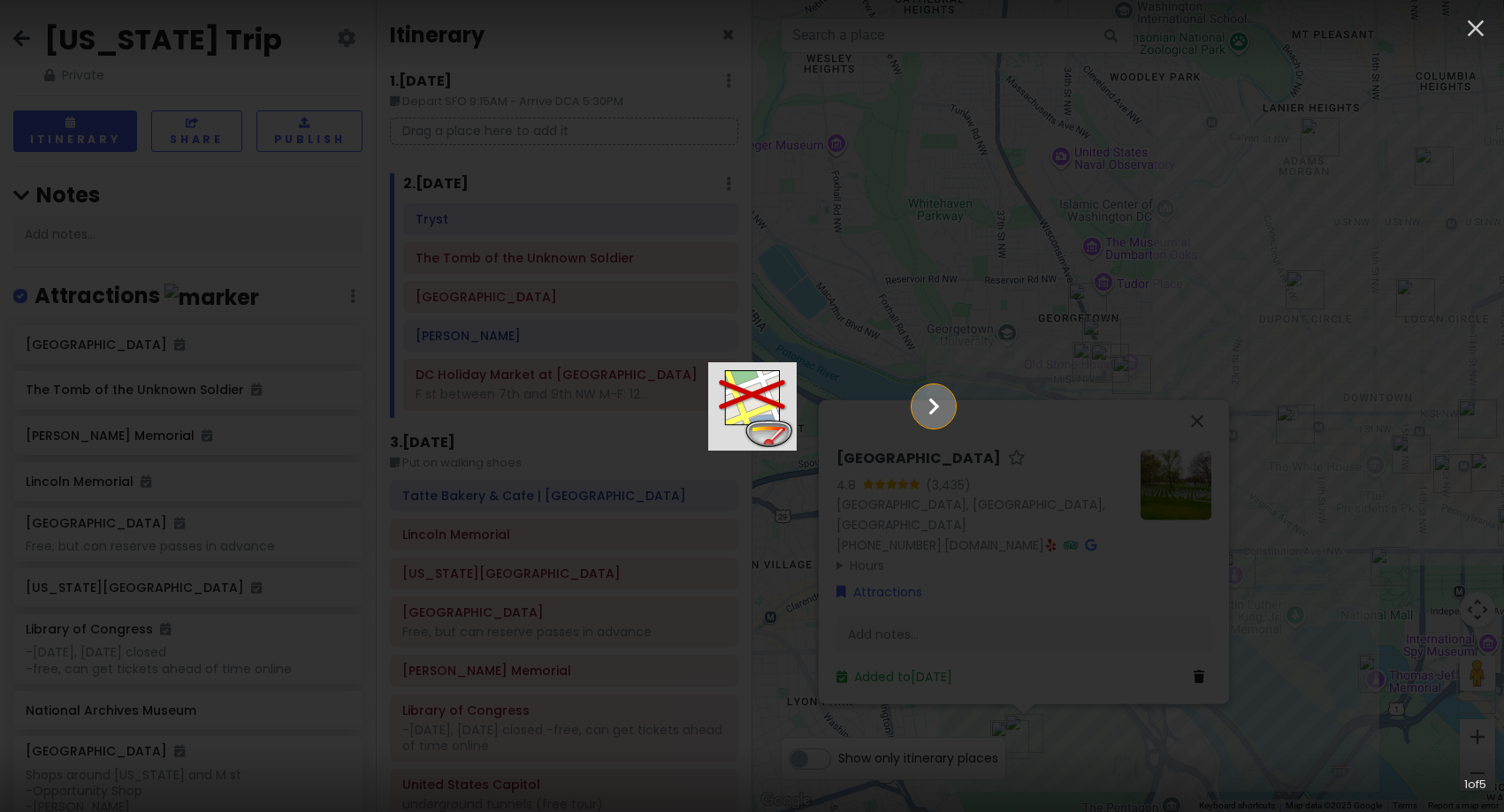
click at [950, 411] on icon "Show slide 2 of 5" at bounding box center [933, 406] width 34 height 43
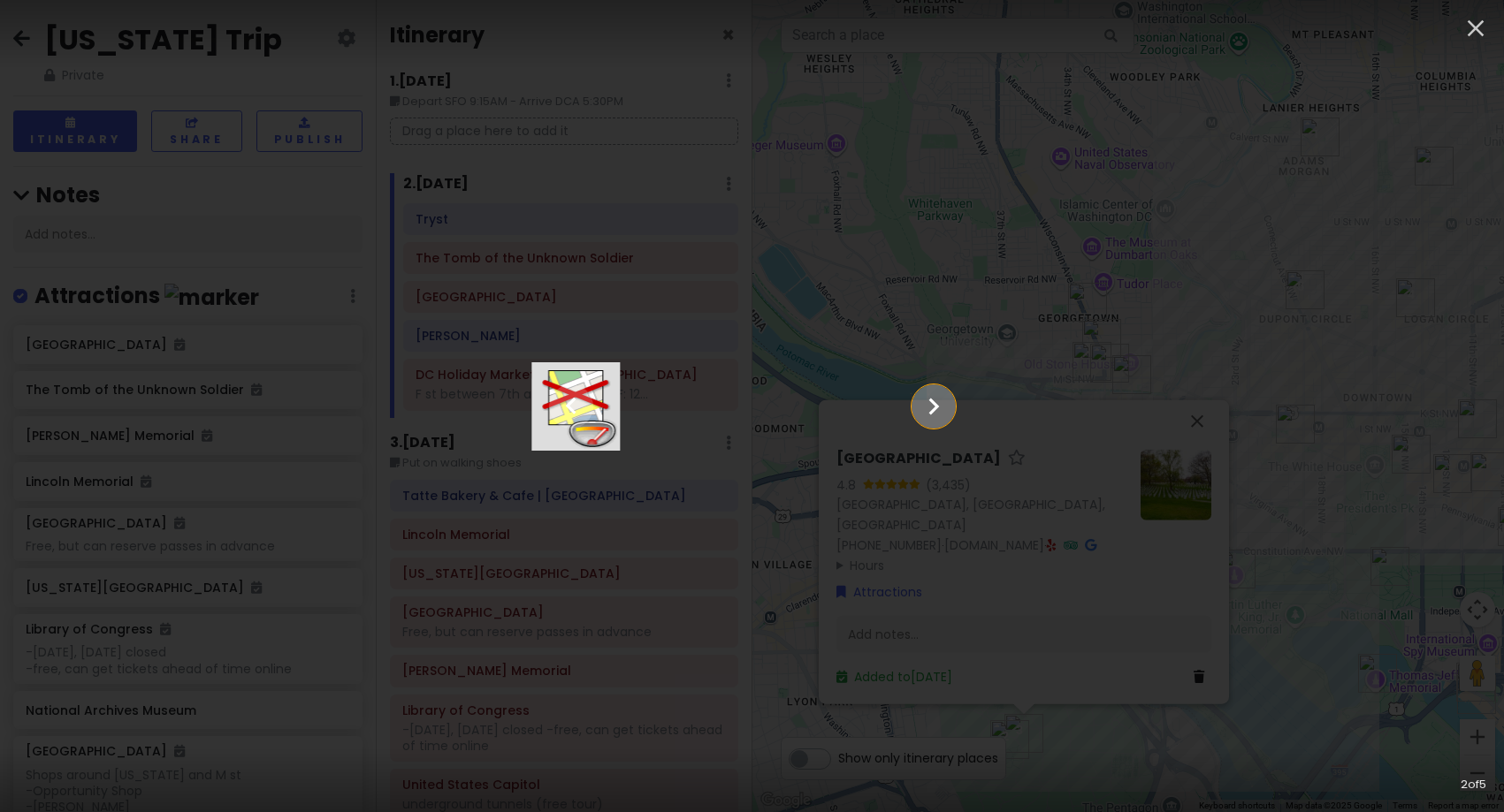
click at [950, 416] on icon "Show slide 3 of 5" at bounding box center [933, 406] width 34 height 43
click at [950, 416] on icon "Show slide 4 of 5" at bounding box center [933, 406] width 34 height 43
click at [950, 417] on icon "Show slide 5 of 5" at bounding box center [933, 406] width 34 height 43
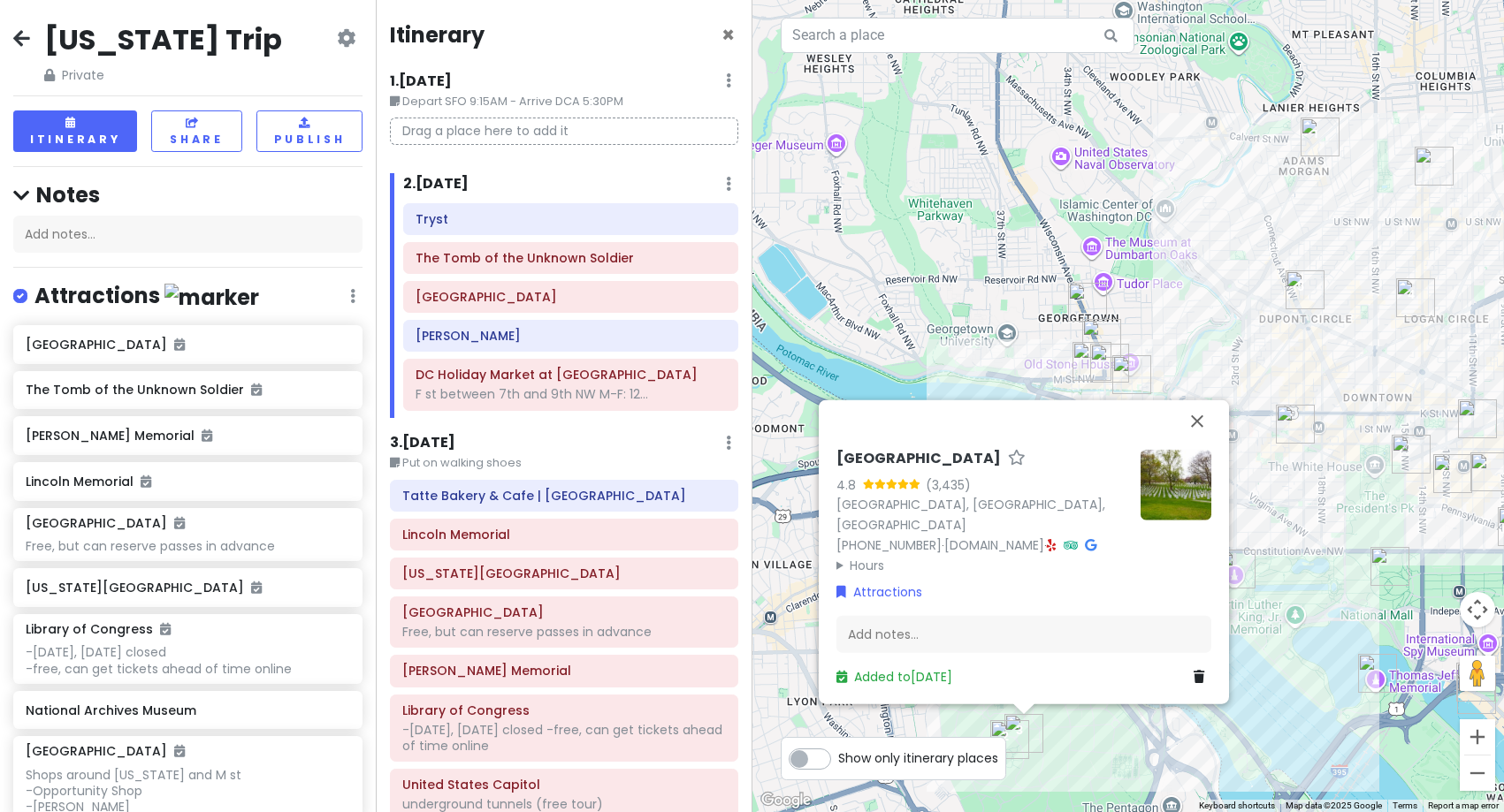
click at [1408, 306] on img "Logan Tavern" at bounding box center [1415, 298] width 39 height 39
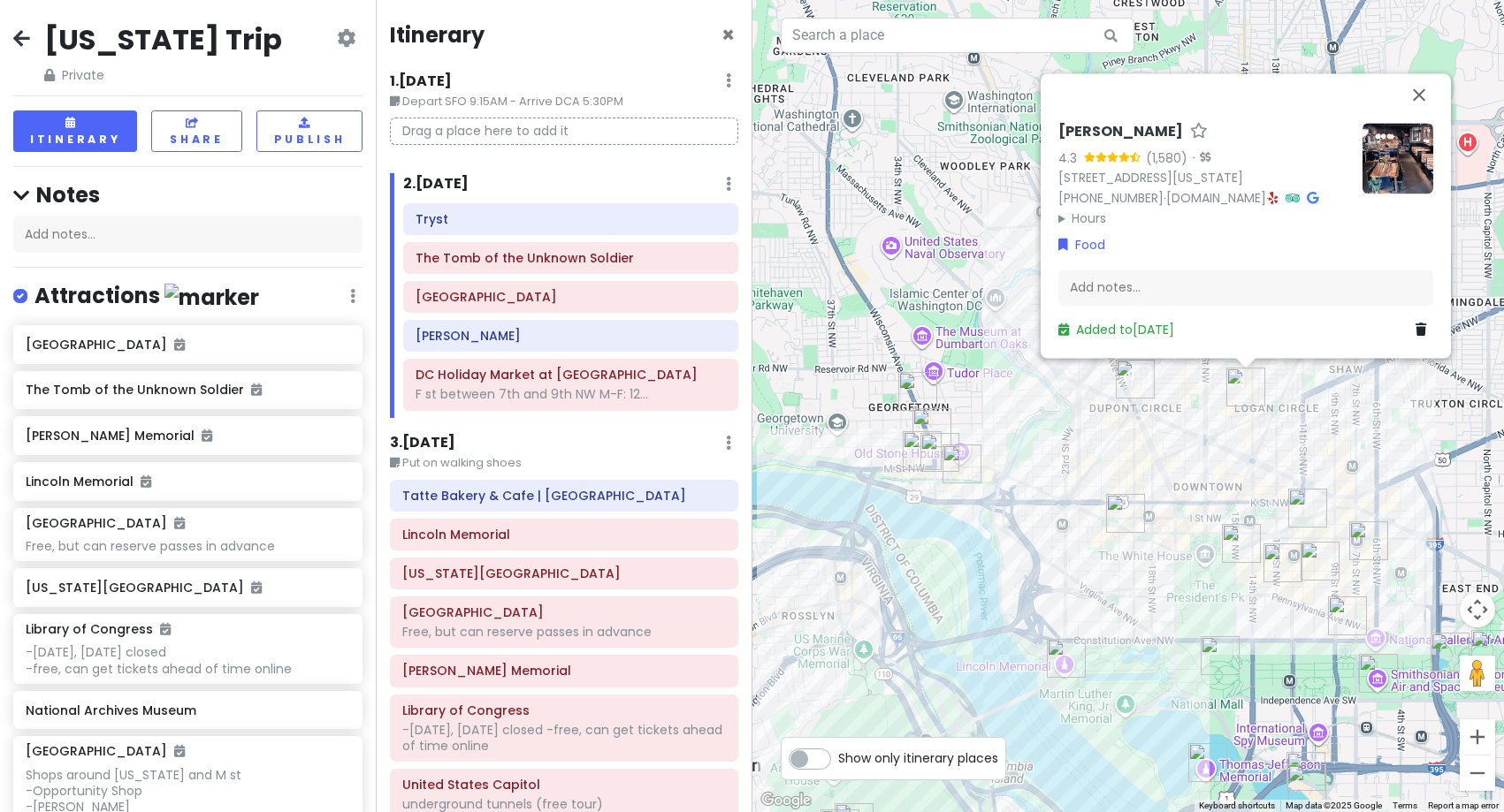
click at [1412, 143] on img at bounding box center [1397, 158] width 71 height 71
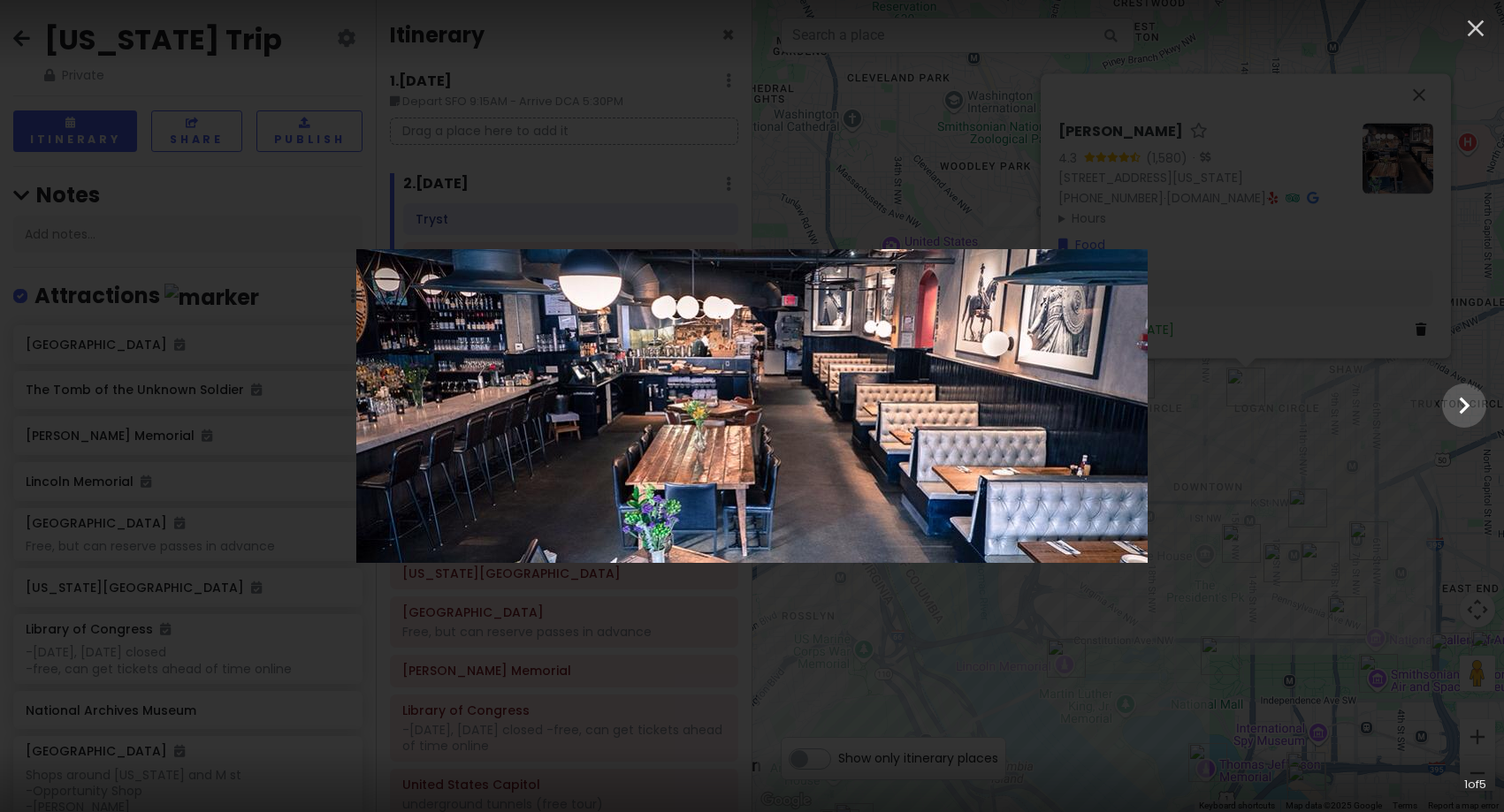
click at [1389, 421] on div at bounding box center [752, 406] width 1504 height 313
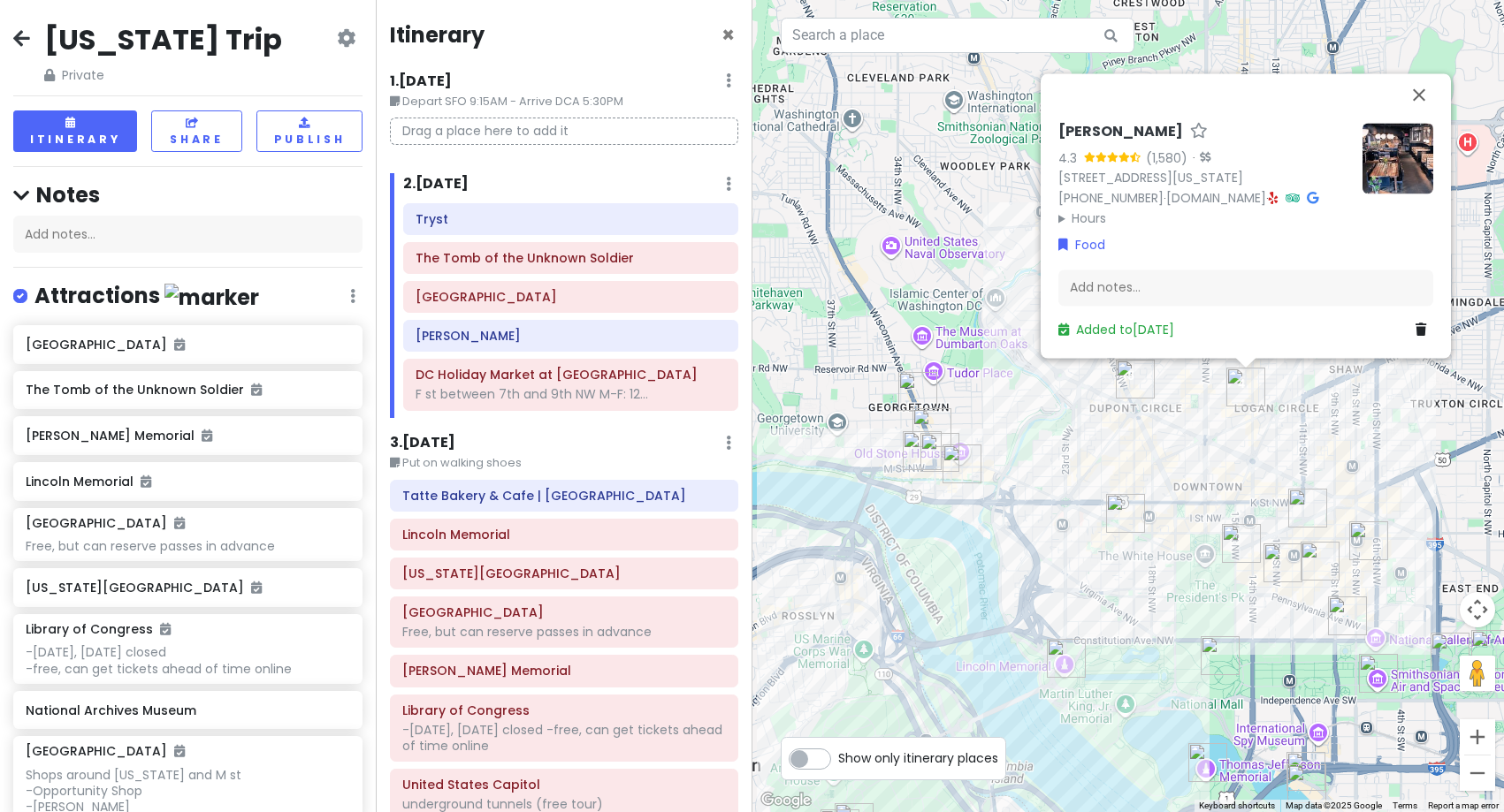
click at [1124, 392] on img "DC Holiday Market at Dupont Circle" at bounding box center [1136, 379] width 39 height 39
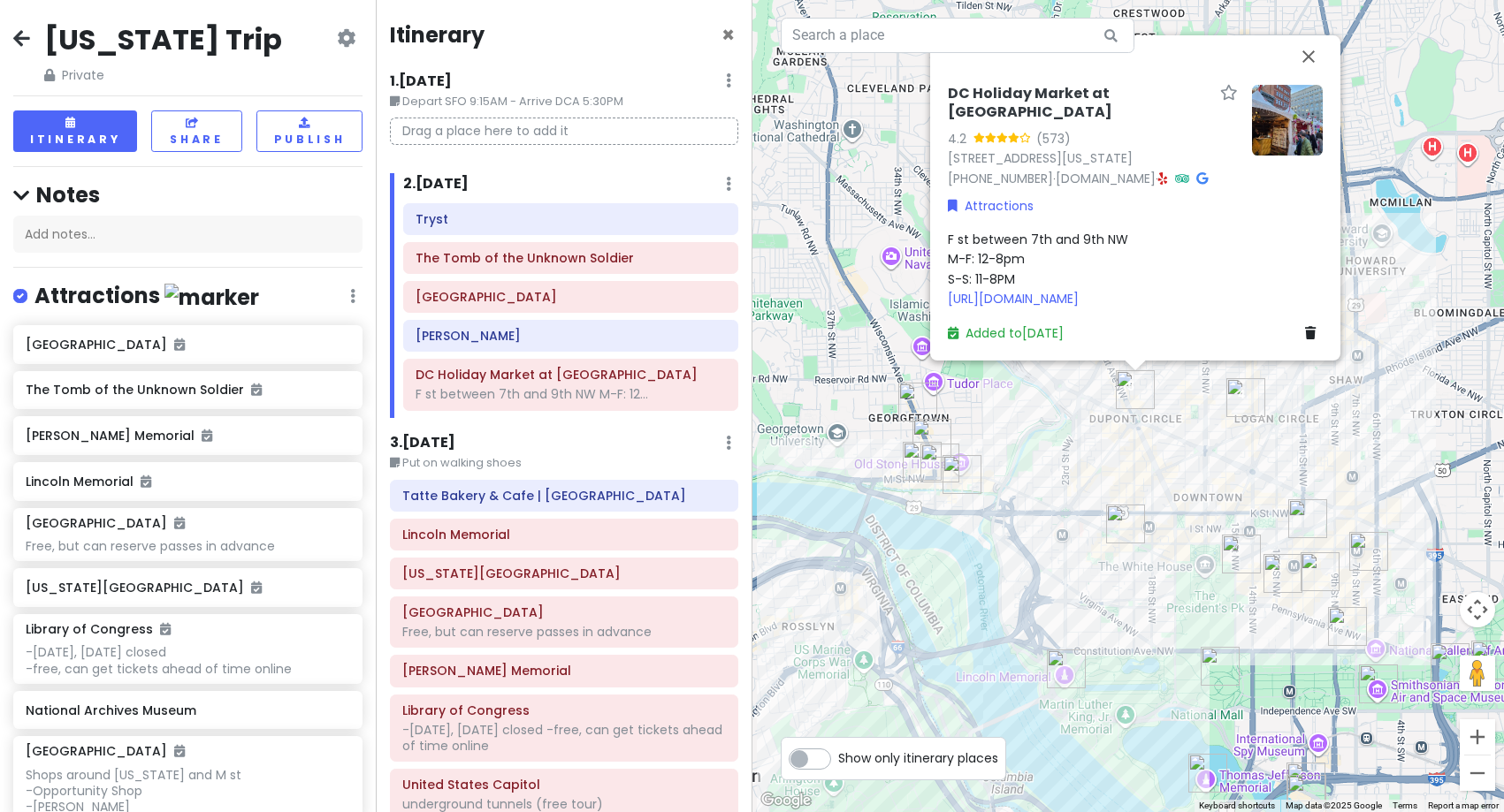
click at [437, 442] on h6 "3 . [DATE]" at bounding box center [423, 443] width 66 height 19
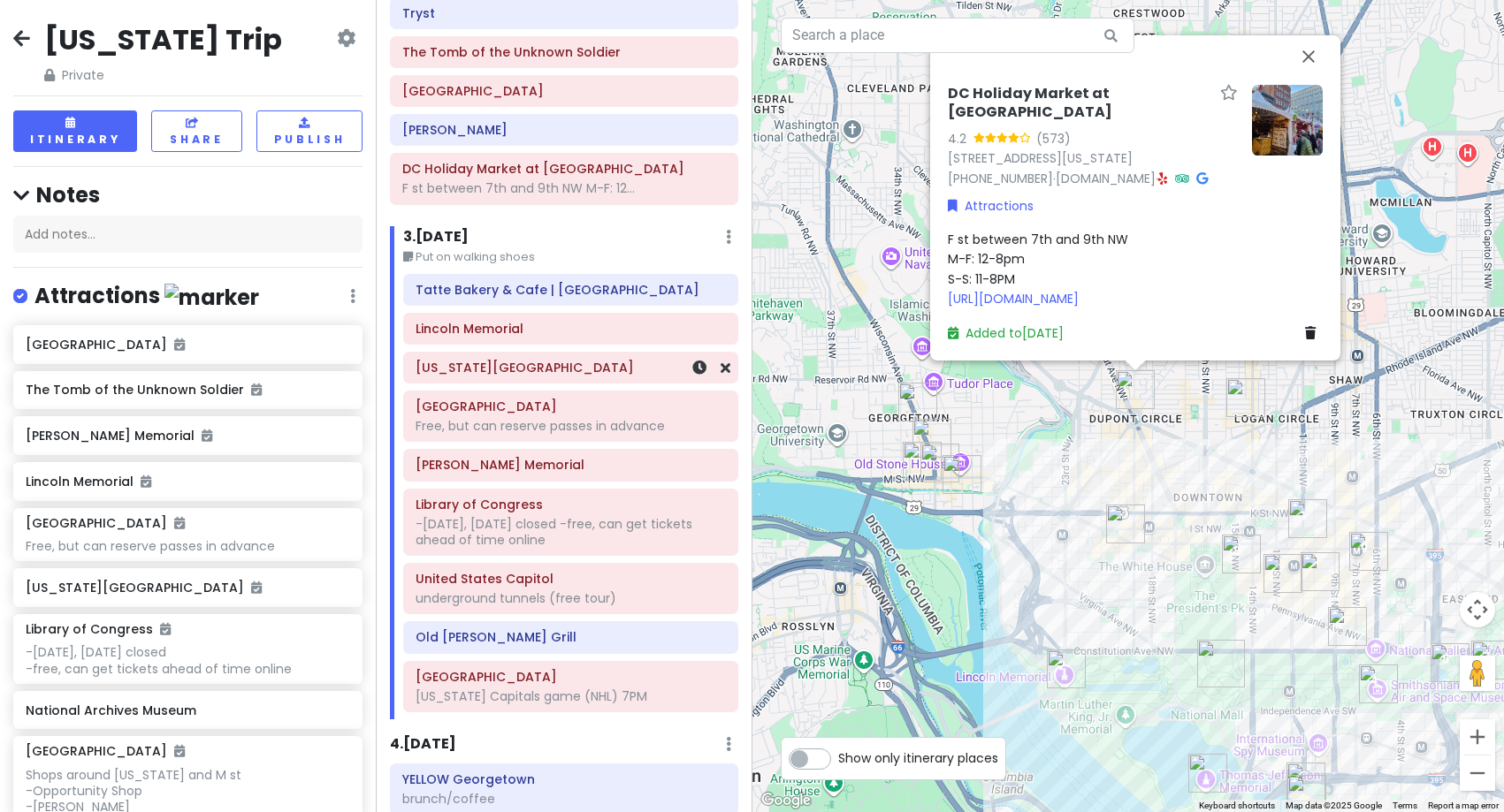
scroll to position [265, 0]
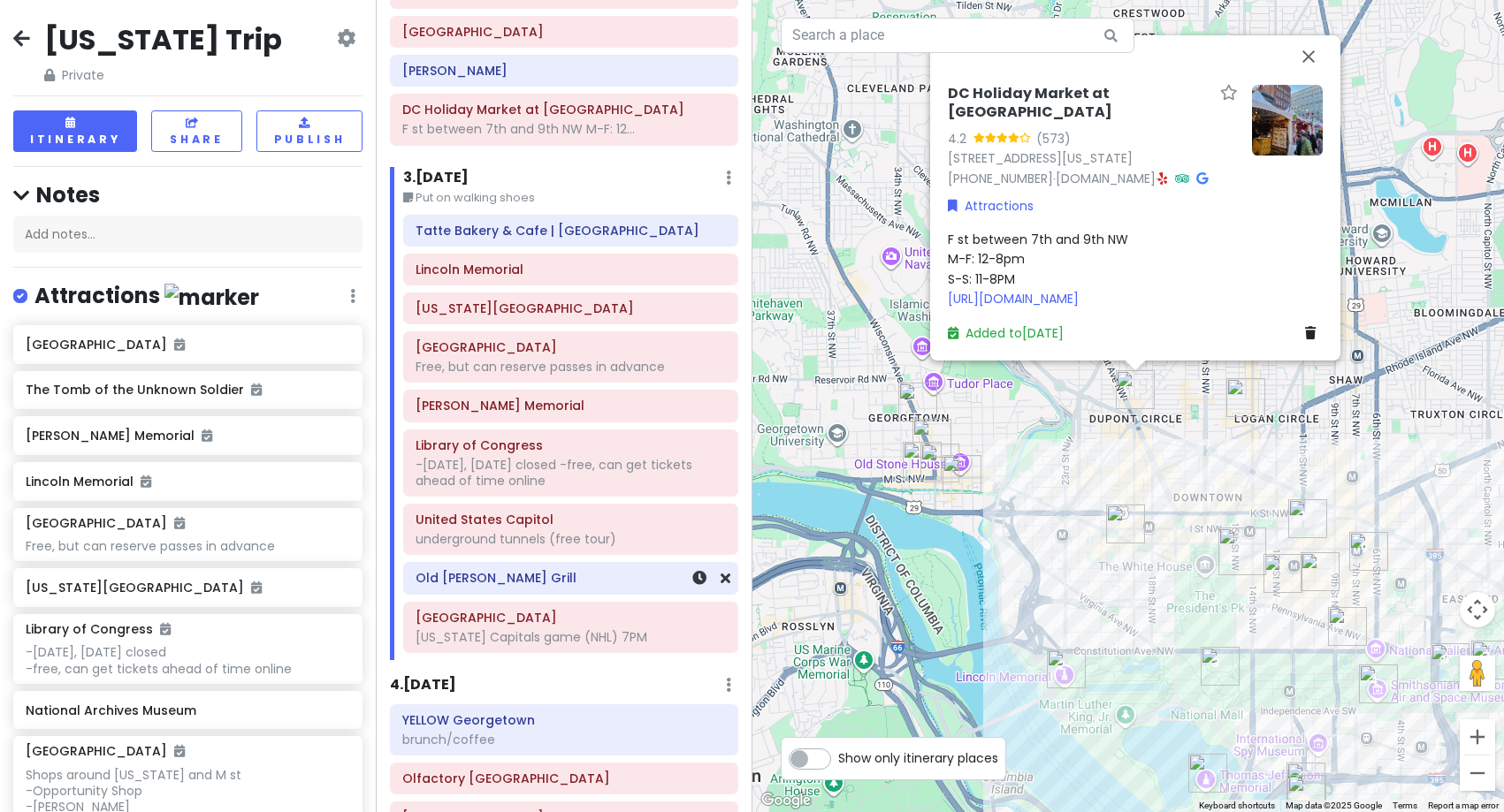
click at [511, 587] on div "Old [PERSON_NAME] Grill" at bounding box center [570, 579] width 310 height 25
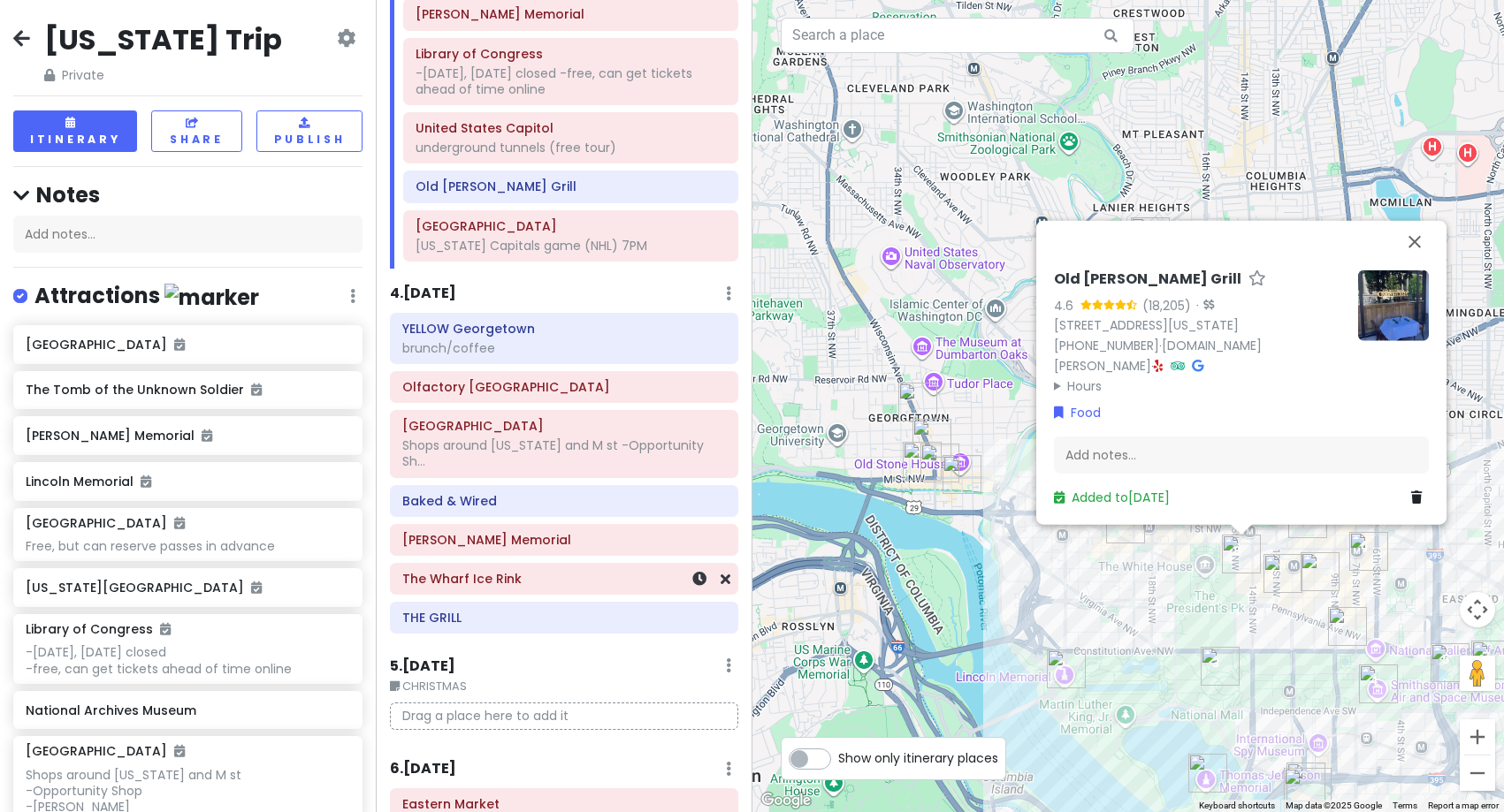
scroll to position [707, 0]
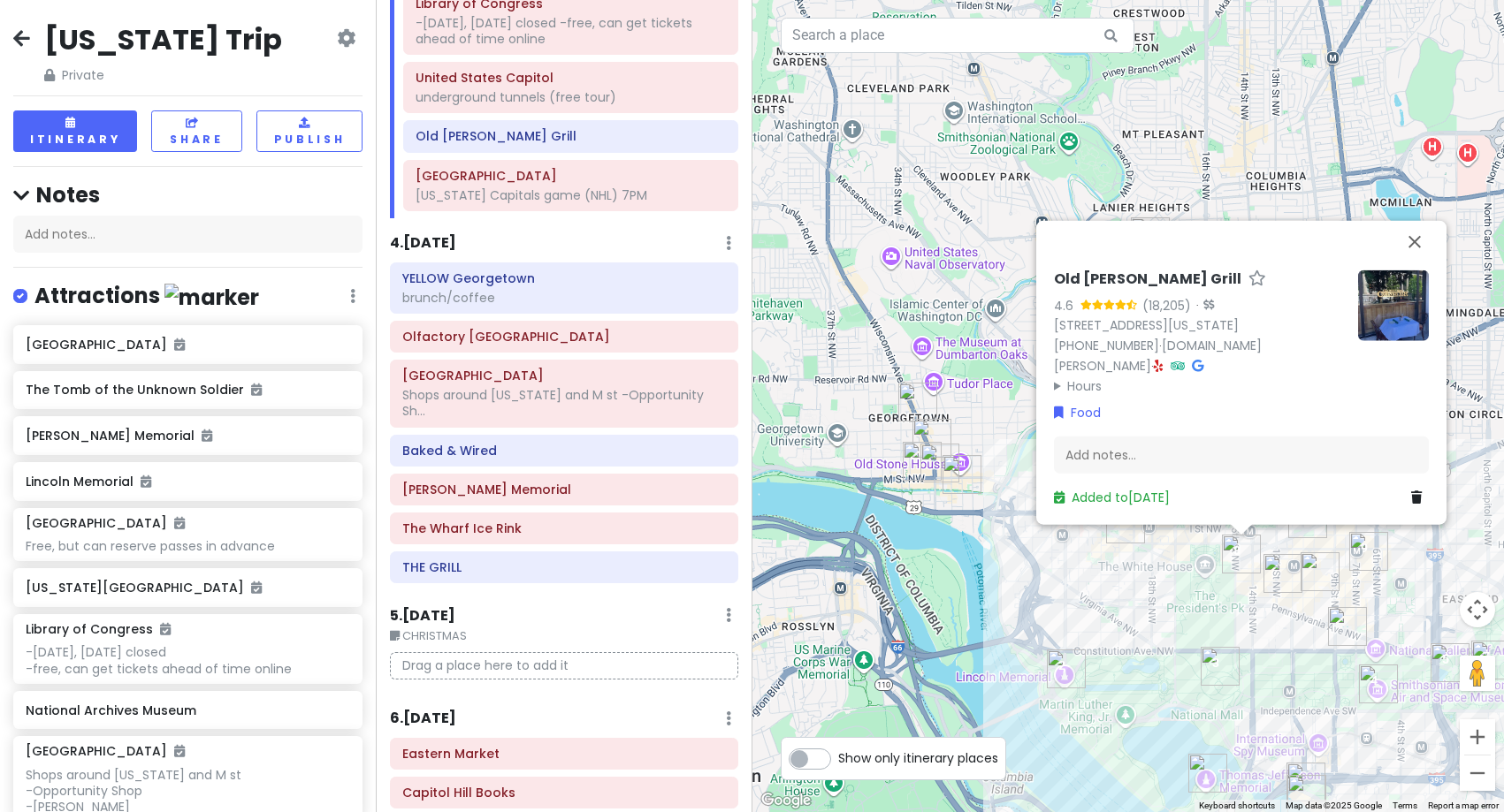
click at [423, 248] on h6 "4 . [DATE]" at bounding box center [423, 243] width 67 height 19
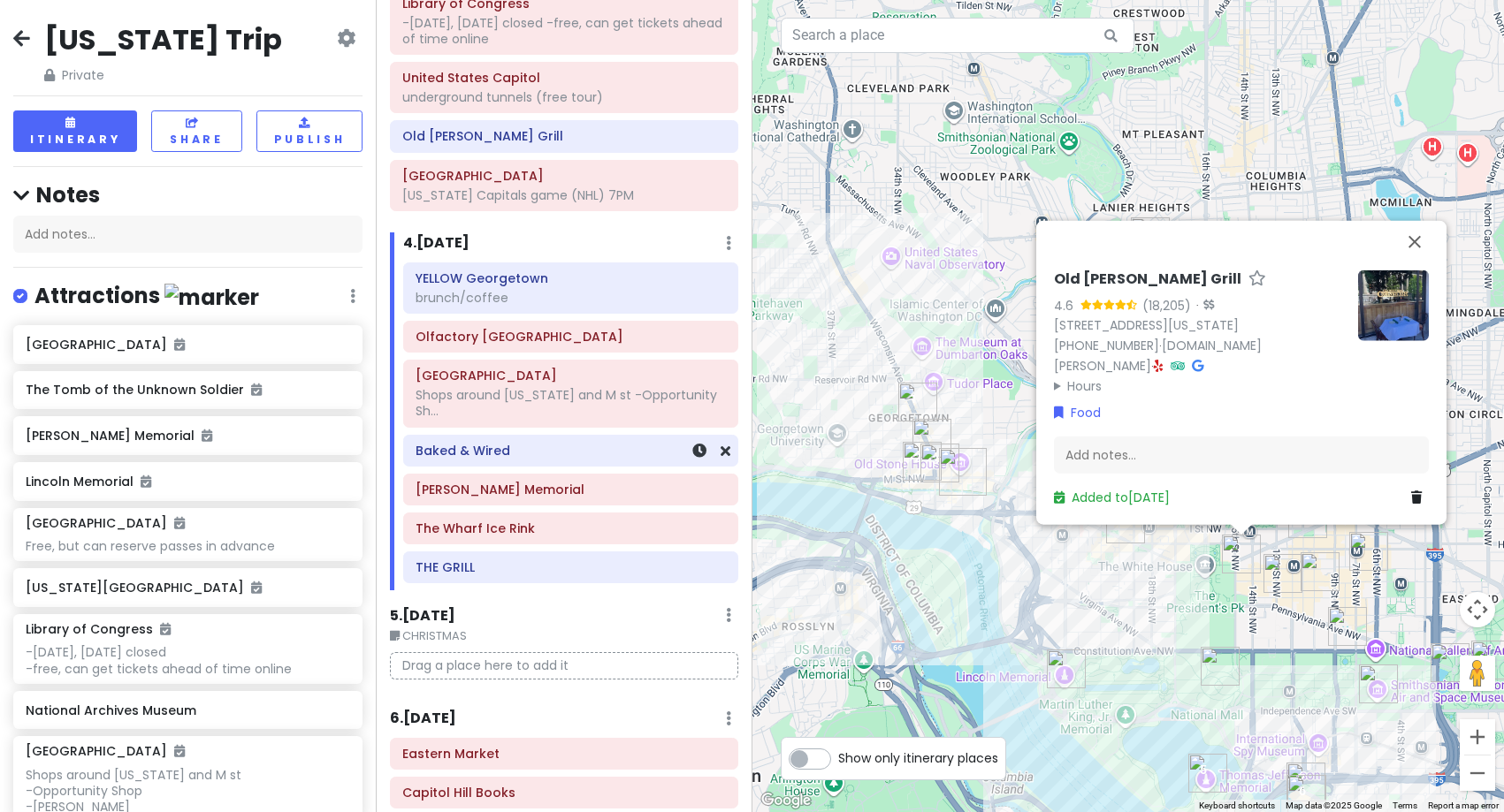
click at [549, 458] on h6 "Baked & Wired" at bounding box center [570, 451] width 310 height 16
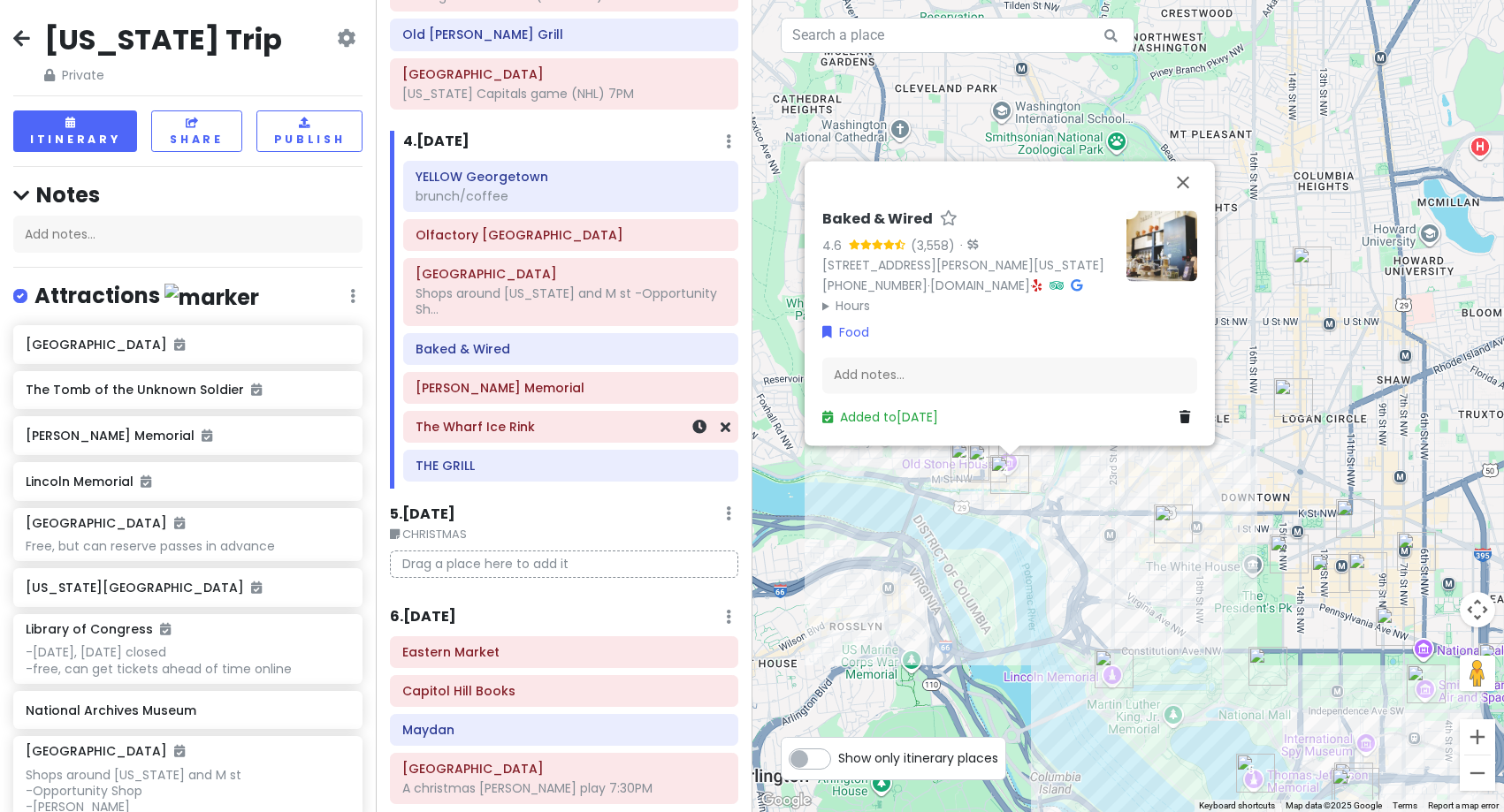
scroll to position [966, 0]
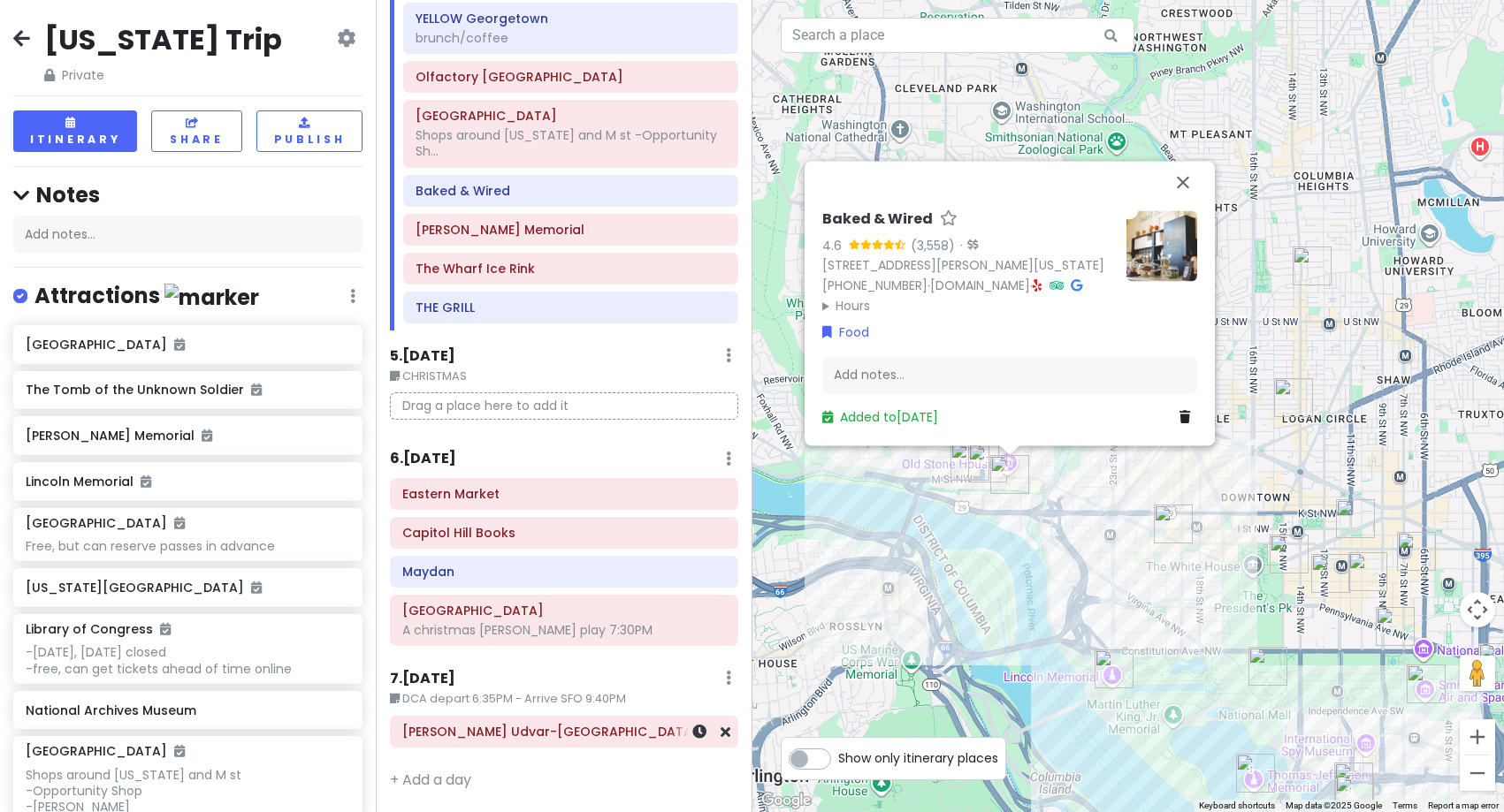
click at [485, 738] on h6 "[PERSON_NAME] Udvar-[GEOGRAPHIC_DATA]" at bounding box center [564, 731] width 323 height 16
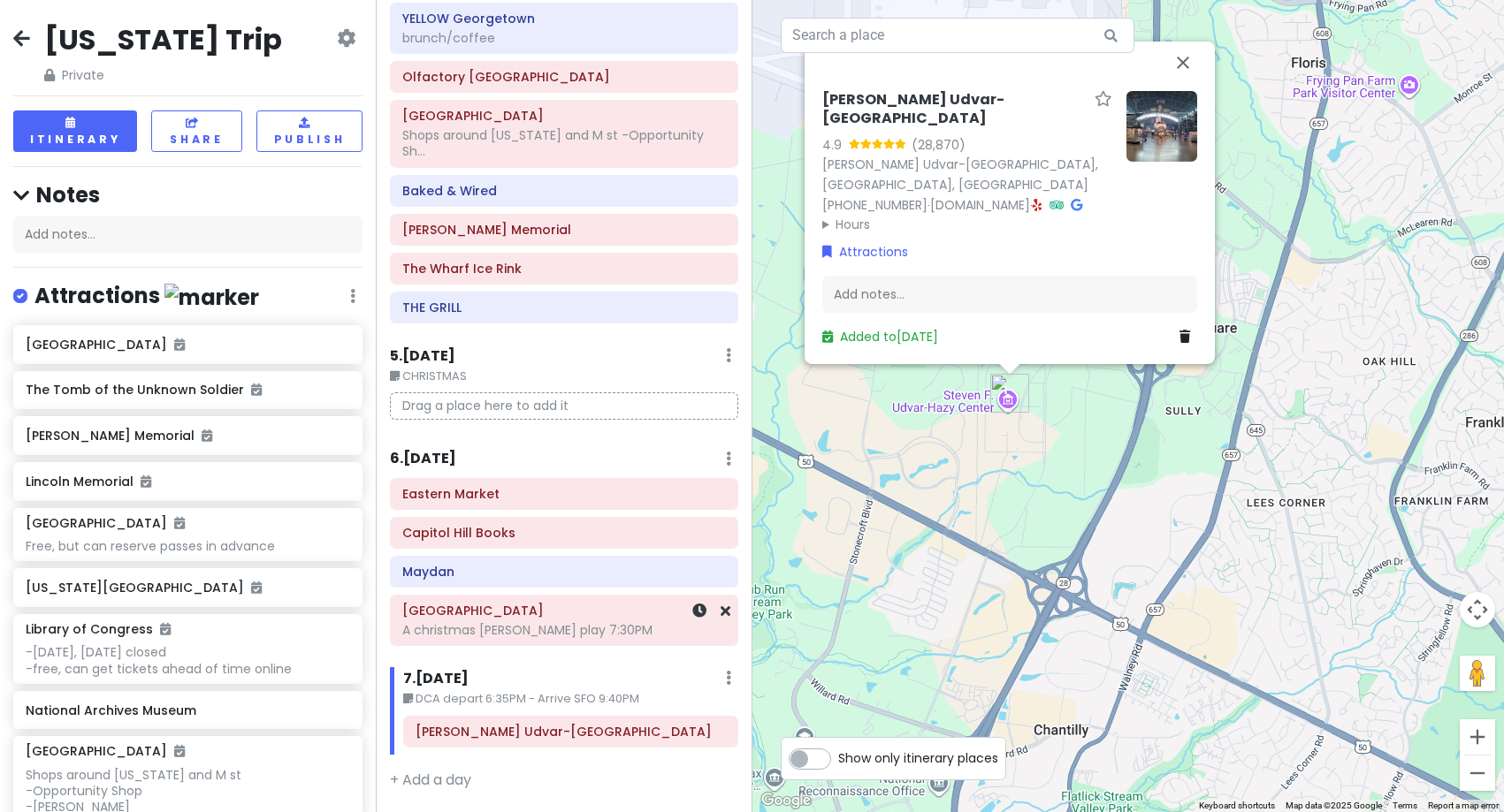
click at [526, 638] on div "A christmas [PERSON_NAME] play 7:30PM" at bounding box center [564, 630] width 323 height 16
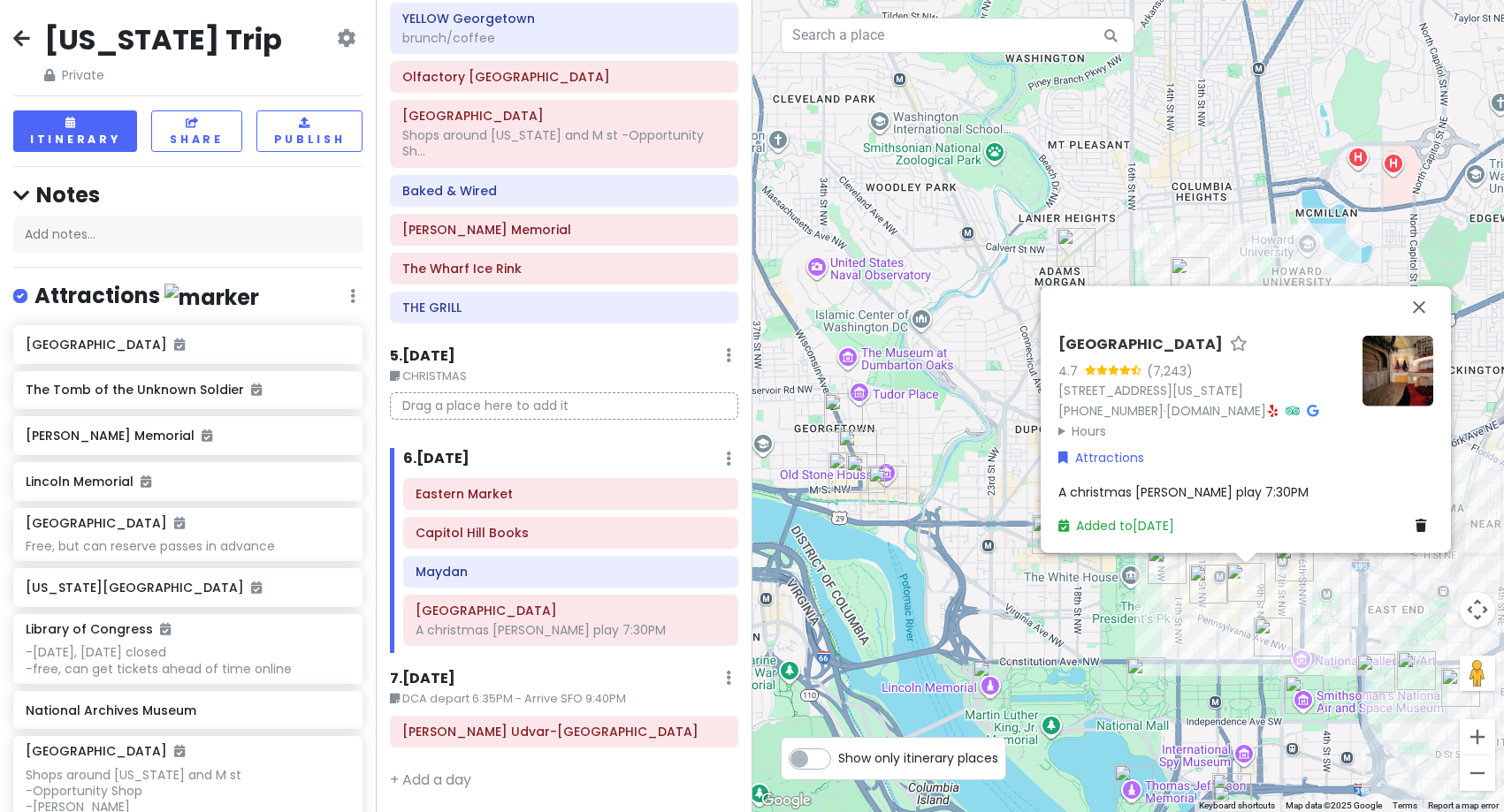
click at [1395, 382] on img at bounding box center [1397, 370] width 71 height 71
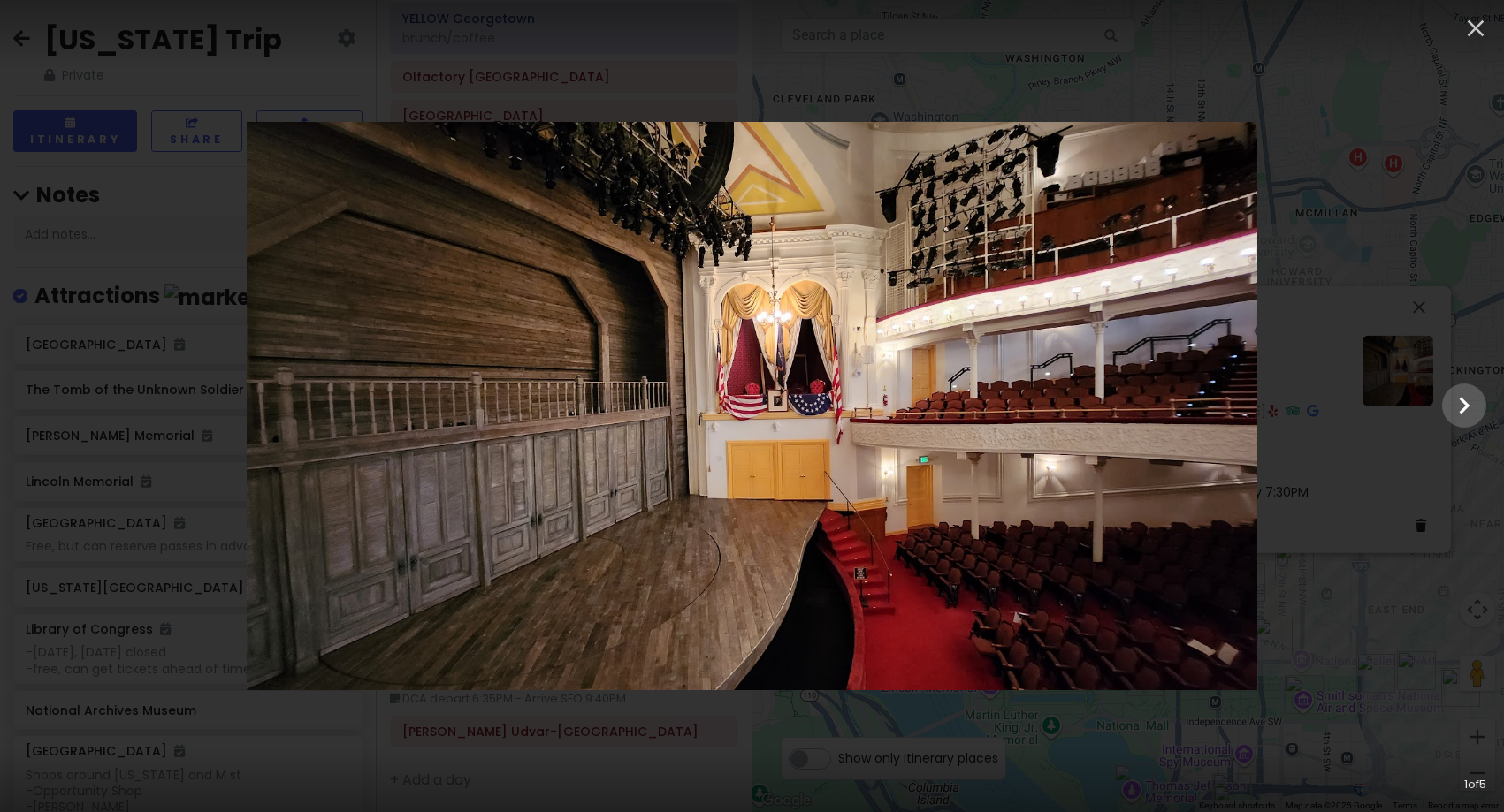
click at [1442, 299] on div at bounding box center [752, 406] width 1504 height 568
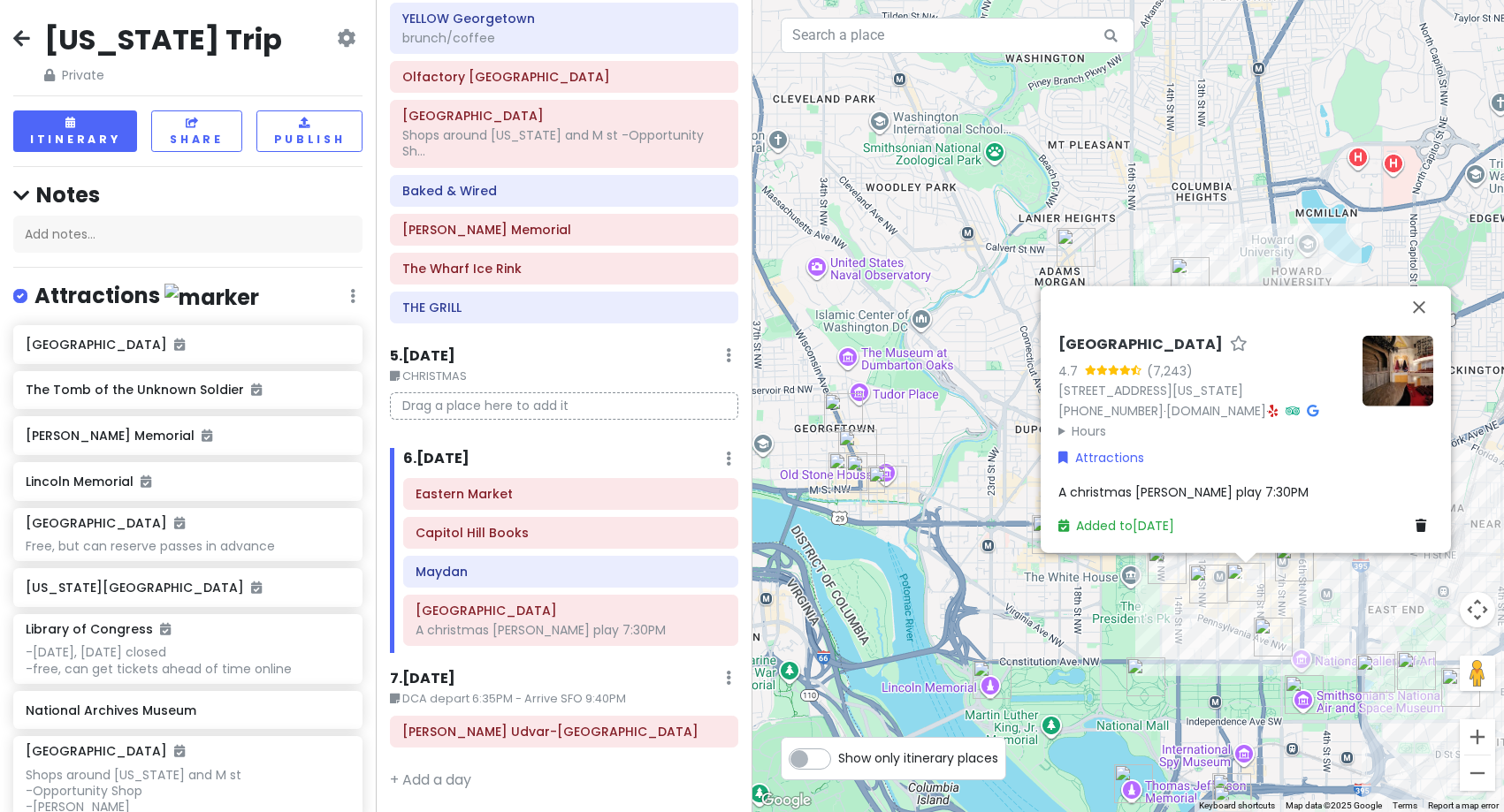
click at [961, 554] on div "Ford's Theatre 4.7 (7,243) [STREET_ADDRESS][US_STATE] [PHONE_NUMBER] · [DOMAIN_…" at bounding box center [1128, 406] width 752 height 812
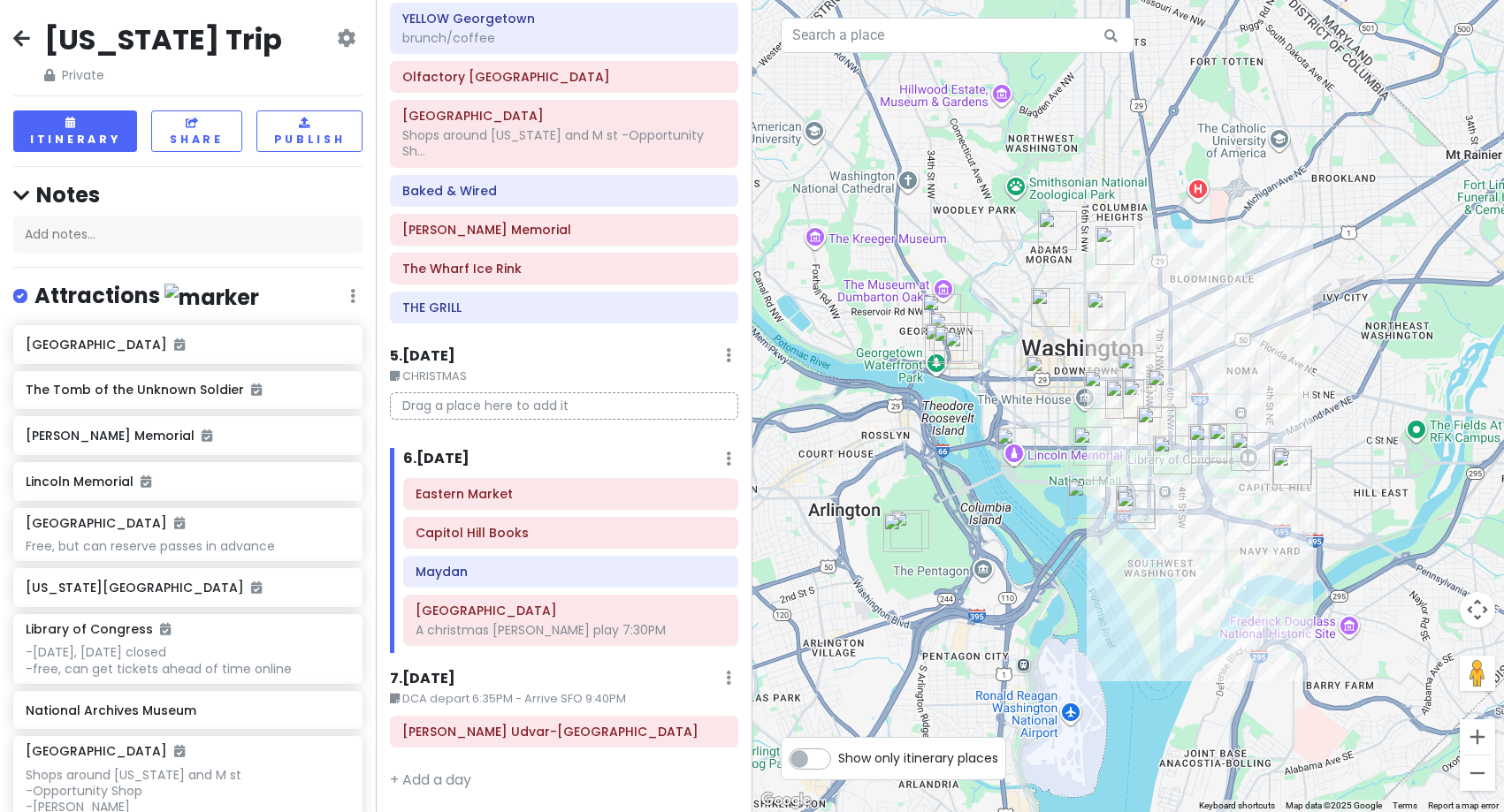
drag, startPoint x: 1115, startPoint y: 637, endPoint x: 1090, endPoint y: 496, distance: 143.2
click at [1090, 496] on img "Thomas Jefferson Memorial" at bounding box center [1087, 500] width 39 height 39
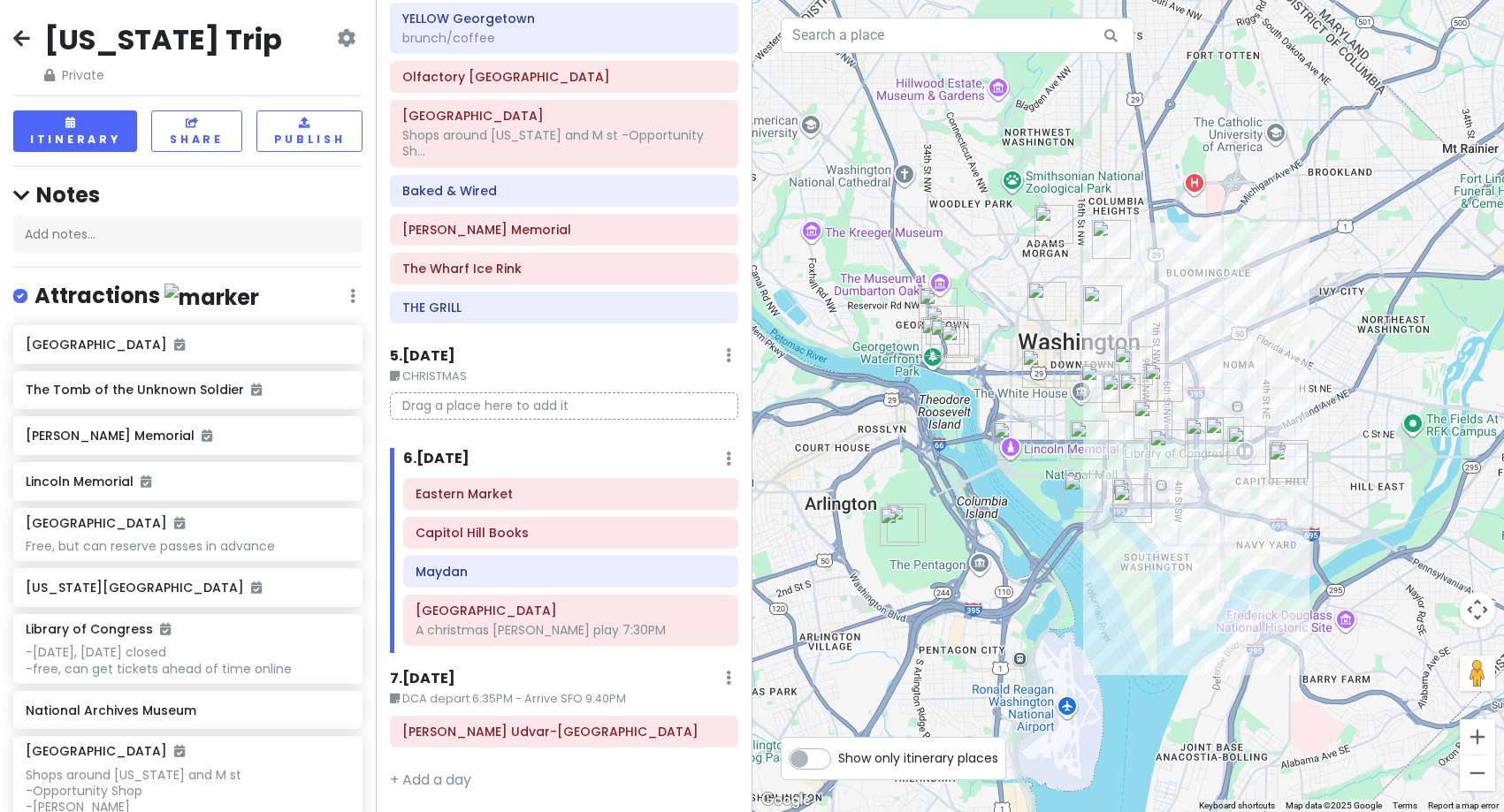
click at [895, 704] on div "To navigate, press the arrow keys." at bounding box center [1128, 406] width 752 height 812
